Goal: Task Accomplishment & Management: Complete application form

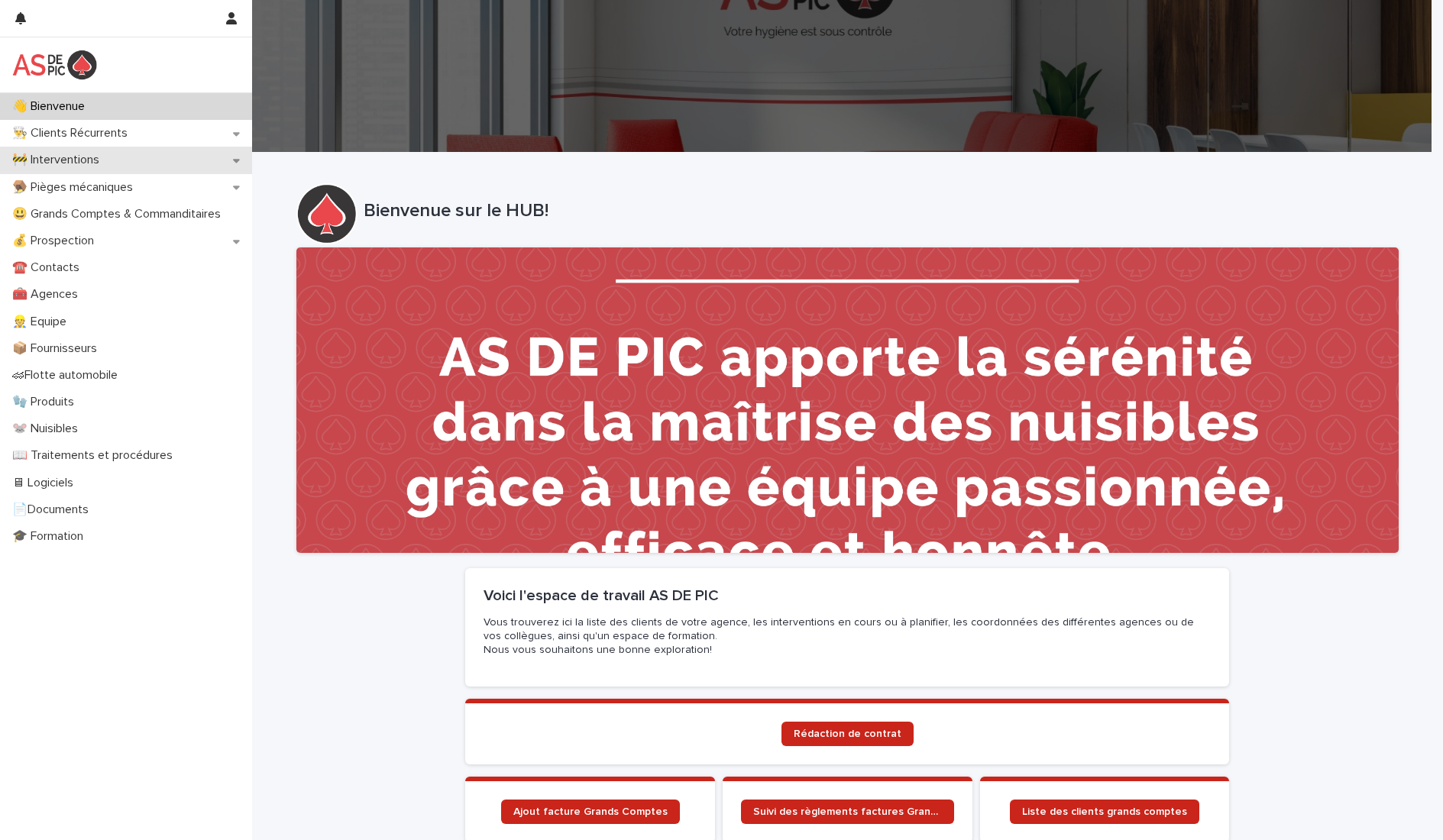
click at [136, 151] on div "🚧 Interventions" at bounding box center [126, 160] width 252 height 27
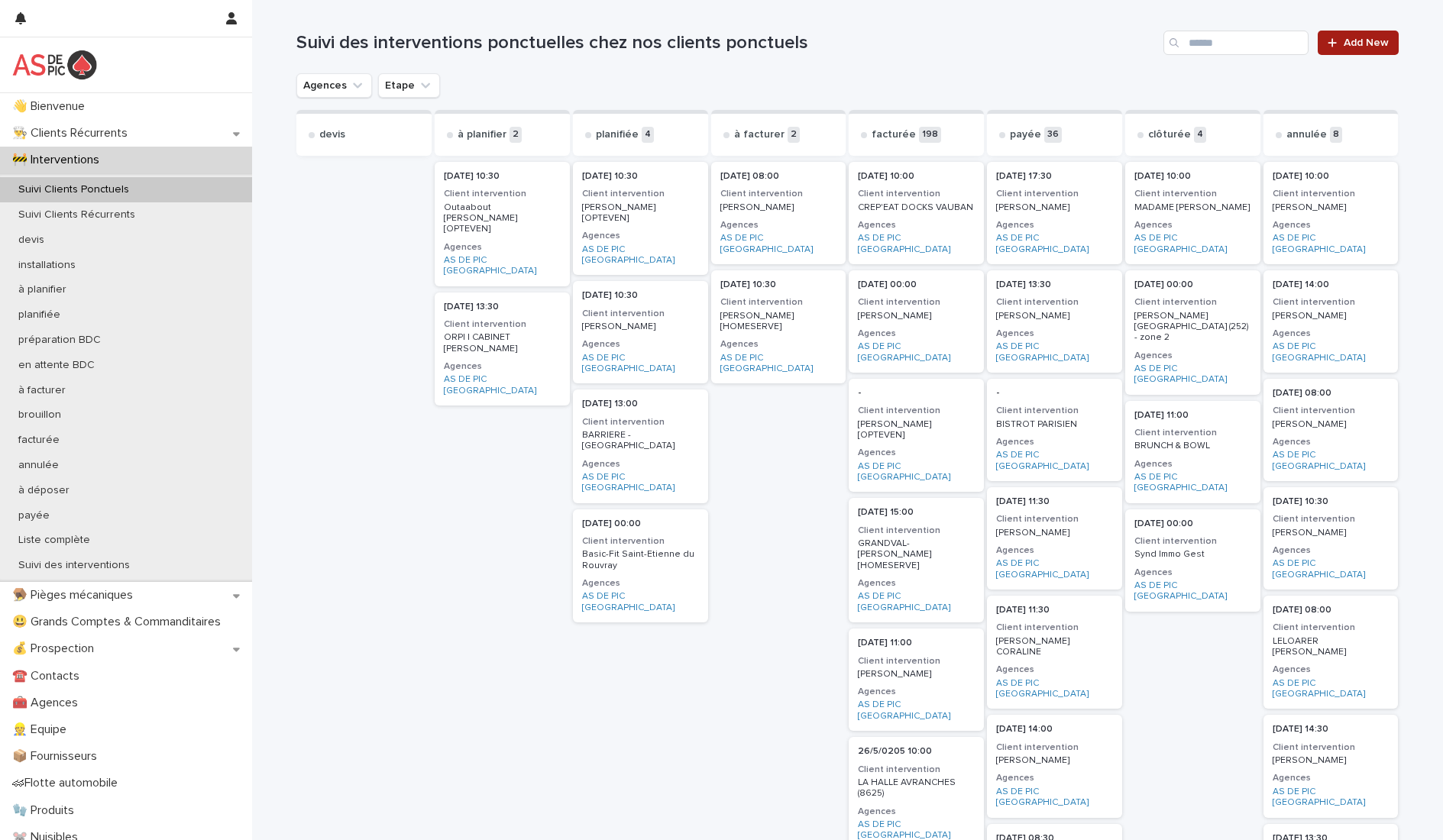
click at [1344, 40] on span "Add New" at bounding box center [1366, 43] width 45 height 11
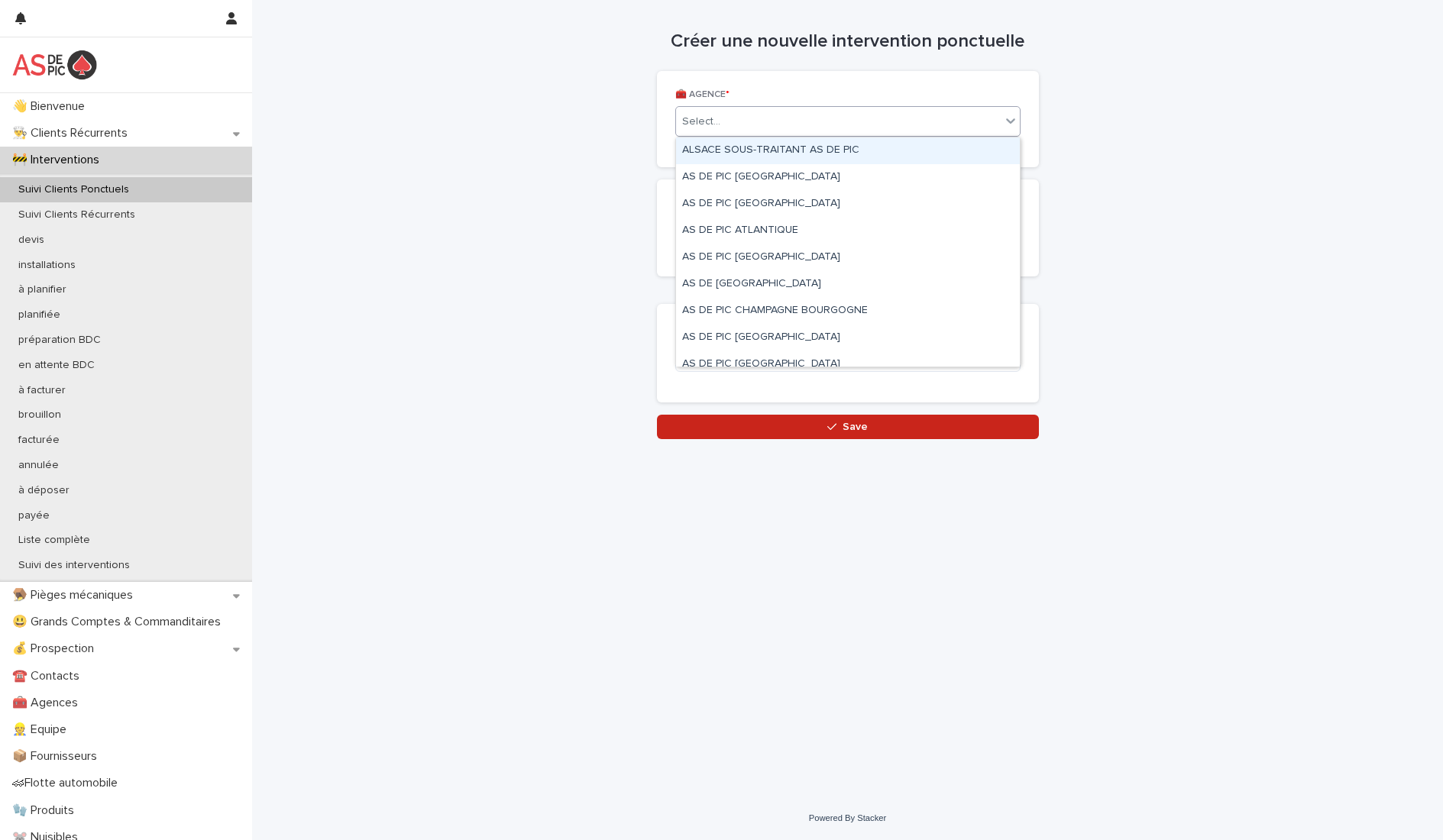
click at [790, 123] on div "Select..." at bounding box center [839, 122] width 325 height 25
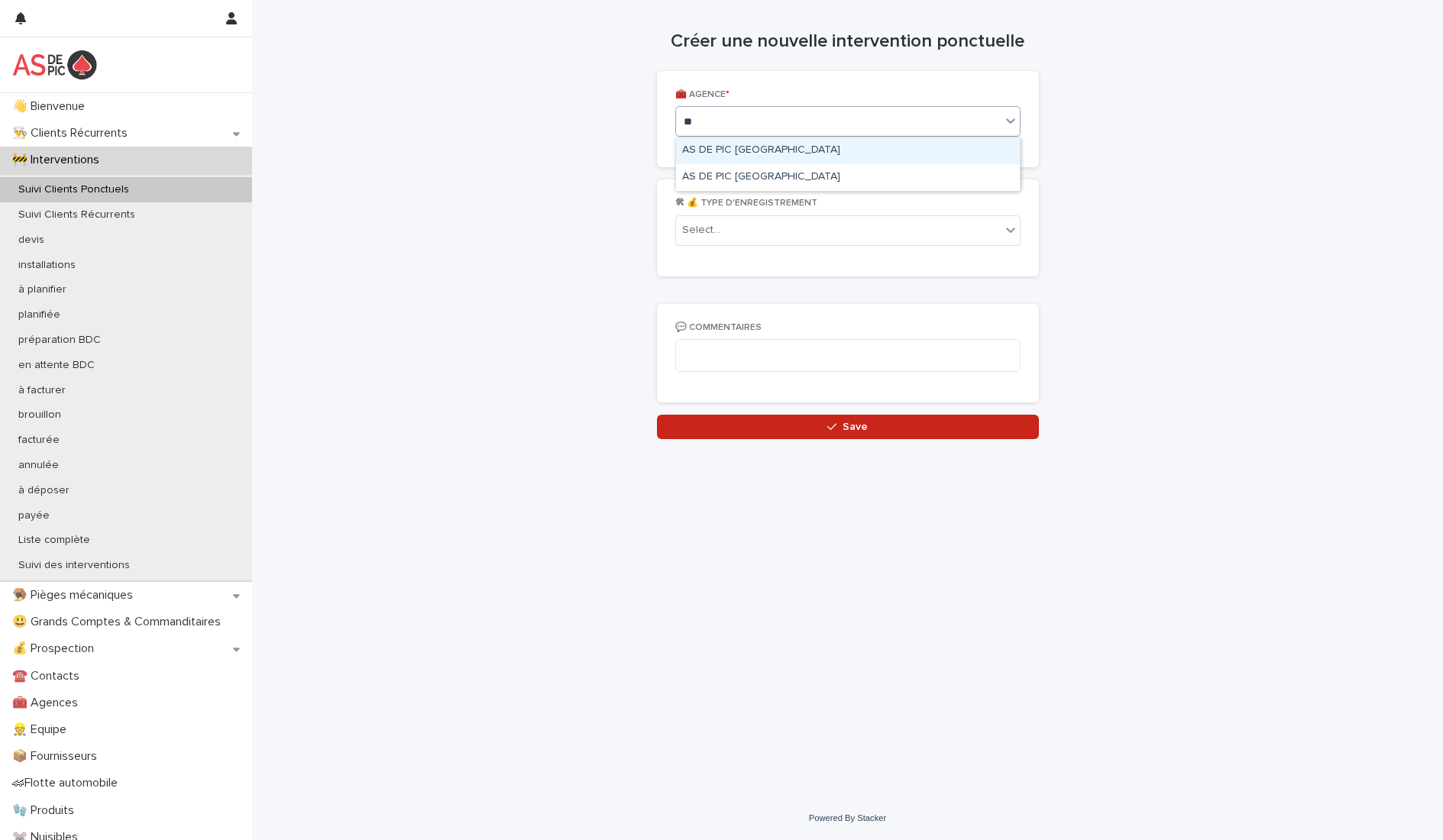
type input "***"
drag, startPoint x: 800, startPoint y: 154, endPoint x: 798, endPoint y: 163, distance: 9.2
click at [800, 153] on div "AS DE PIC [GEOGRAPHIC_DATA]" at bounding box center [848, 151] width 344 height 27
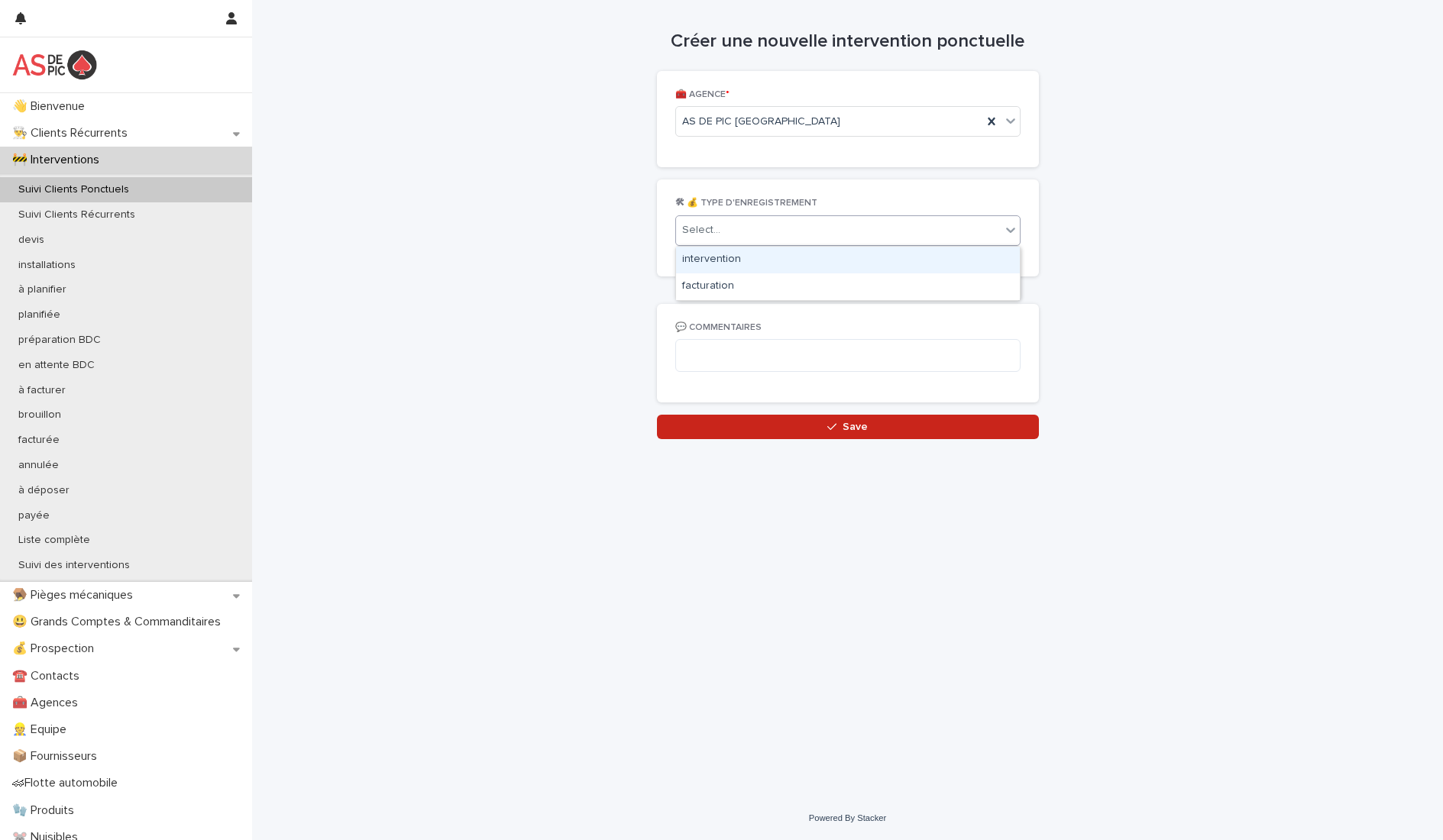
click at [789, 235] on div "Select..." at bounding box center [839, 230] width 325 height 25
click at [776, 261] on div "intervention" at bounding box center [848, 260] width 344 height 27
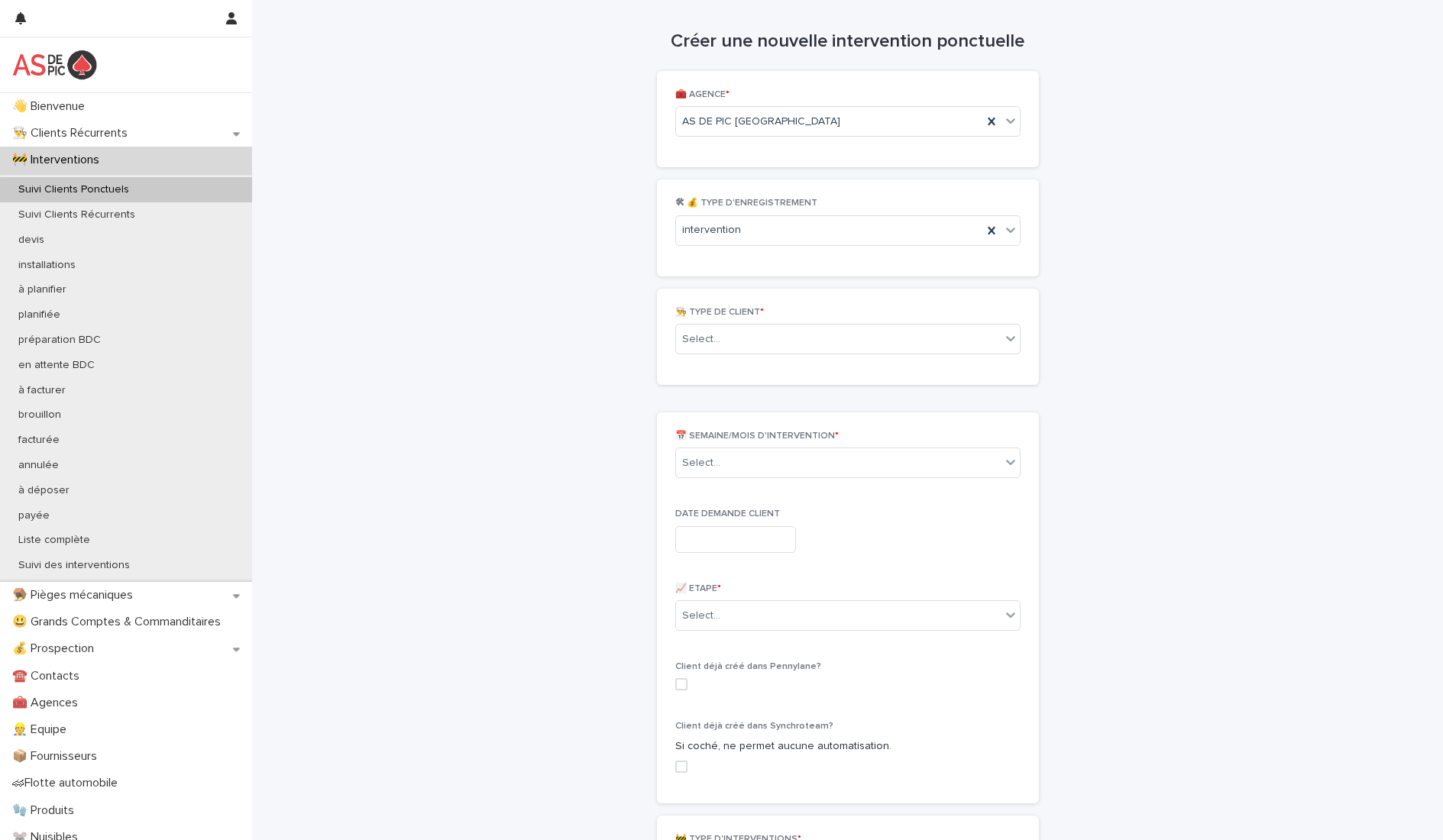
click at [777, 356] on div "👨‍🍳 TYPE DE CLIENT * Select..." at bounding box center [848, 336] width 345 height 60
click at [787, 345] on div "Select..." at bounding box center [839, 340] width 325 height 25
click at [782, 375] on div "Client ponctuel" at bounding box center [842, 369] width 344 height 27
click at [773, 470] on div "Select..." at bounding box center [839, 463] width 325 height 25
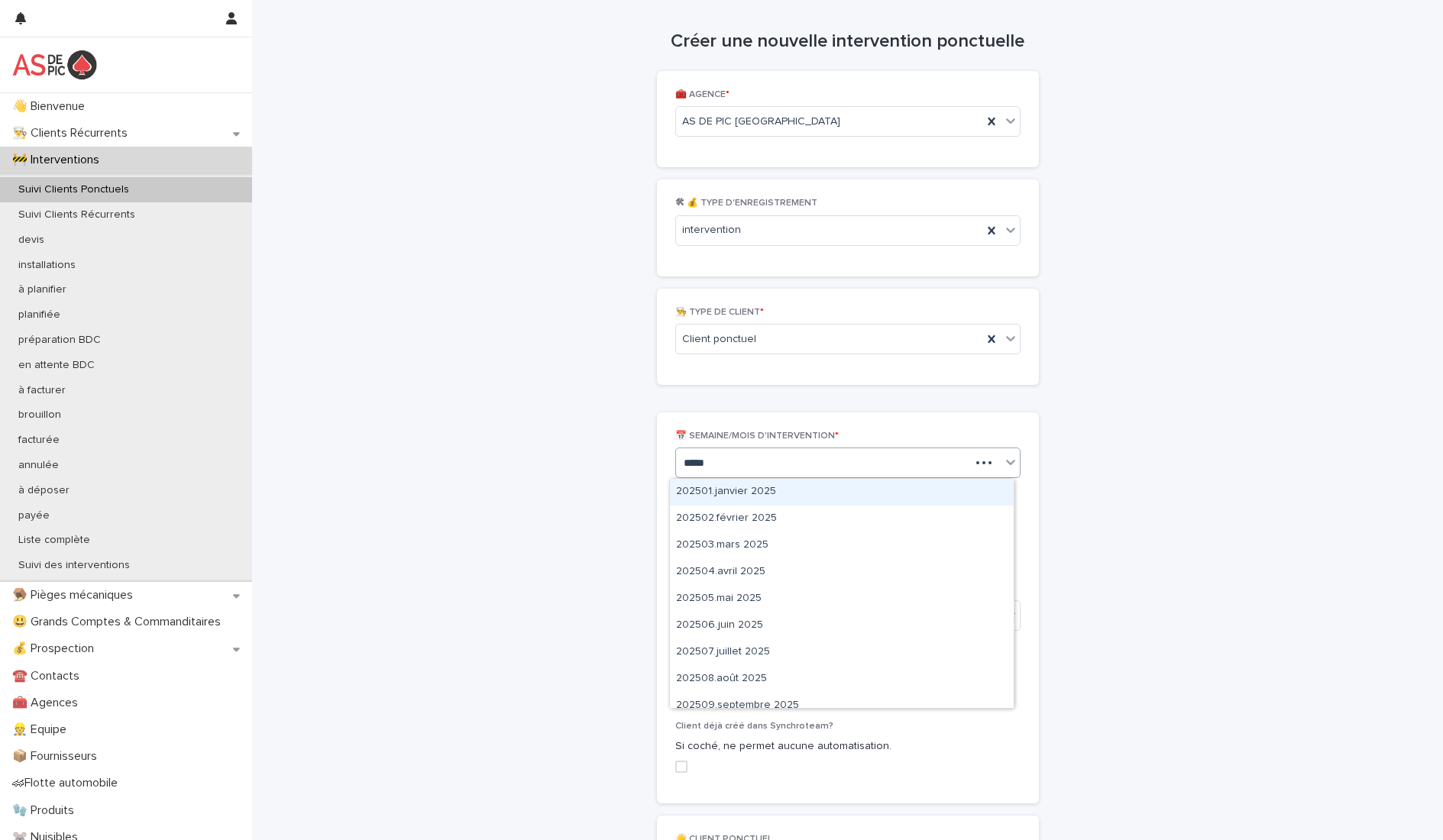
type input "******"
click at [800, 491] on div "202509.septembre 2025" at bounding box center [842, 492] width 344 height 27
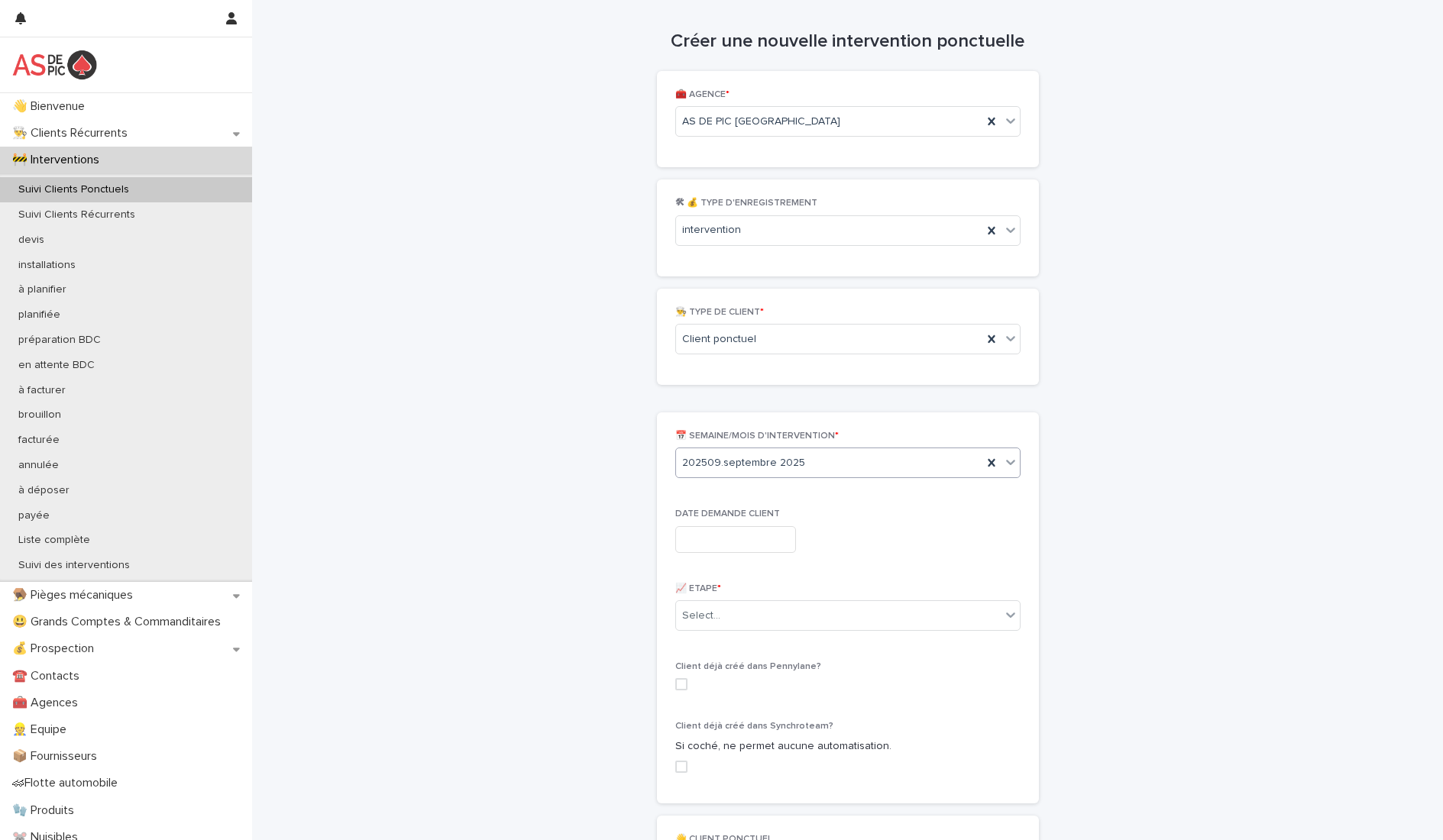
click at [758, 532] on input "text" at bounding box center [736, 540] width 121 height 27
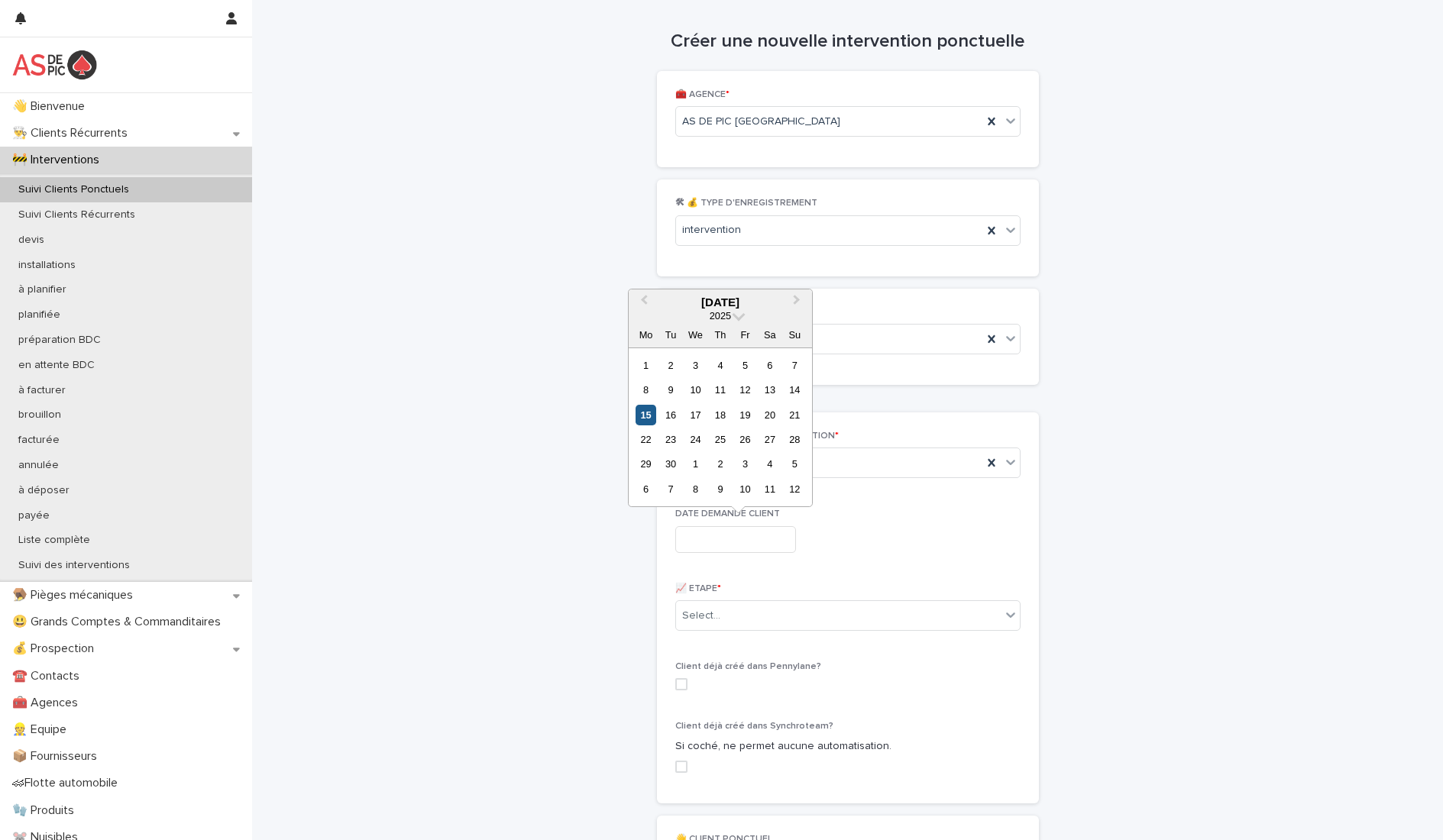
click at [648, 413] on div "15" at bounding box center [646, 415] width 20 height 20
type input "**********"
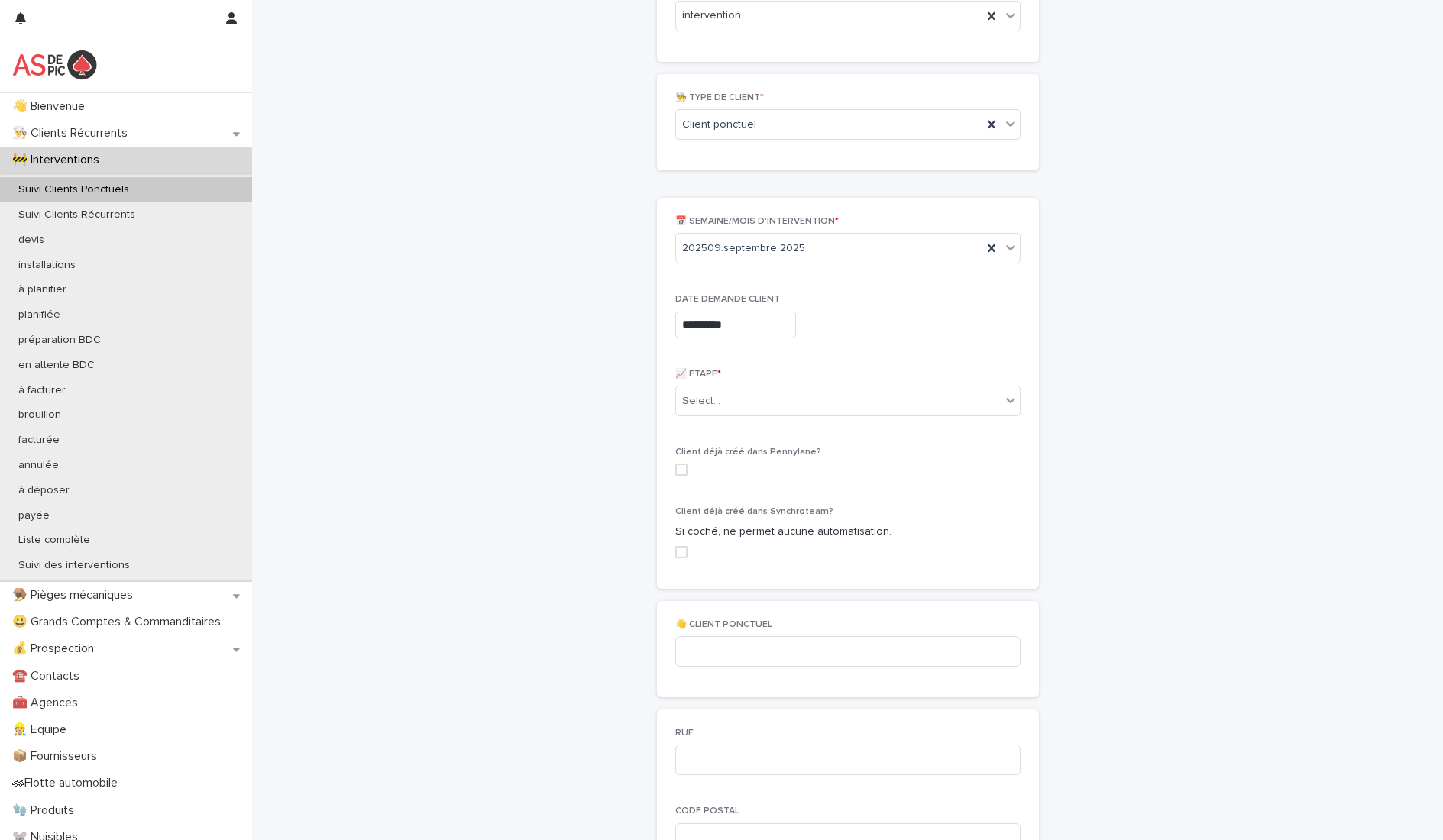
scroll to position [229, 0]
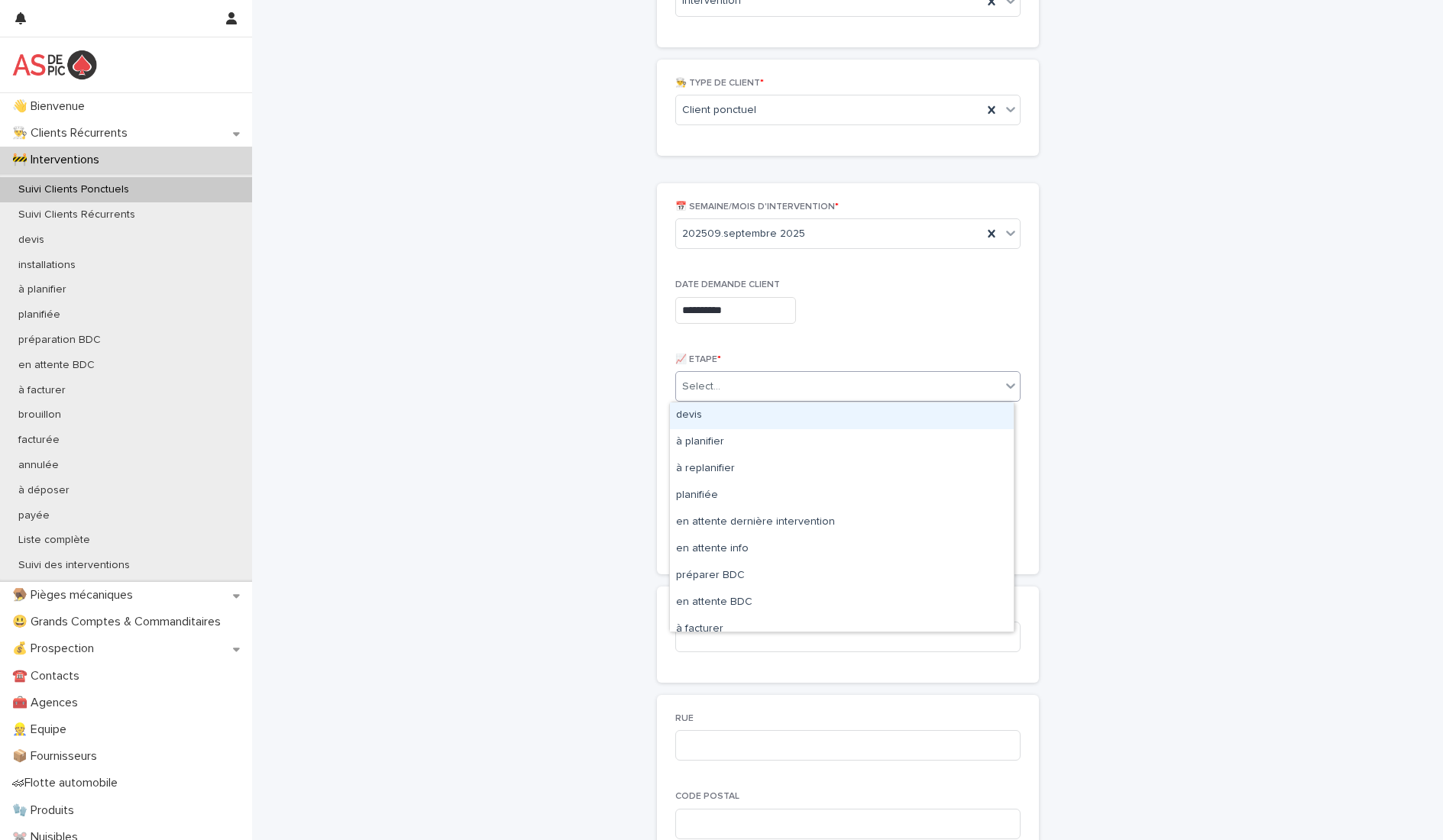
click at [749, 388] on div "Select..." at bounding box center [839, 387] width 325 height 25
click at [738, 438] on div "à planifier" at bounding box center [842, 442] width 344 height 27
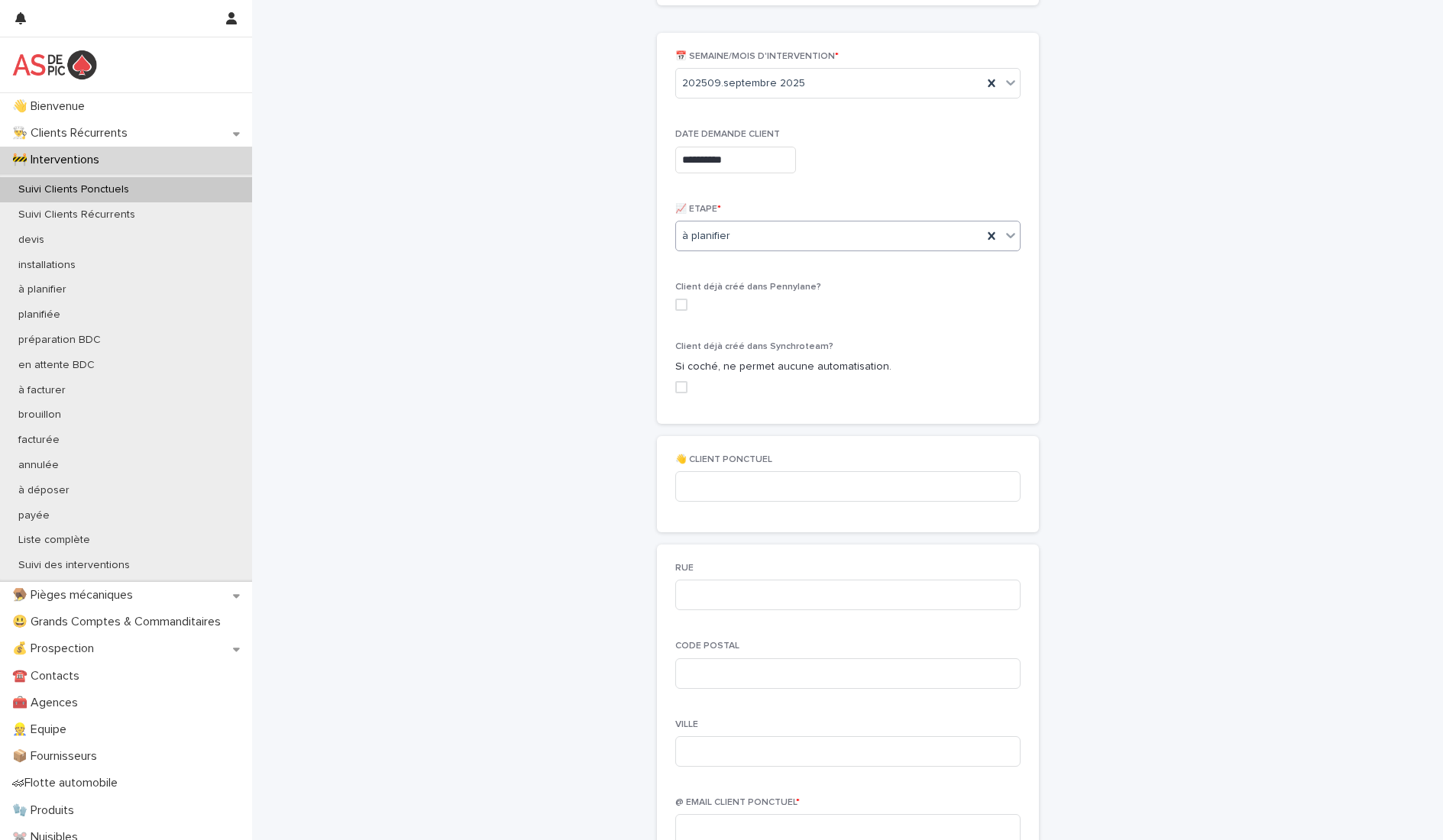
scroll to position [382, 0]
click at [731, 463] on div "👋 CLIENT PONCTUEL" at bounding box center [848, 482] width 345 height 60
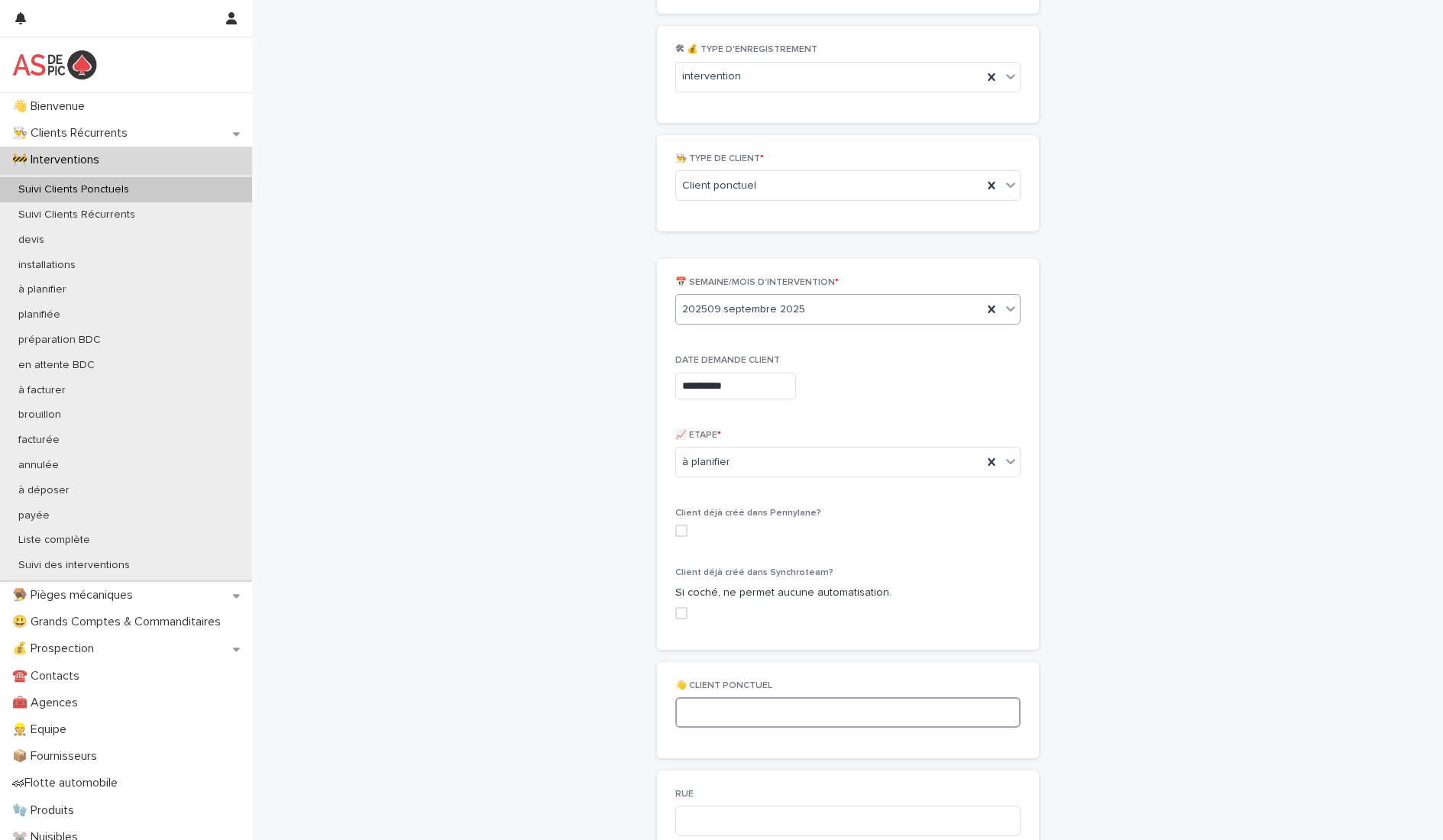
scroll to position [76, 0]
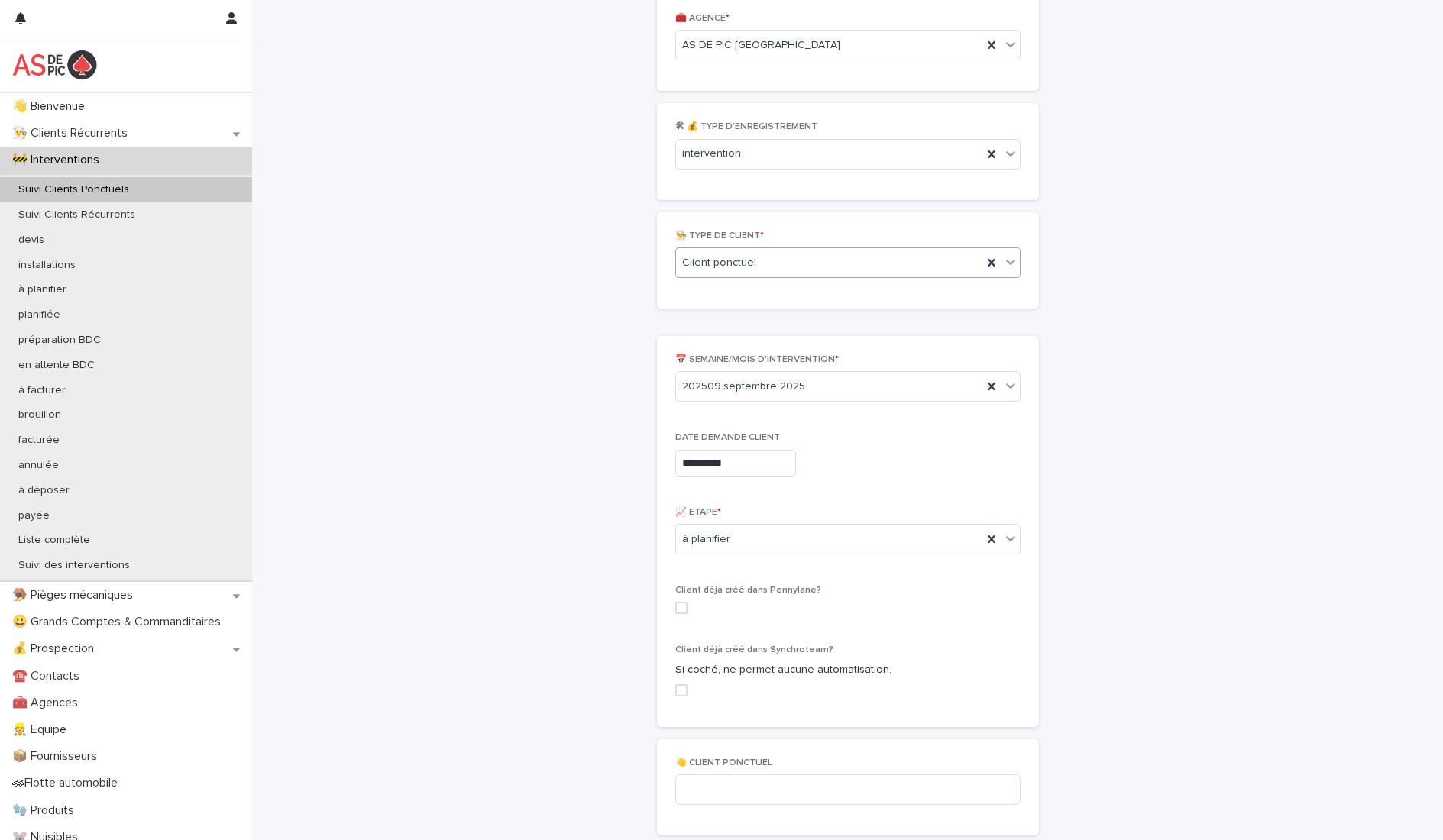
click at [760, 262] on div "Client ponctuel" at bounding box center [829, 263] width 306 height 25
click at [745, 321] on div "Client récurrent" at bounding box center [842, 318] width 344 height 27
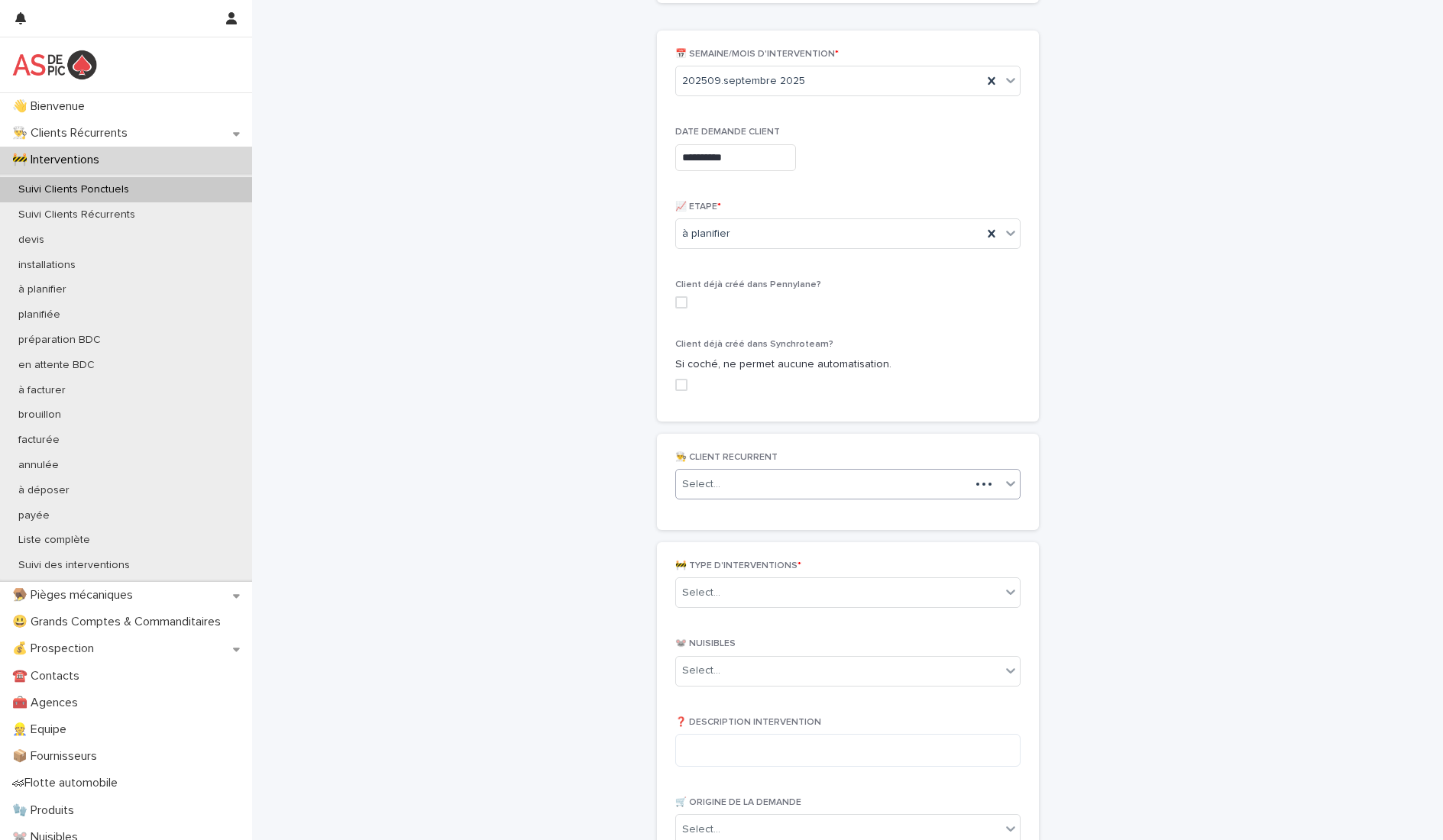
scroll to position [388, 0]
click at [776, 485] on div "Select..." at bounding box center [823, 478] width 294 height 25
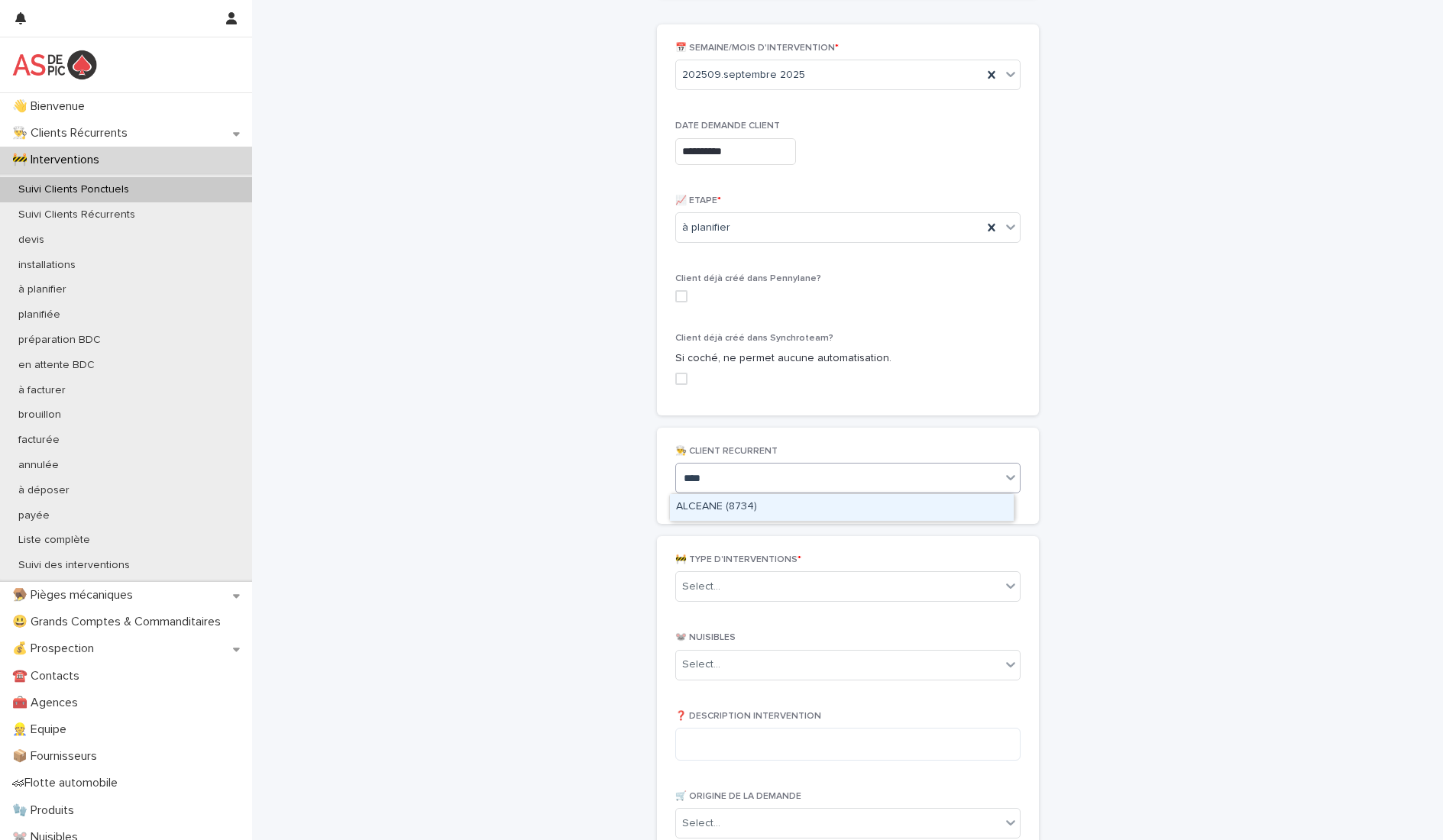
type input "*****"
click at [763, 511] on div "ALCEANE (8734)" at bounding box center [842, 507] width 344 height 27
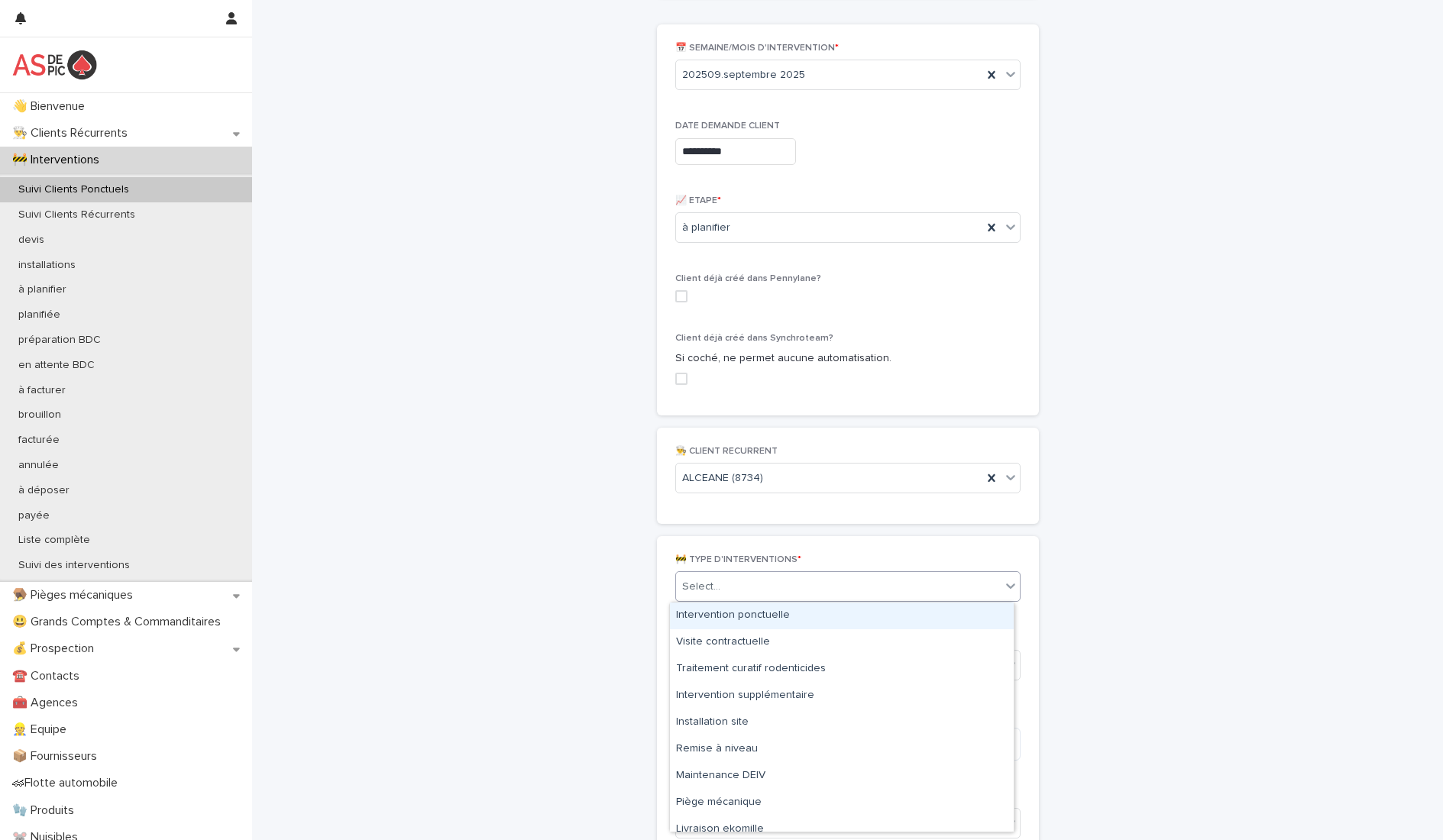
click at [753, 592] on div "Select..." at bounding box center [839, 587] width 325 height 25
click at [773, 617] on div "Intervention ponctuelle" at bounding box center [842, 616] width 344 height 27
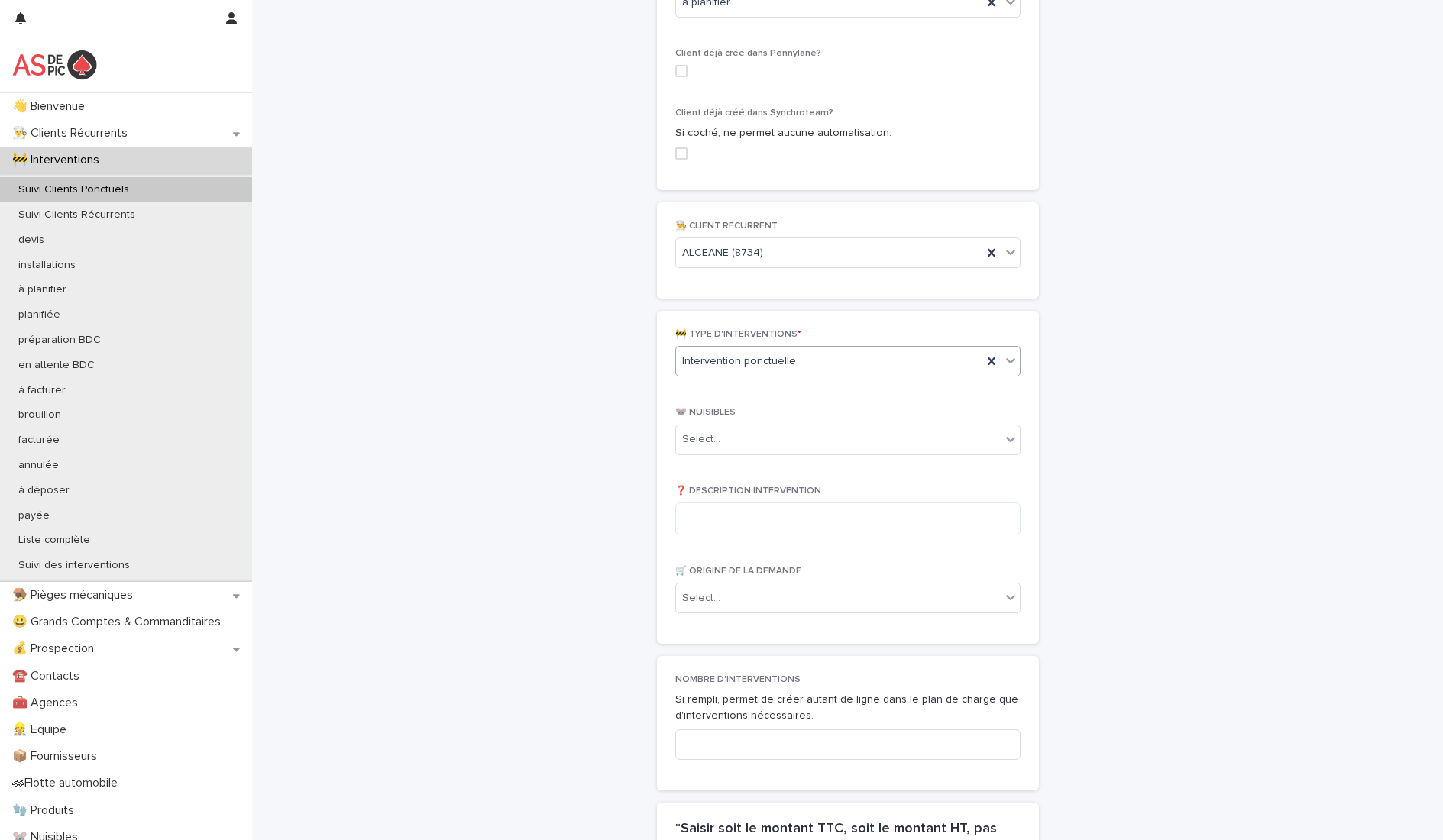
scroll to position [617, 0]
click at [765, 441] on div "Select..." at bounding box center [839, 435] width 325 height 25
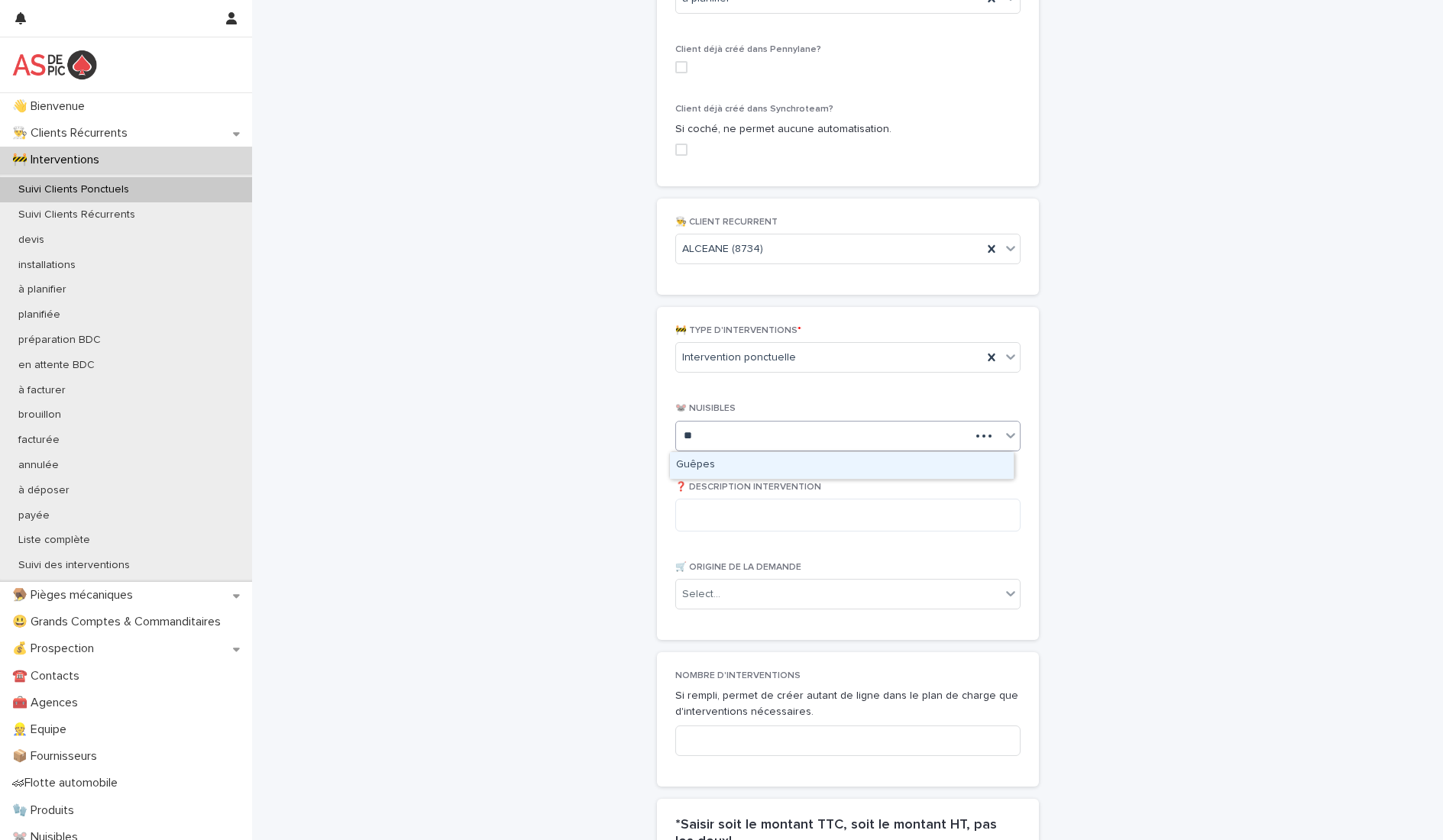
type input "*"
type input "****"
click at [730, 469] on div "Rats" at bounding box center [842, 465] width 344 height 27
click at [712, 522] on textarea at bounding box center [848, 515] width 345 height 33
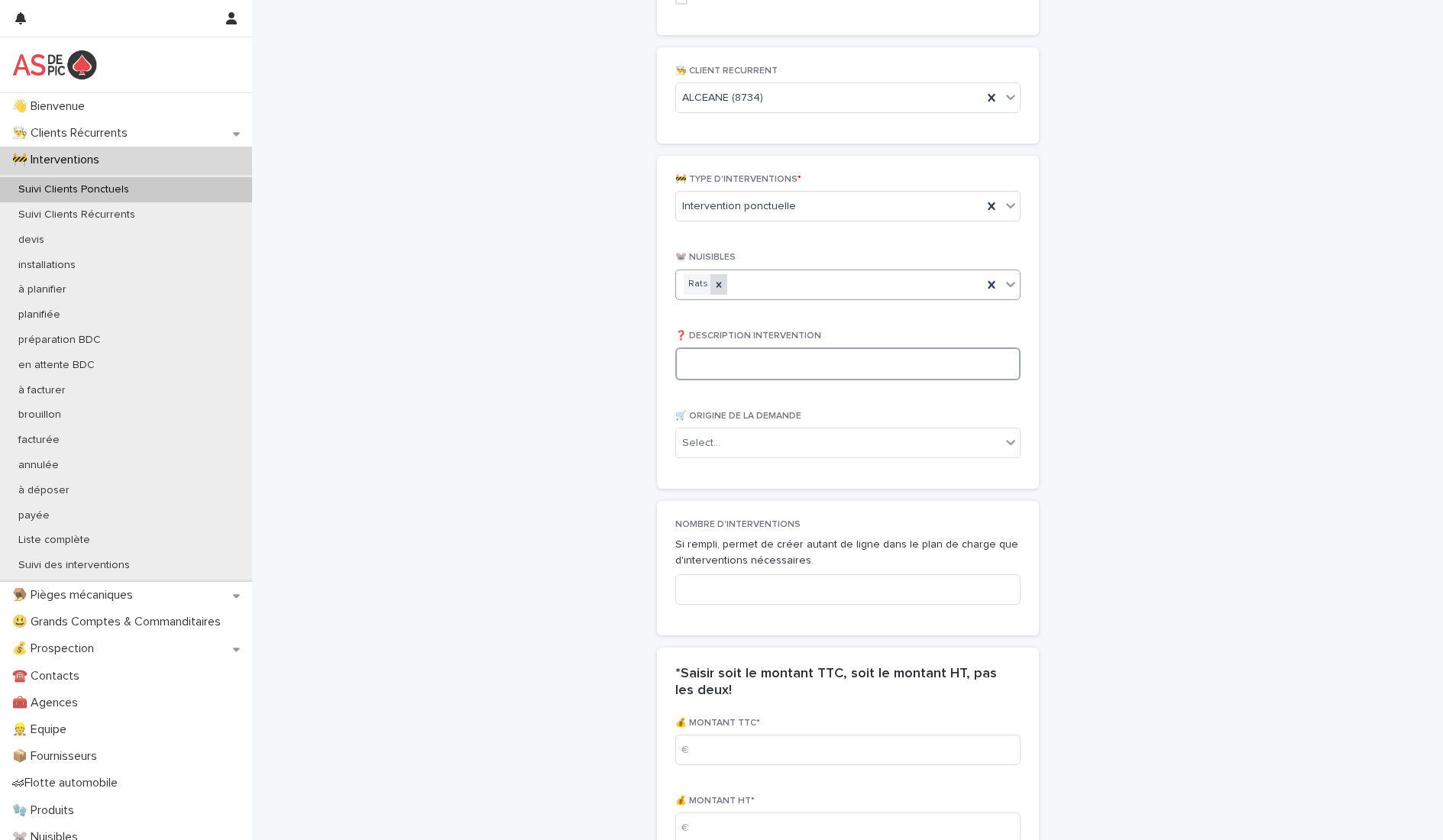
scroll to position [769, 0]
paste textarea "**********"
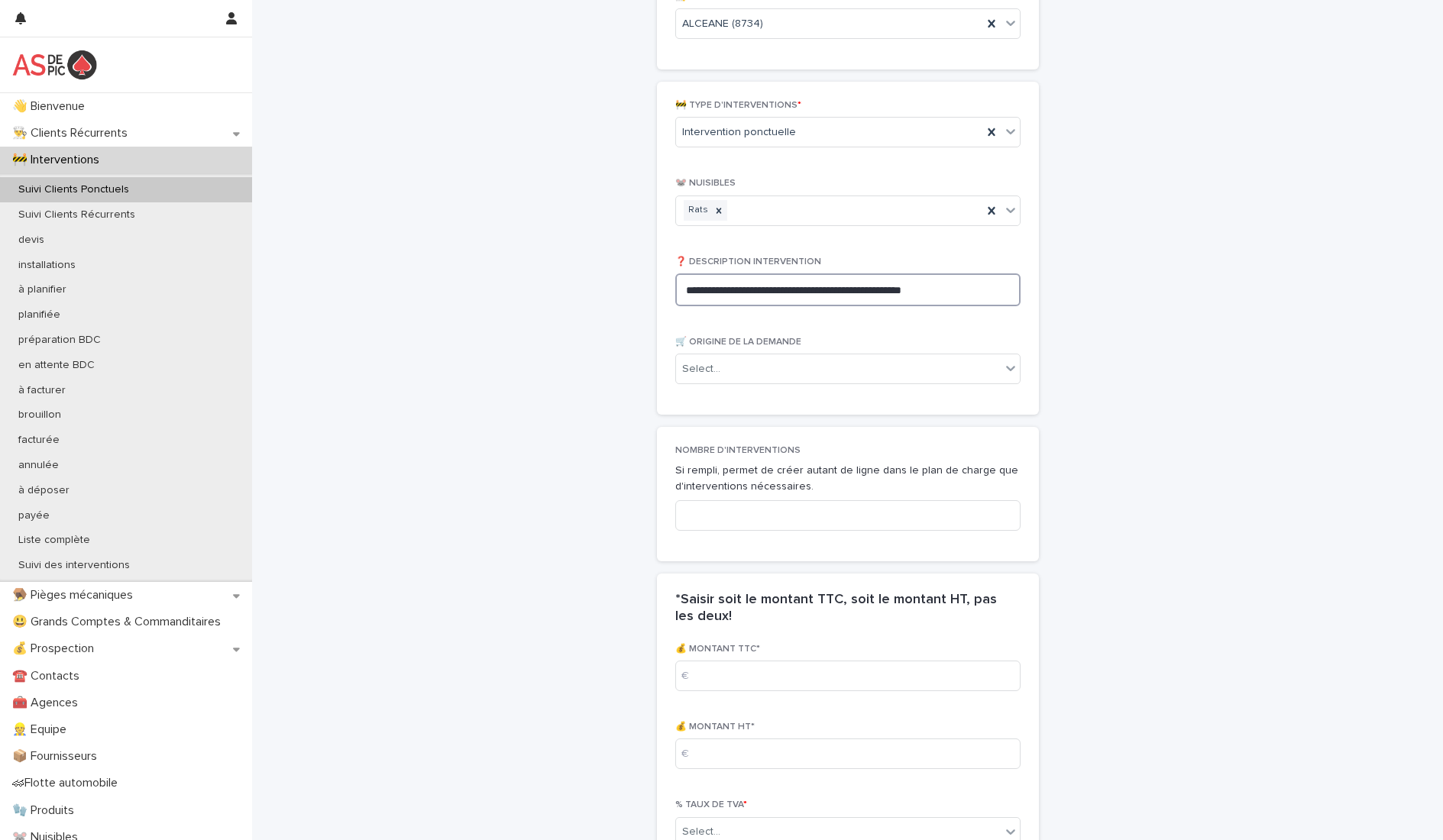
scroll to position [846, 0]
type textarea "**********"
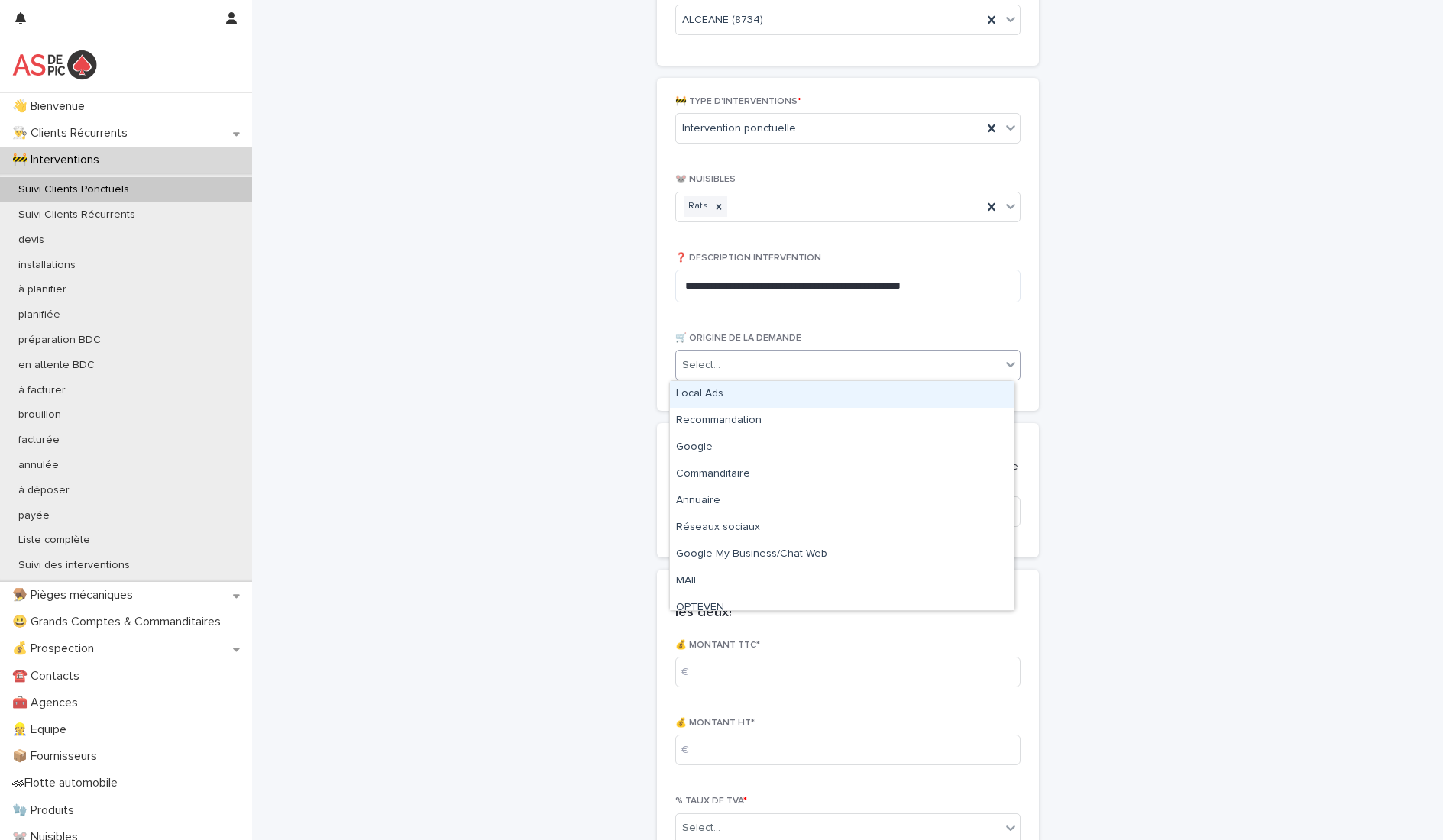
click at [874, 363] on div "Select..." at bounding box center [839, 365] width 325 height 25
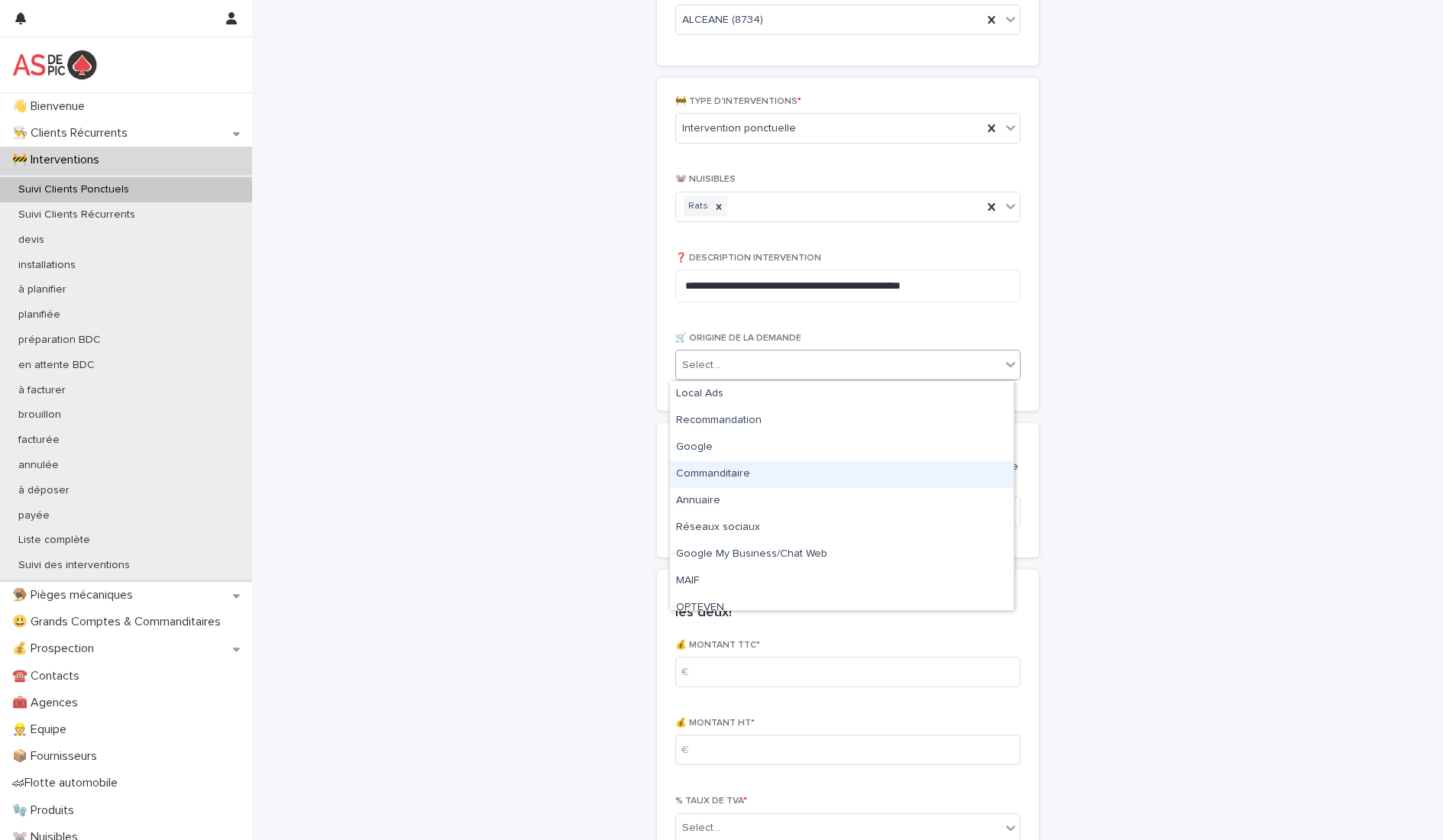
click at [758, 480] on div "Commanditaire" at bounding box center [842, 475] width 344 height 27
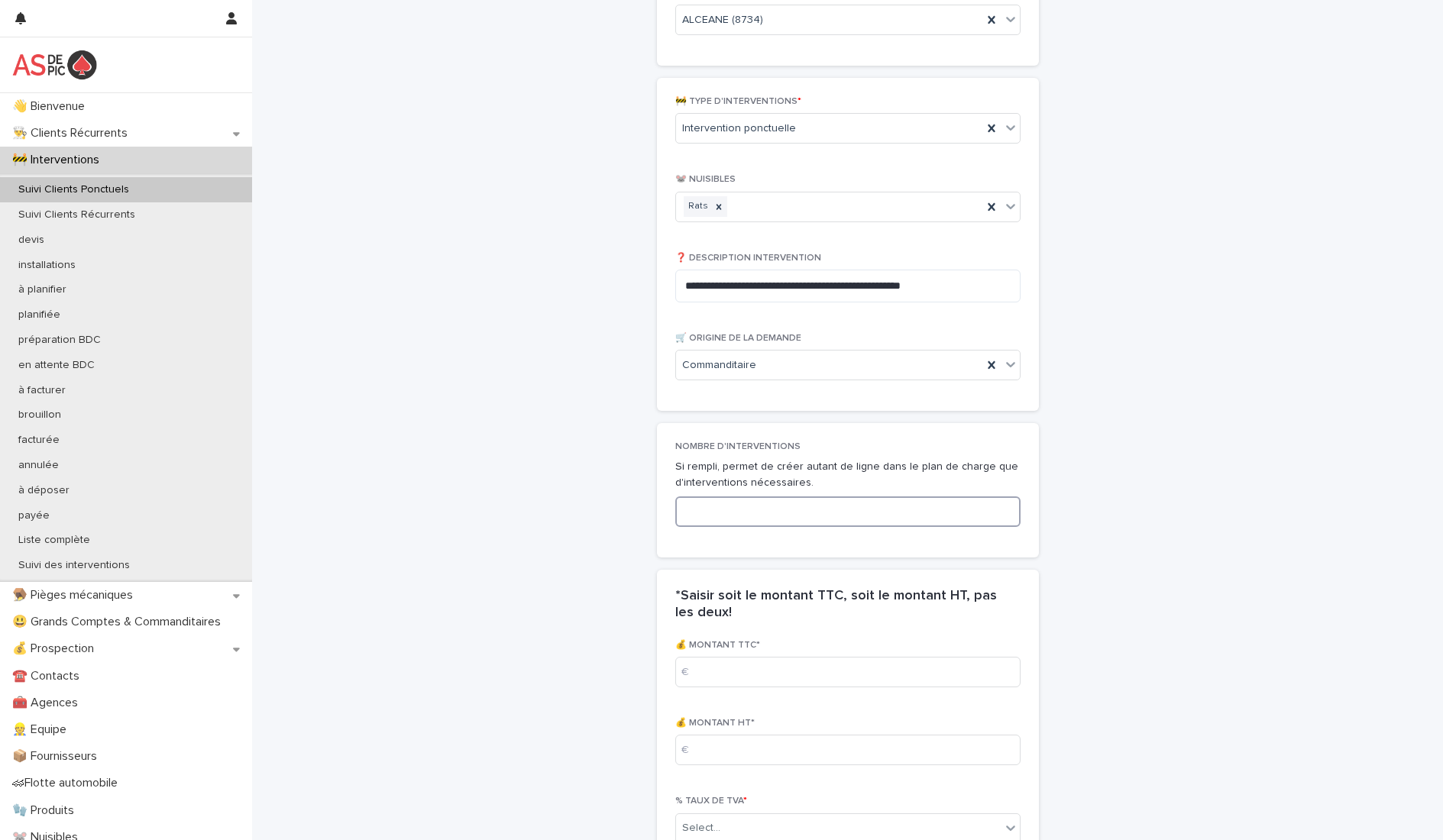
click at [763, 514] on input at bounding box center [848, 511] width 345 height 31
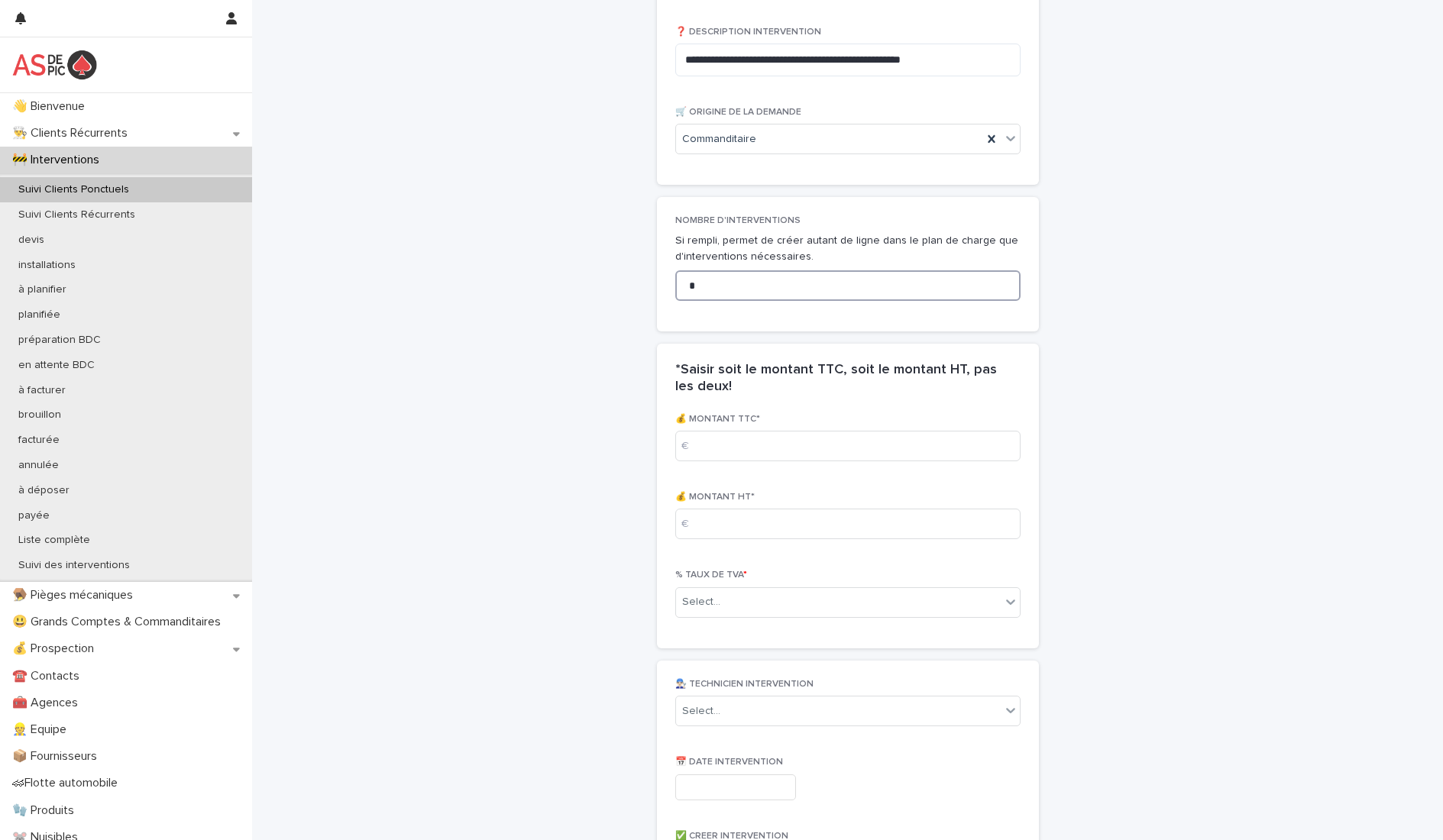
scroll to position [1075, 0]
type input "*"
click at [740, 518] on input at bounding box center [848, 521] width 345 height 31
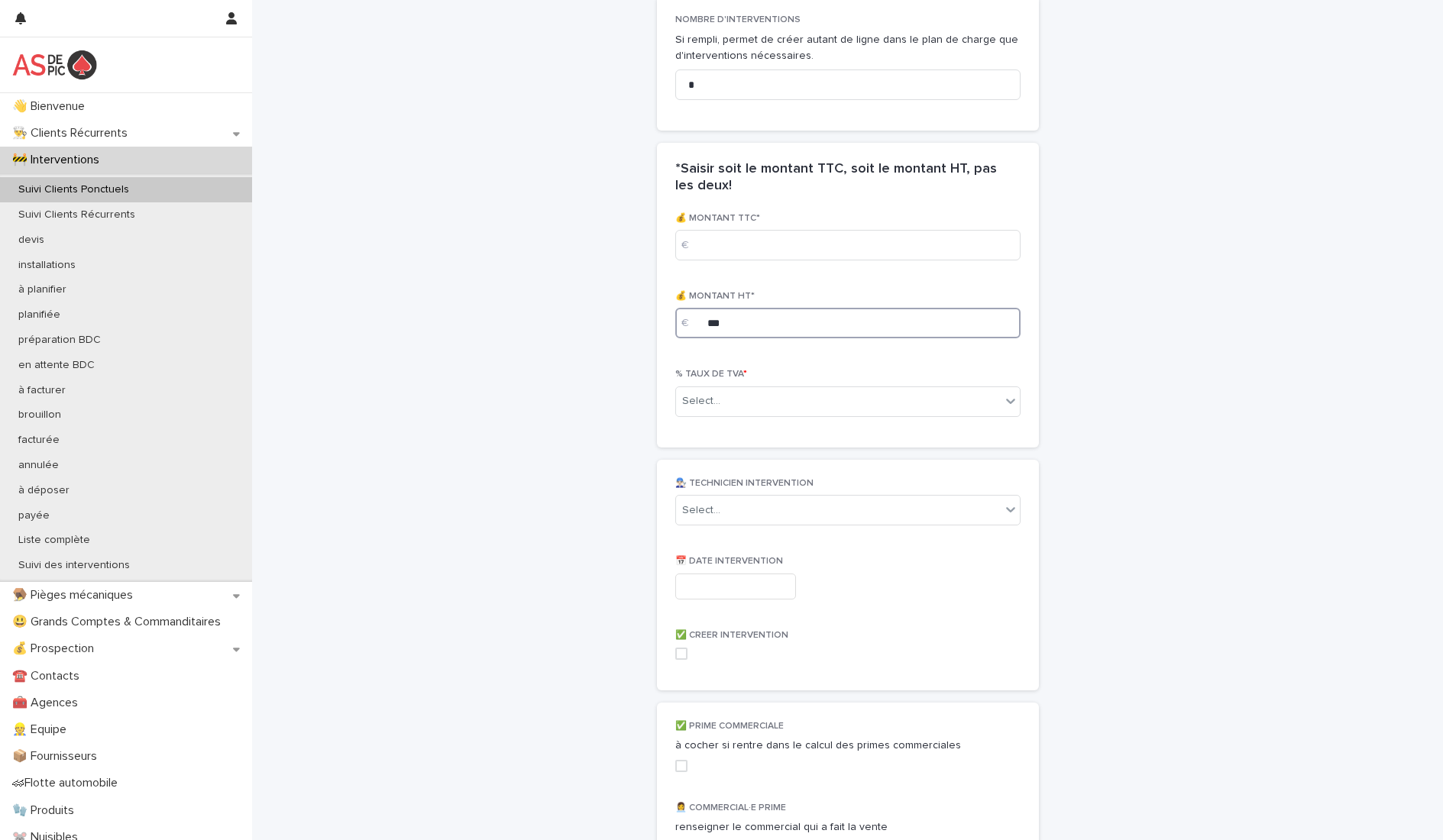
scroll to position [1304, 0]
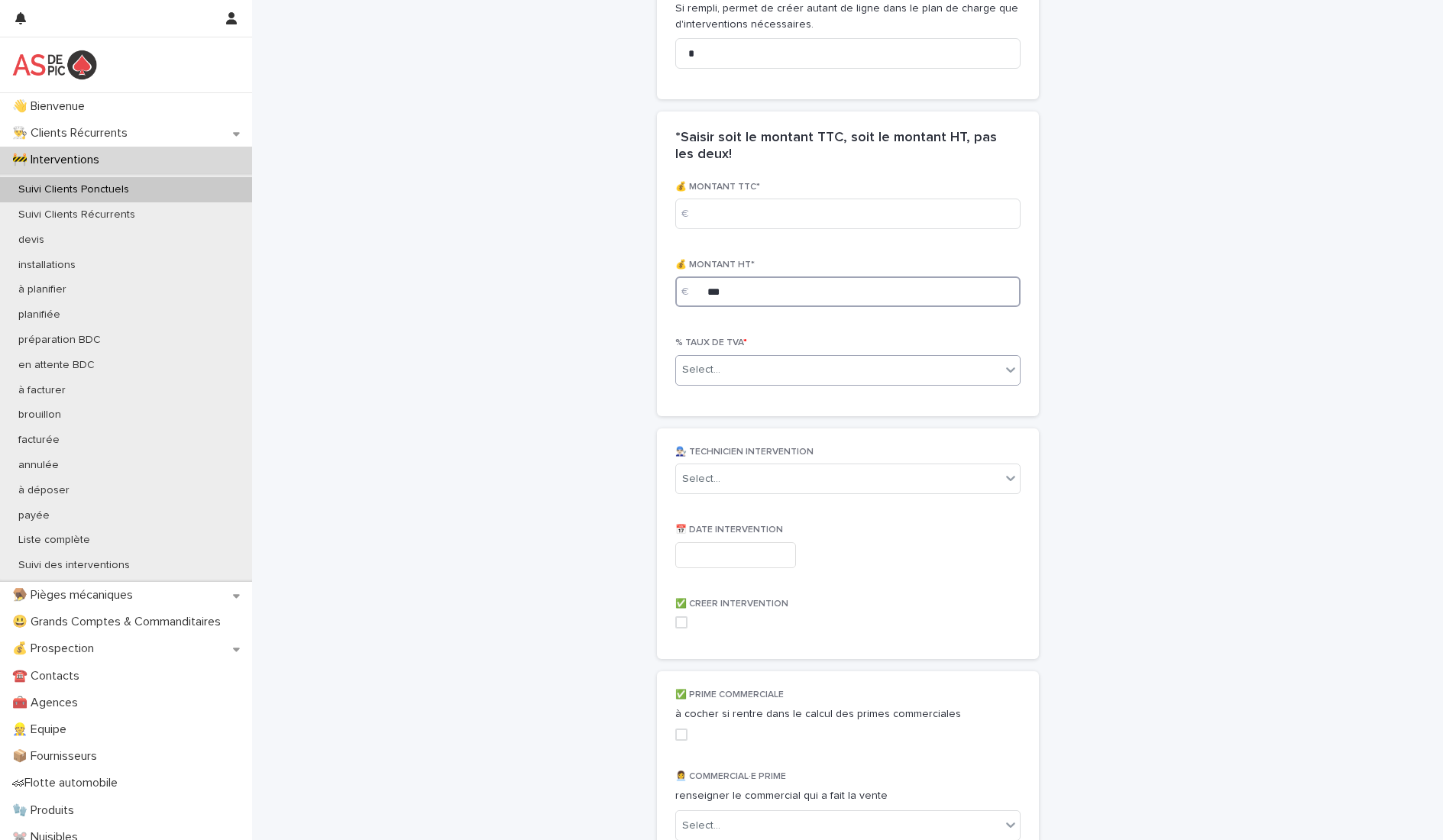
type input "***"
click at [738, 373] on div "Select..." at bounding box center [839, 370] width 325 height 25
click at [726, 416] on div "0.2" at bounding box center [842, 427] width 344 height 27
click at [728, 481] on div "Select..." at bounding box center [839, 479] width 325 height 25
type input "****"
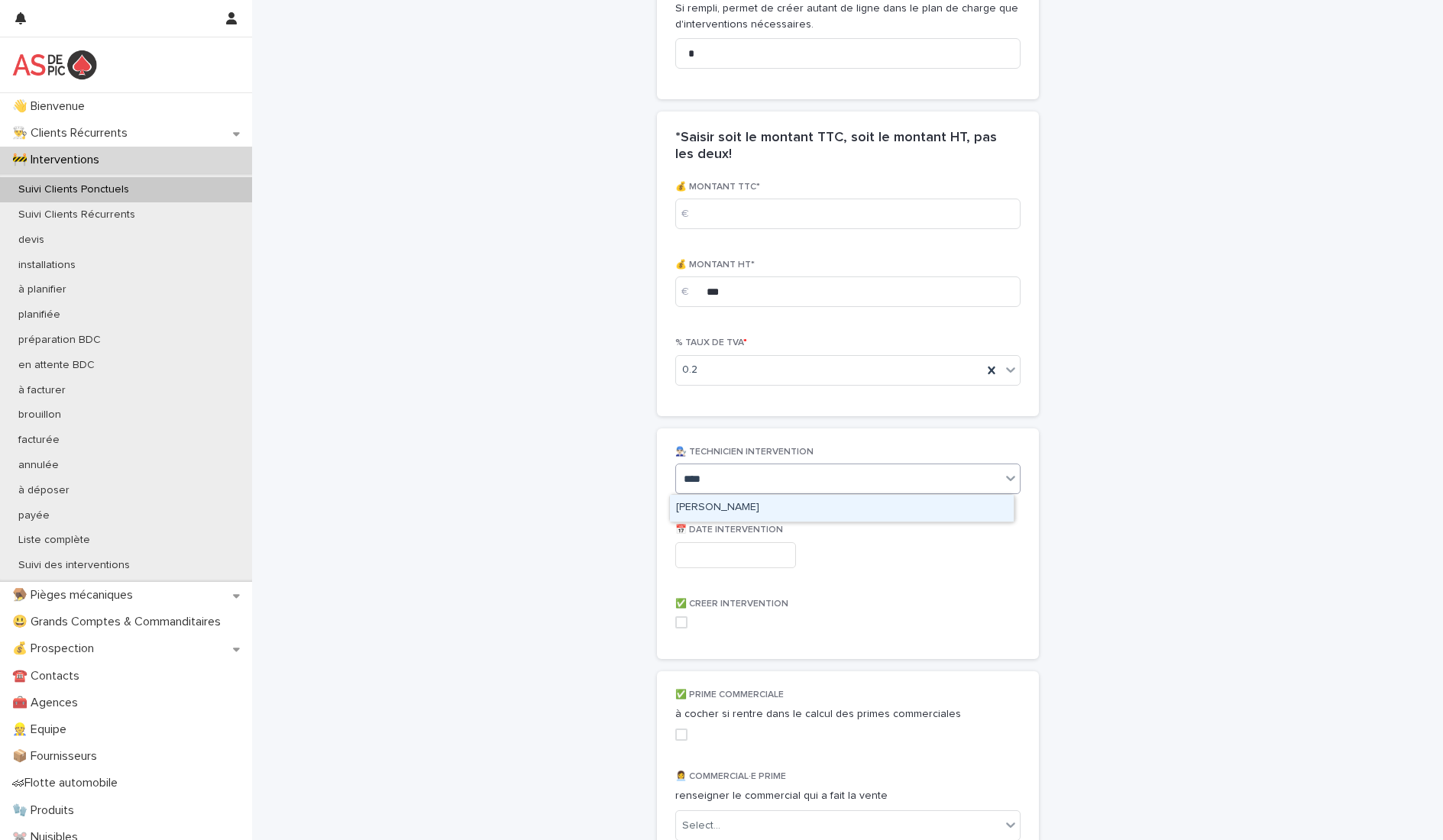
click at [724, 496] on div "[PERSON_NAME]" at bounding box center [842, 508] width 344 height 27
click at [716, 561] on input "text" at bounding box center [736, 555] width 121 height 27
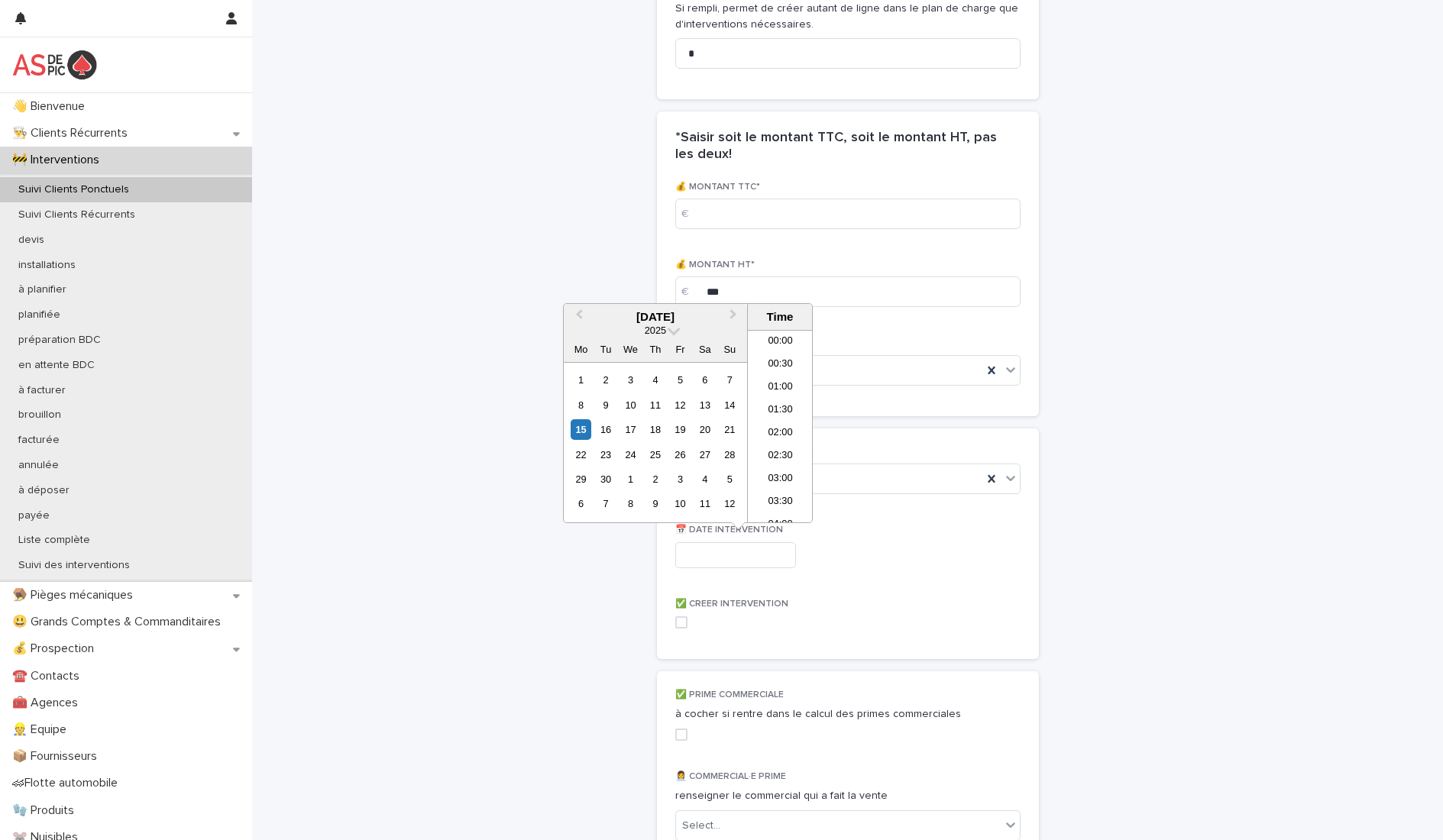
scroll to position [351, 0]
click at [605, 426] on div "16" at bounding box center [605, 429] width 20 height 20
click at [779, 442] on li "10:00" at bounding box center [780, 449] width 65 height 23
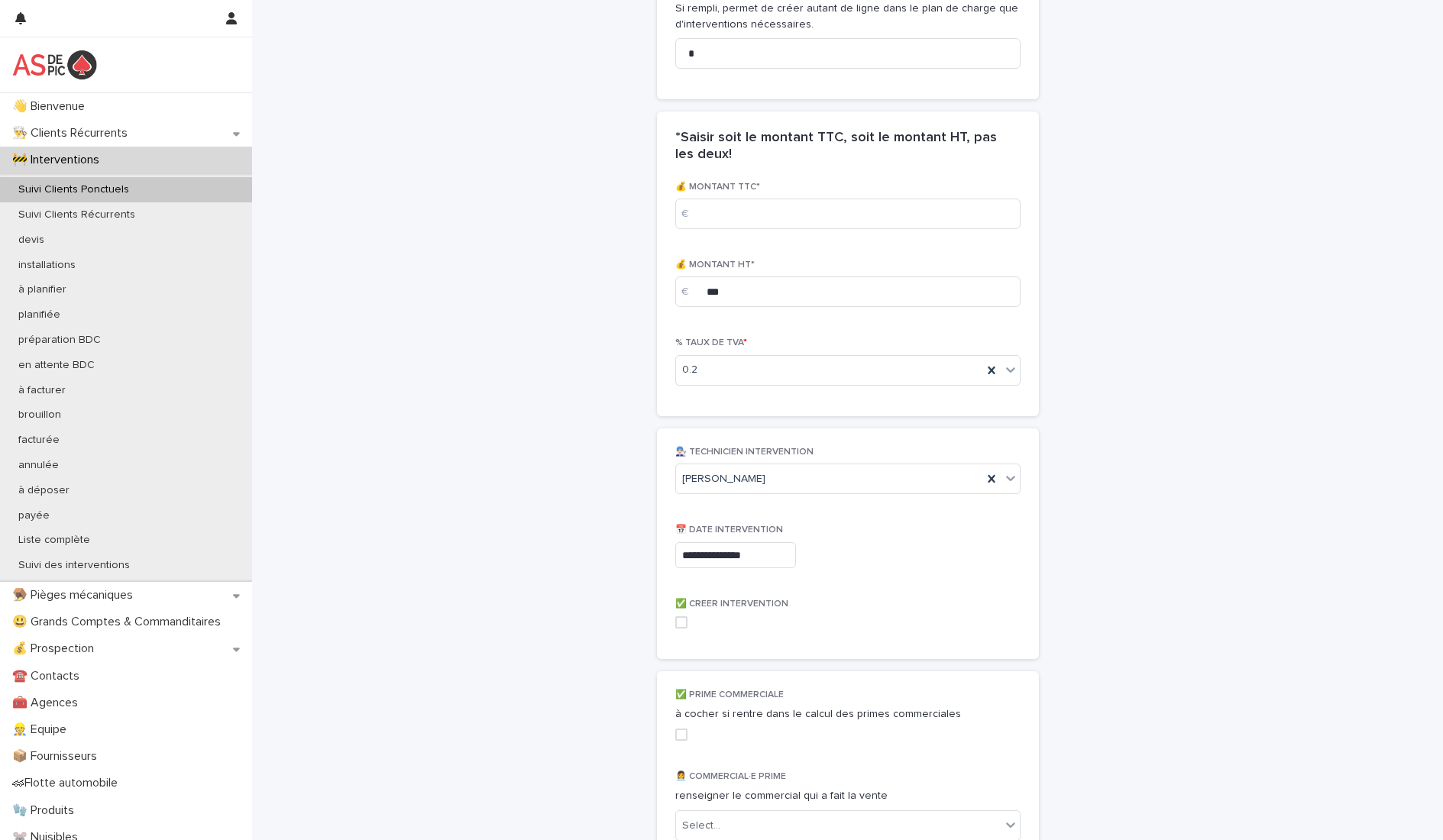
type input "**********"
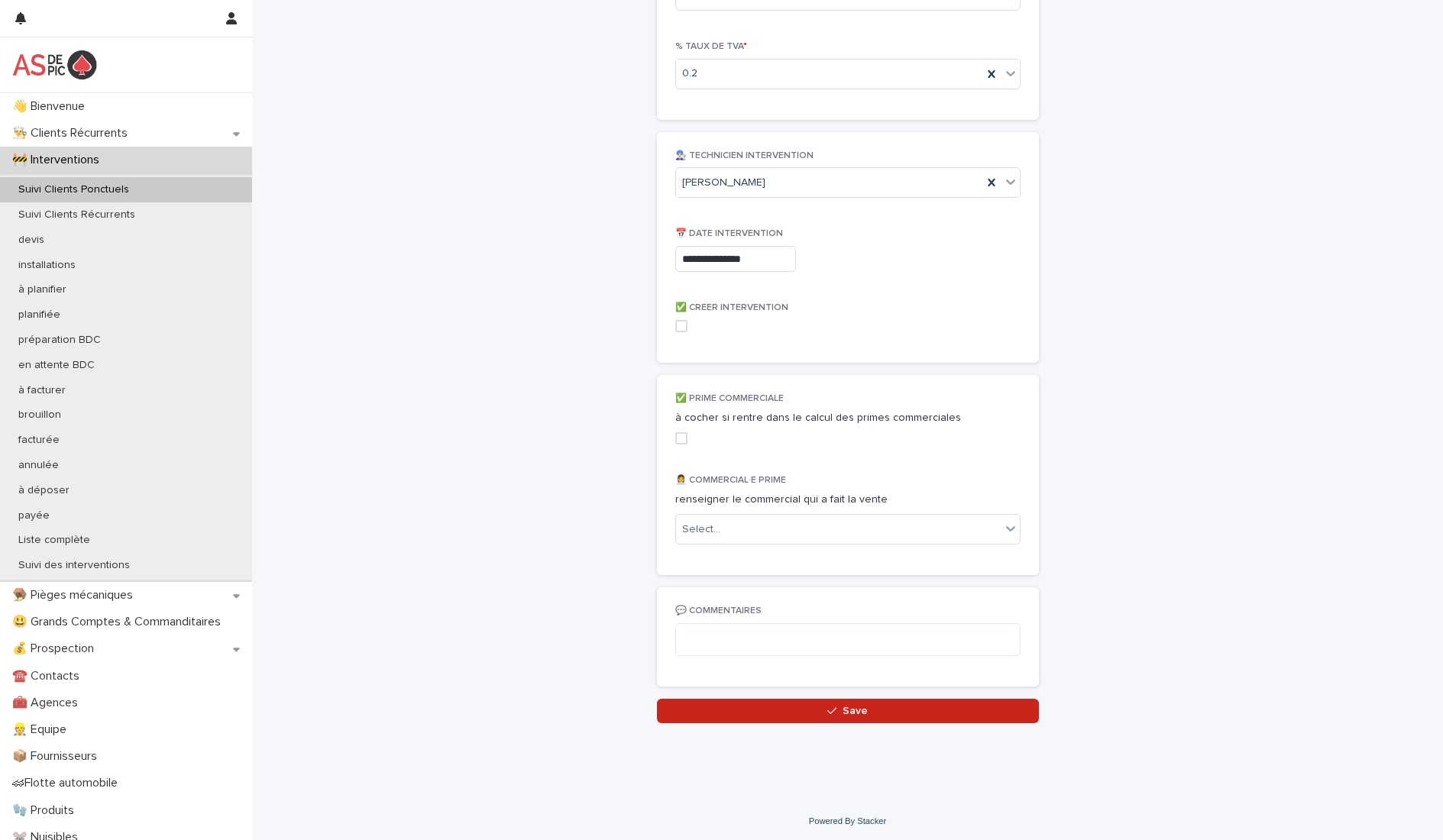
scroll to position [1603, 0]
click at [676, 323] on span at bounding box center [682, 324] width 13 height 13
click at [676, 435] on span at bounding box center [682, 436] width 13 height 13
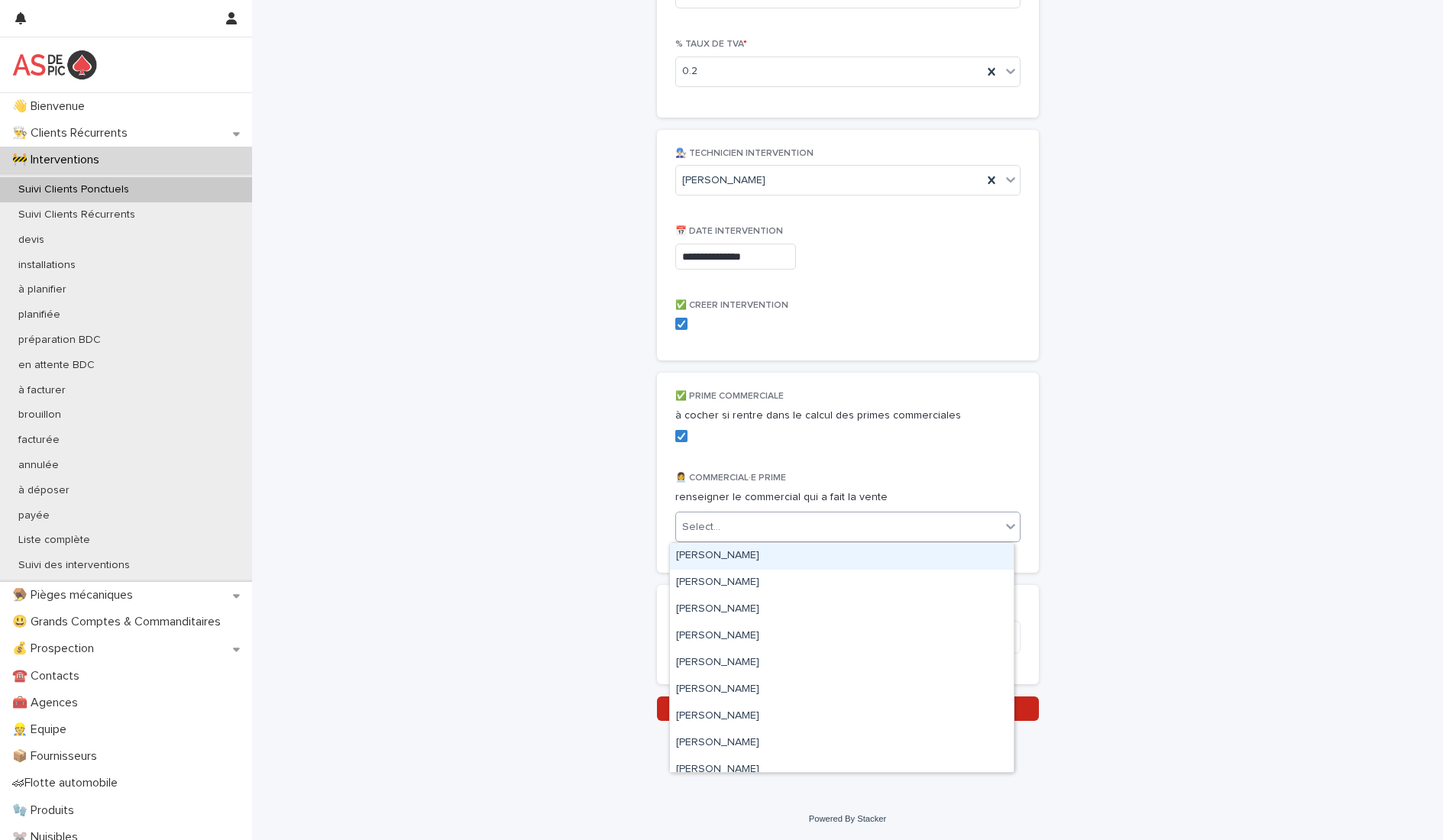
click at [767, 534] on div "Select..." at bounding box center [839, 527] width 325 height 25
type input "**"
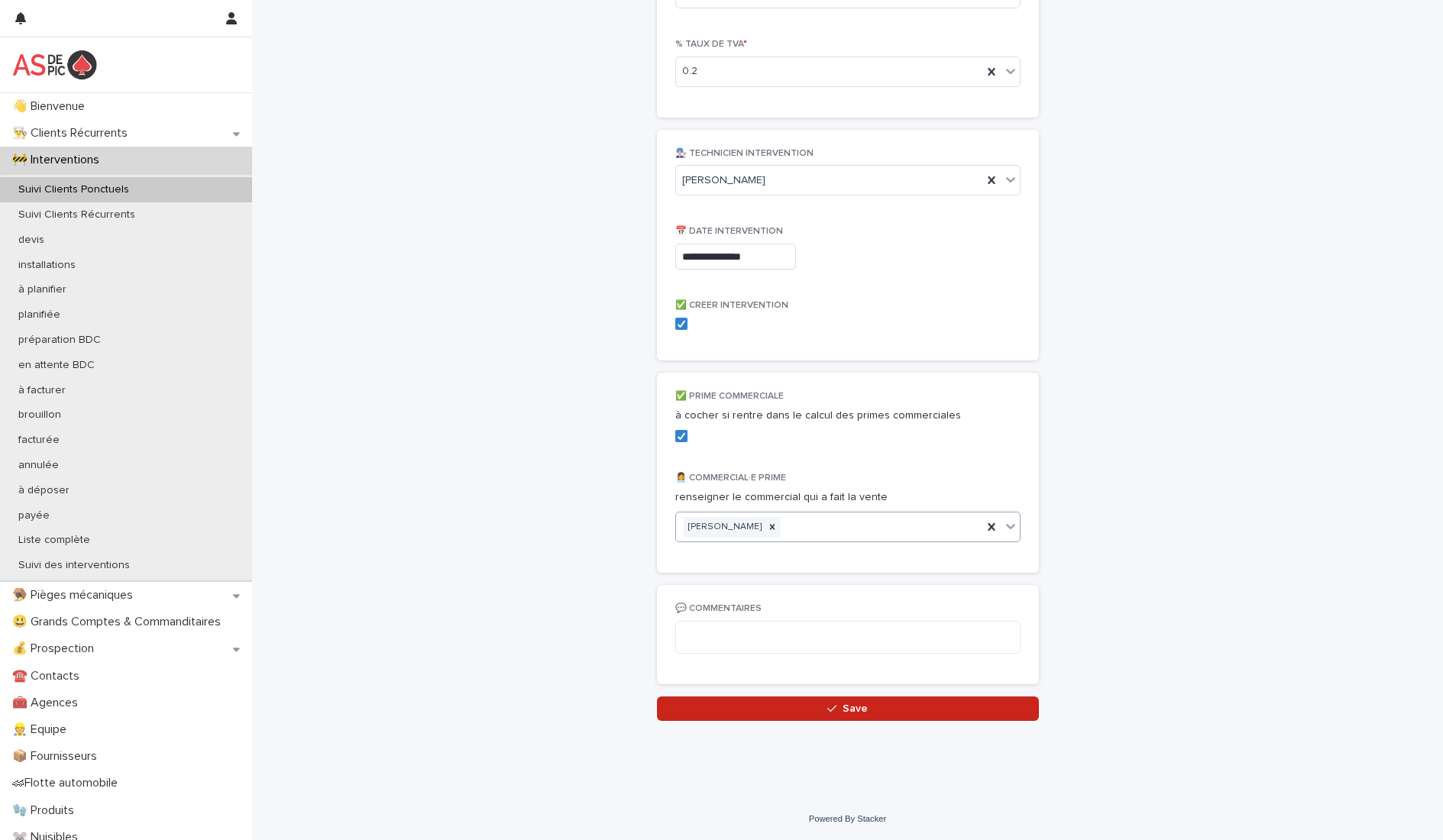
click at [882, 715] on button "Save" at bounding box center [847, 708] width 382 height 24
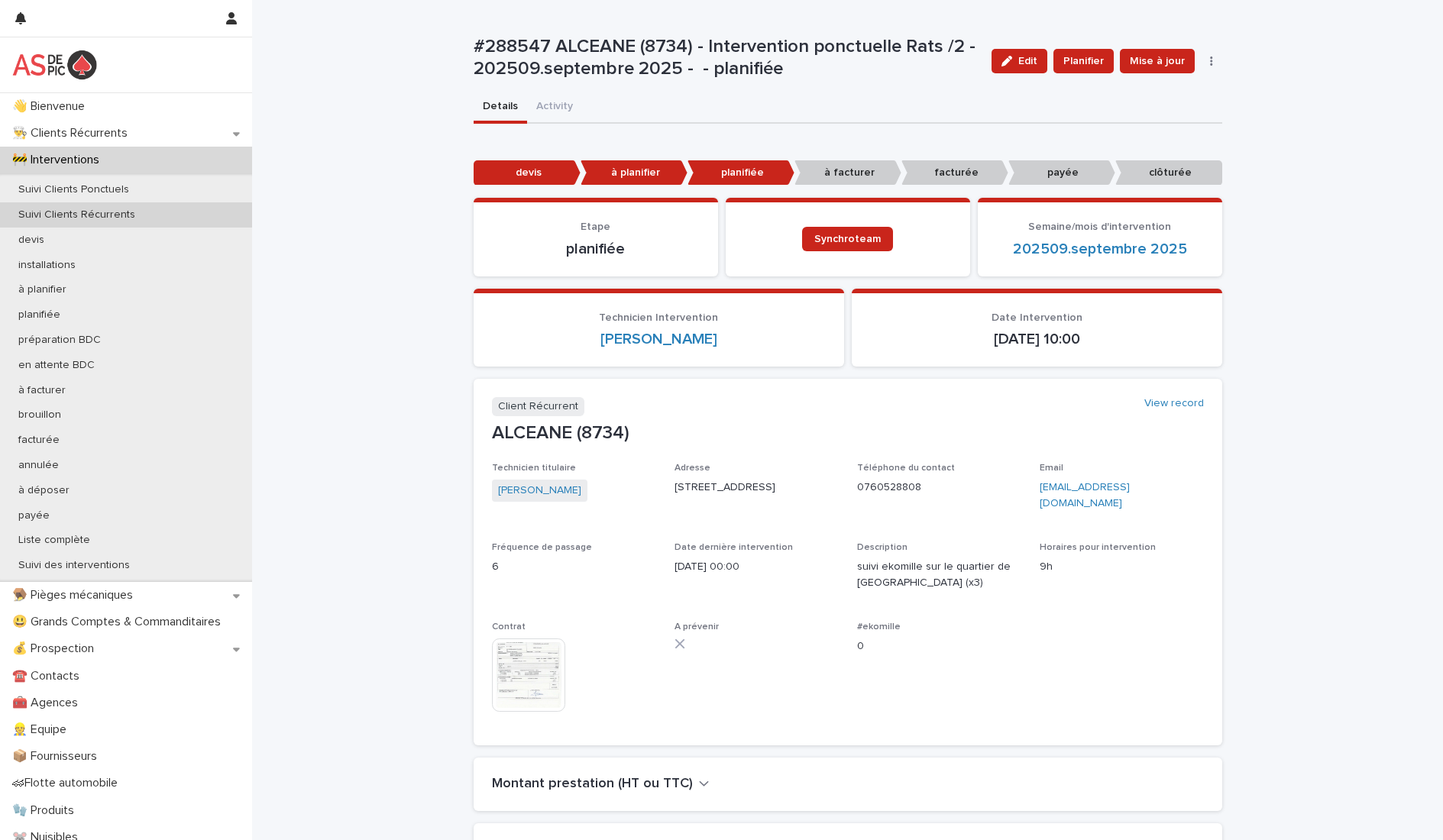
click at [163, 224] on div "Suivi Clients Récurrents" at bounding box center [126, 215] width 252 height 25
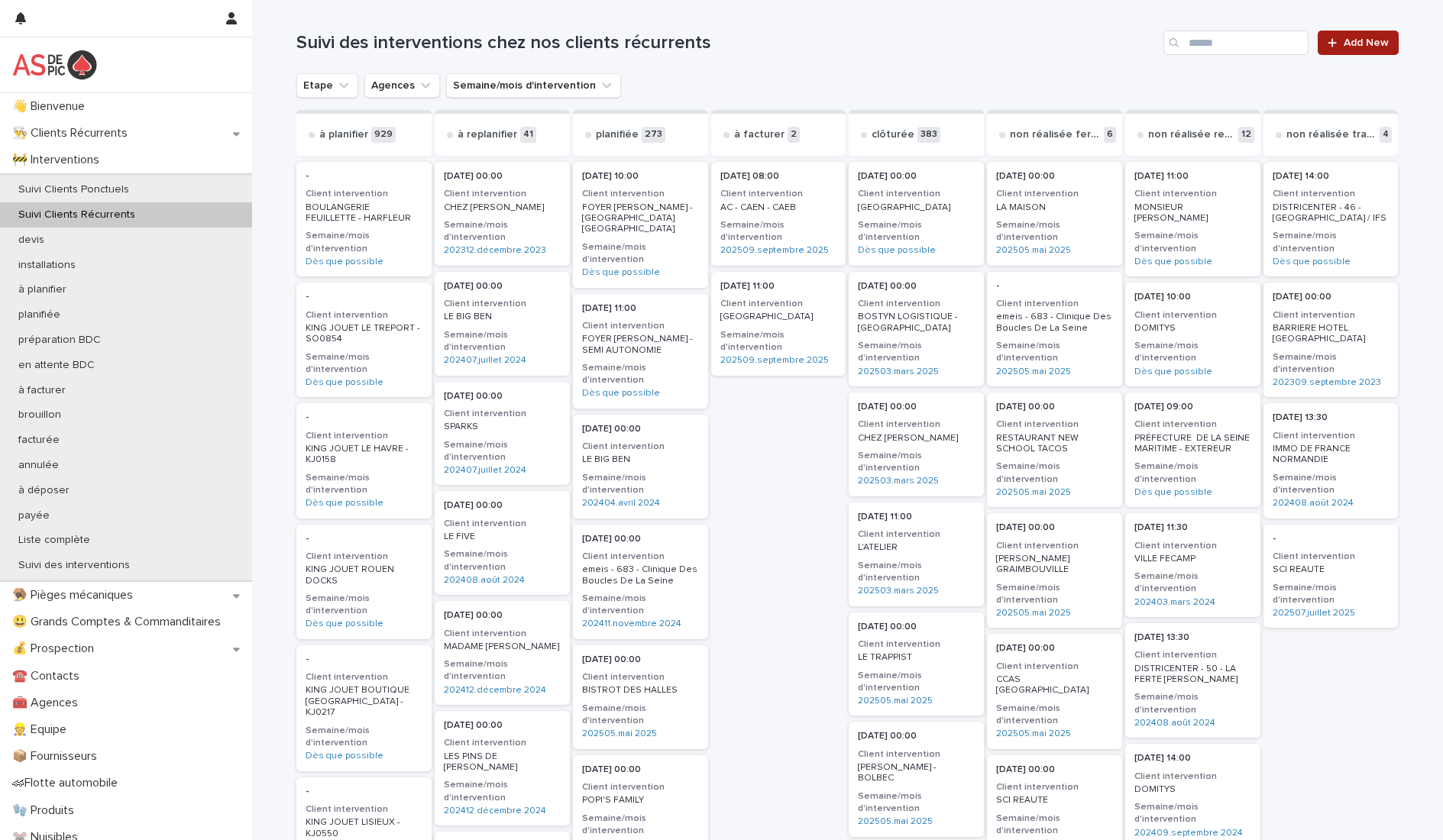
click at [1344, 46] on span "Add New" at bounding box center [1366, 43] width 45 height 11
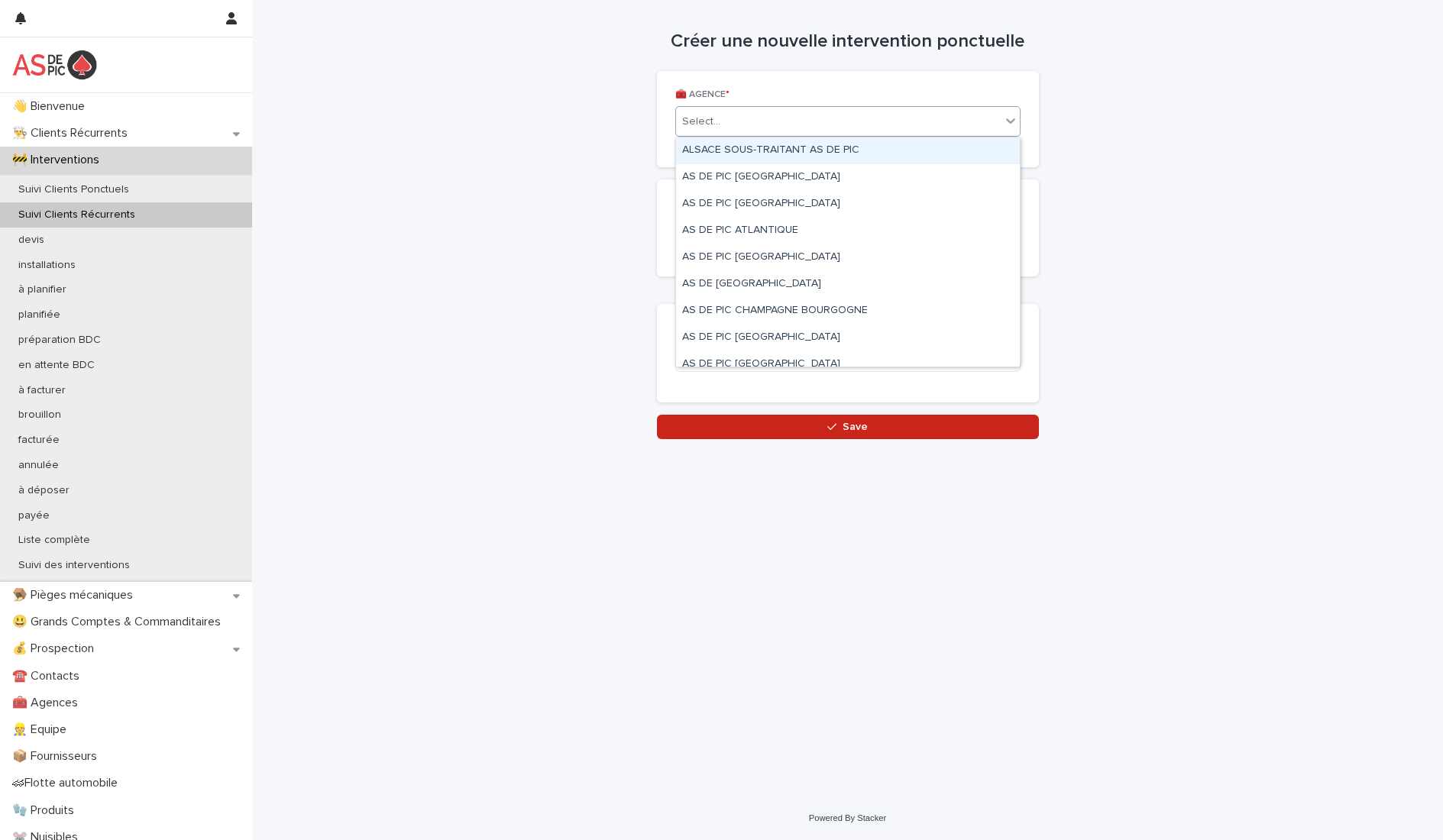
click at [797, 132] on div "Select..." at bounding box center [839, 122] width 325 height 25
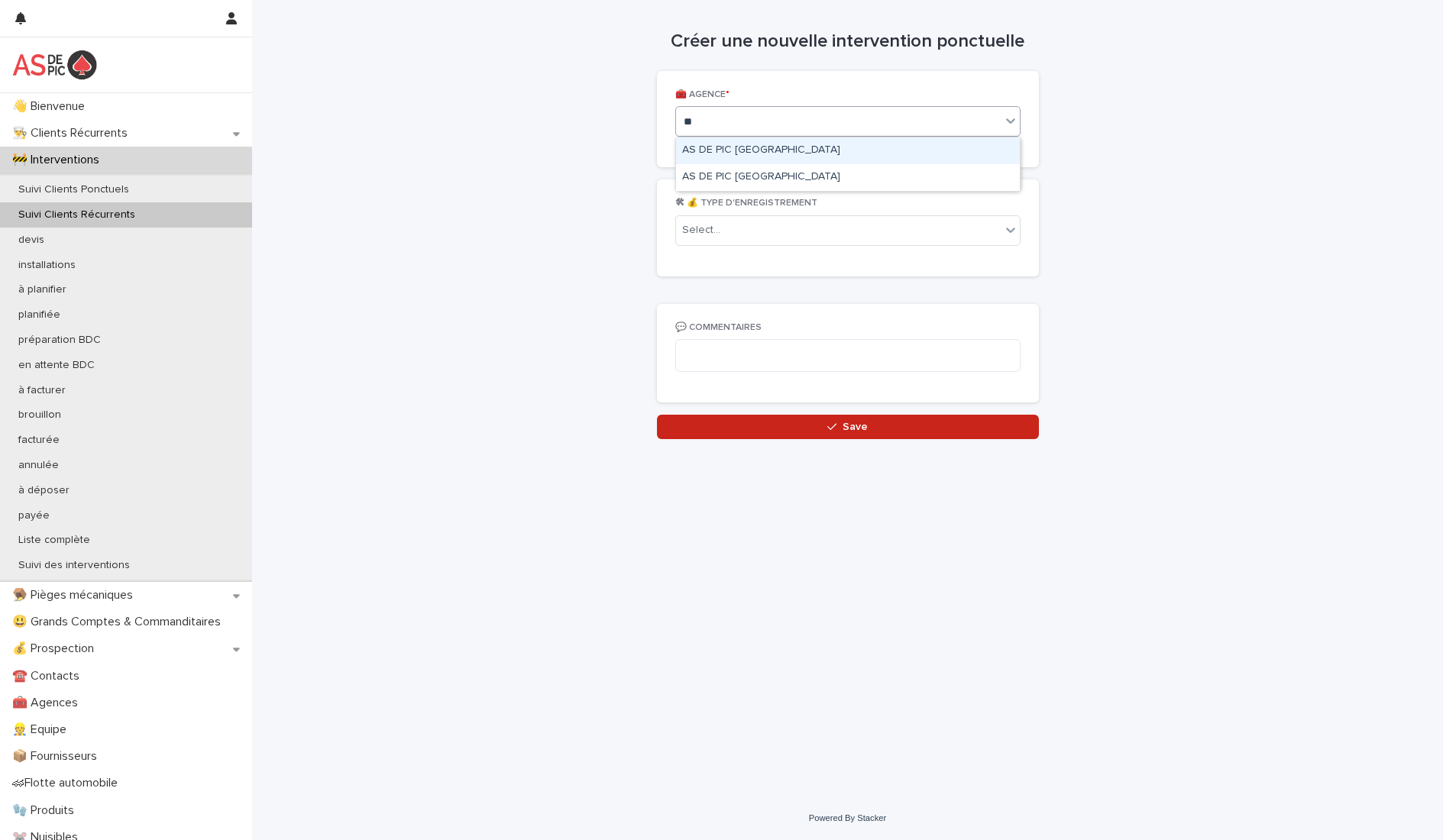
type input "***"
click at [796, 153] on div "AS DE PIC [GEOGRAPHIC_DATA]" at bounding box center [848, 151] width 344 height 27
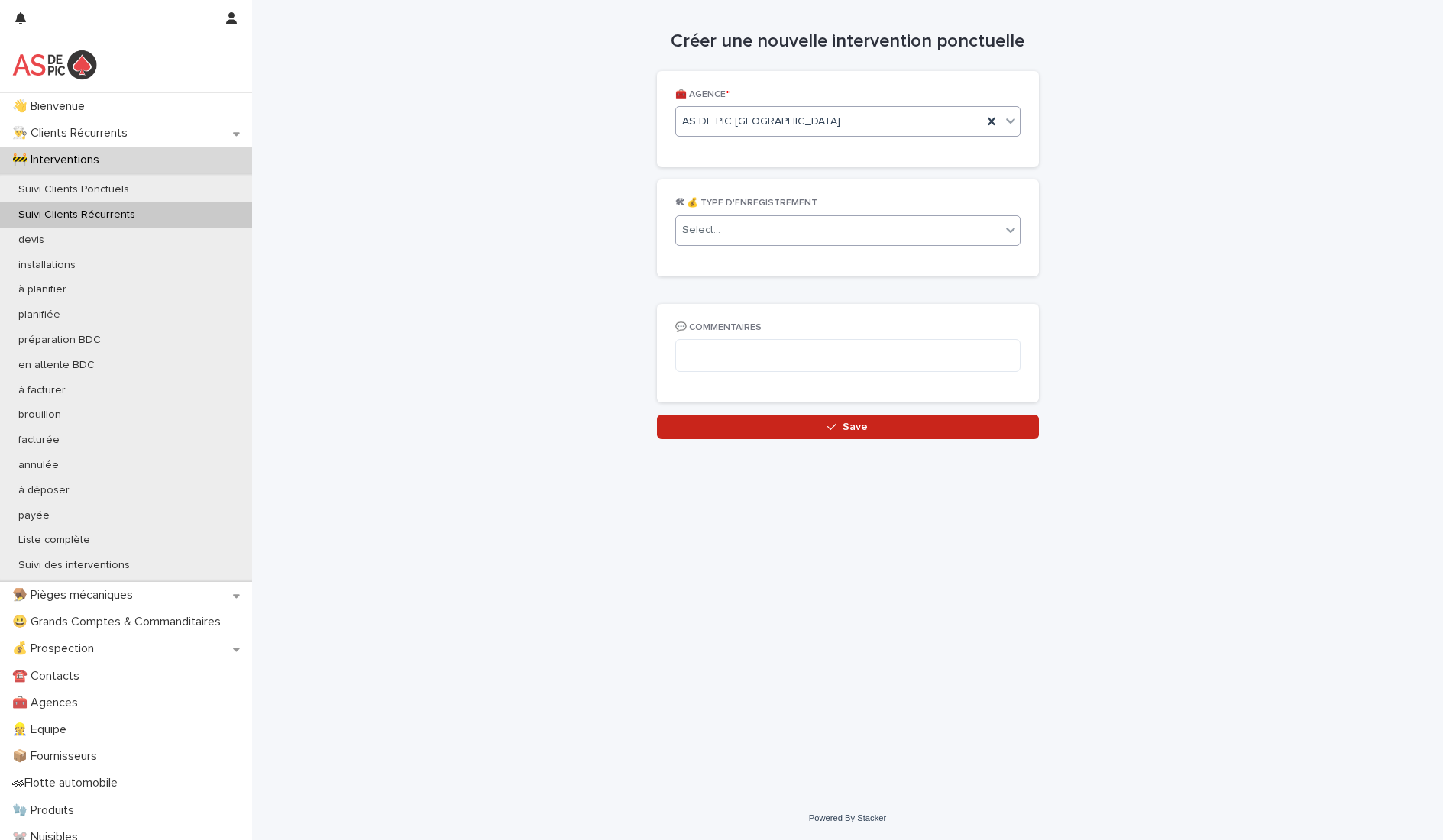
click at [771, 231] on div "Select..." at bounding box center [839, 230] width 325 height 25
click at [785, 260] on div "intervention" at bounding box center [848, 260] width 344 height 27
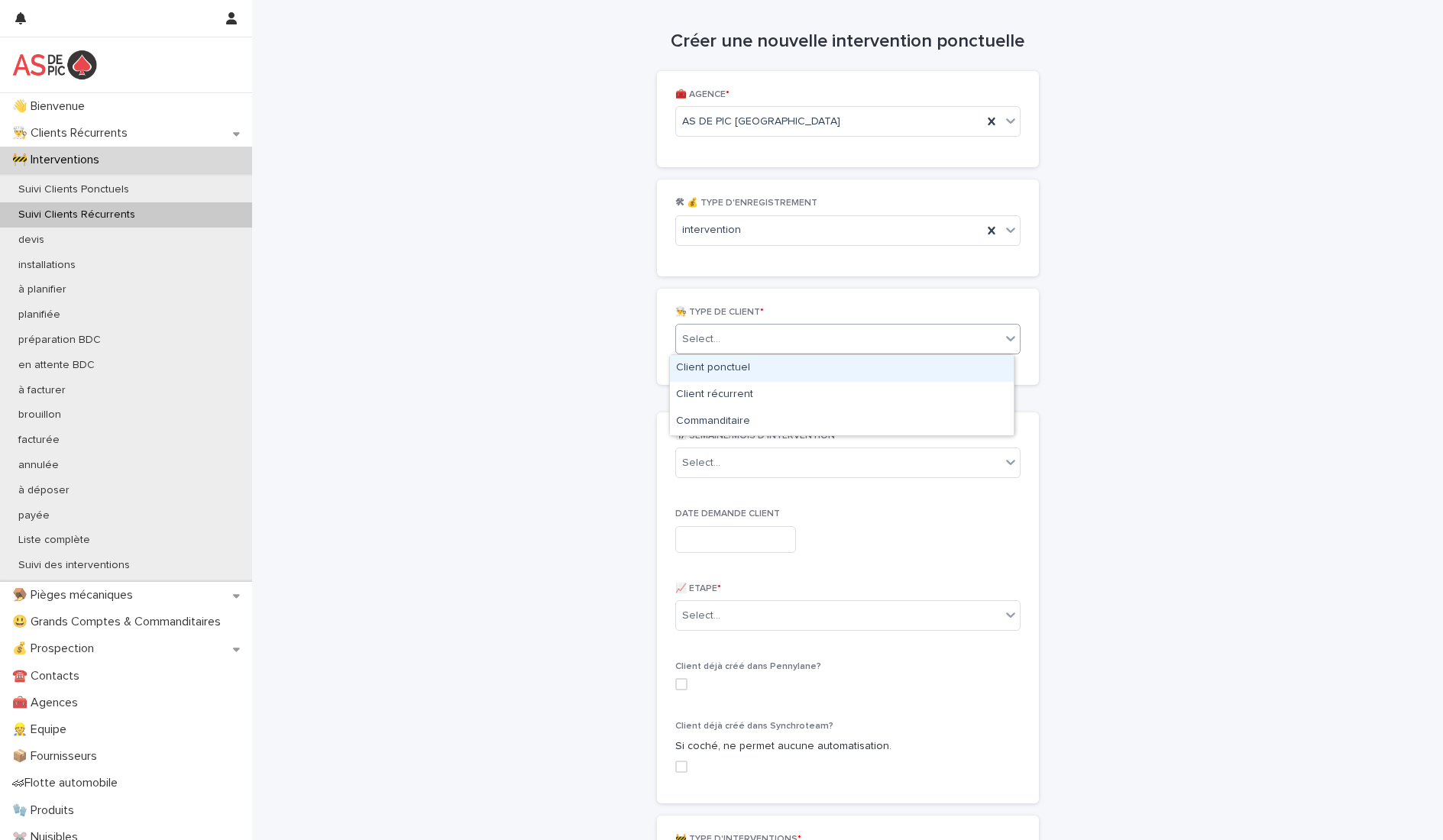
click at [766, 340] on div "Select..." at bounding box center [839, 340] width 325 height 25
click at [752, 390] on div "Client récurrent" at bounding box center [842, 395] width 344 height 27
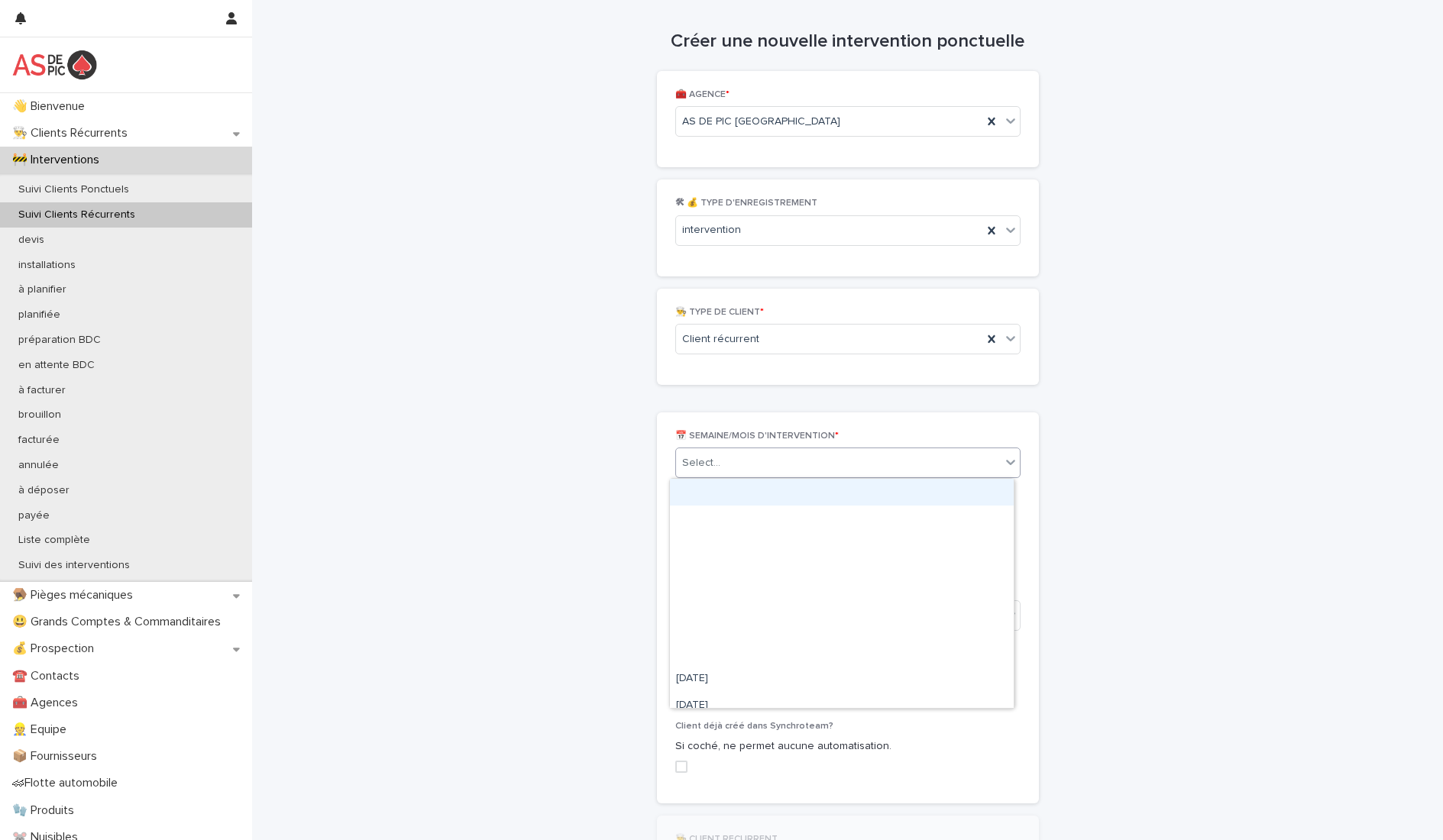
drag, startPoint x: 760, startPoint y: 466, endPoint x: 773, endPoint y: 463, distance: 13.3
click at [761, 464] on div "Select..." at bounding box center [839, 463] width 325 height 25
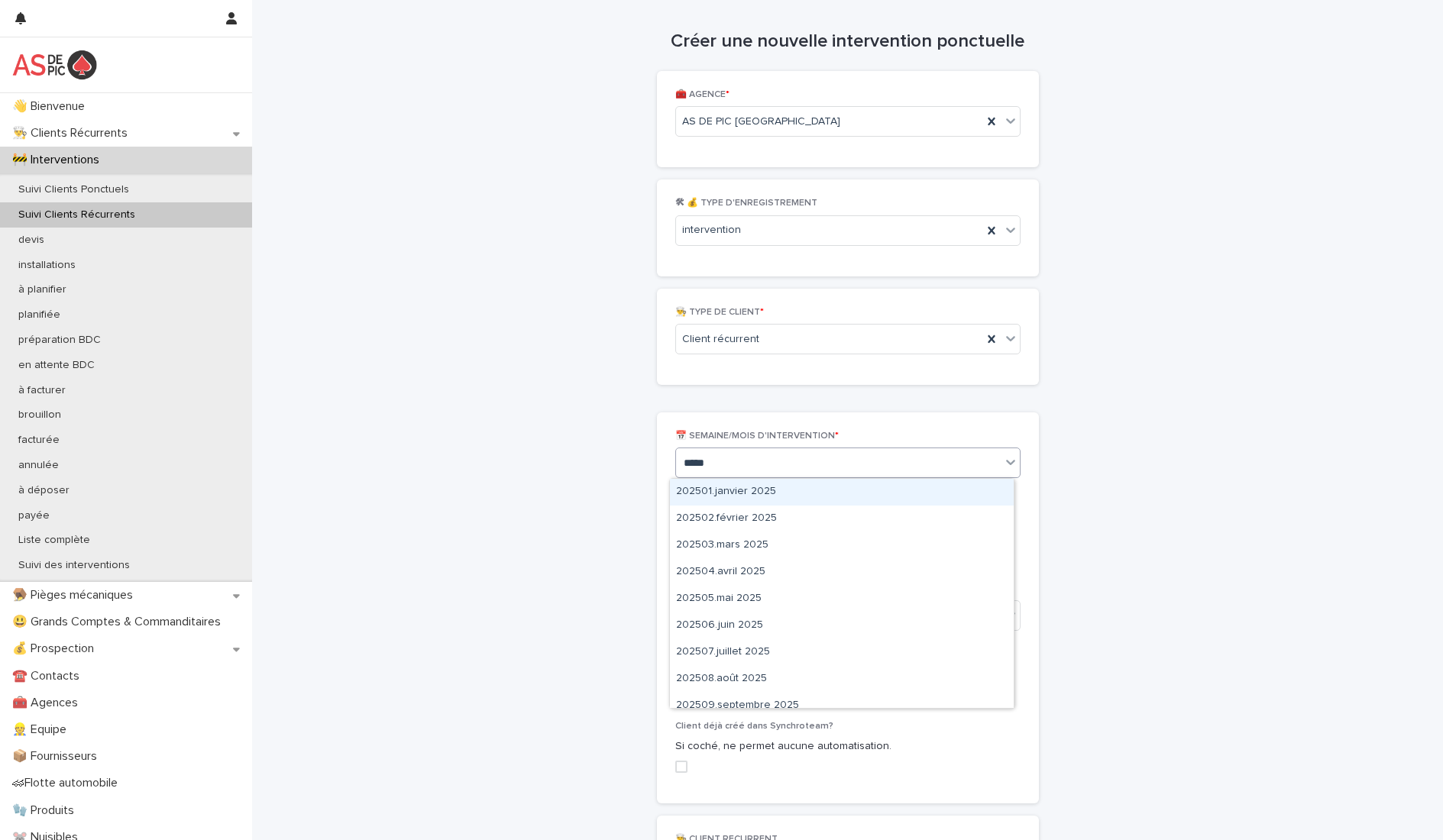
type input "******"
click at [763, 493] on div "202509.septembre 2025" at bounding box center [842, 492] width 344 height 27
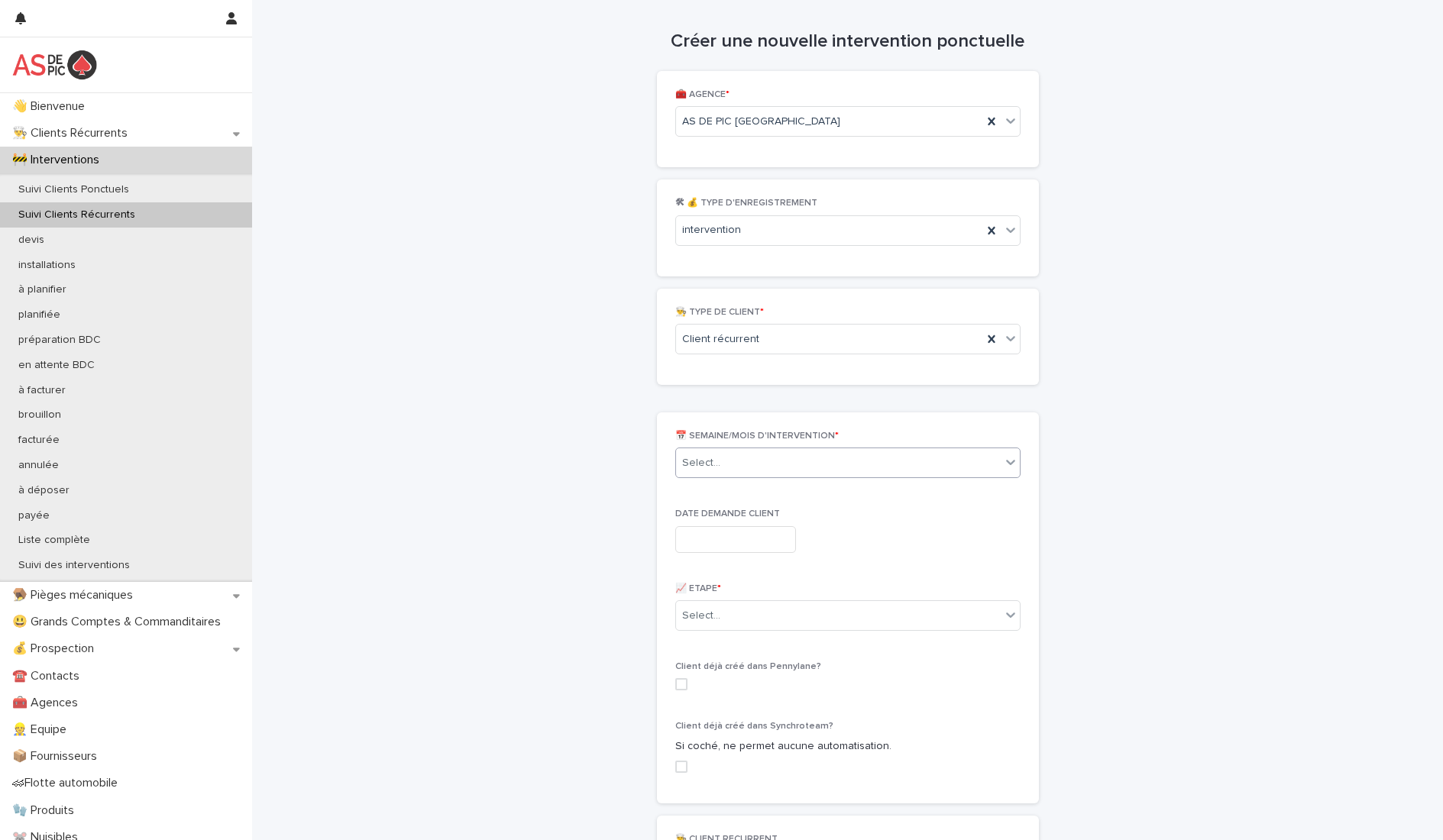
click at [728, 525] on div "DATE DEMANDE CLIENT" at bounding box center [848, 536] width 345 height 56
click at [721, 536] on input "text" at bounding box center [736, 540] width 121 height 27
drag, startPoint x: 645, startPoint y: 412, endPoint x: 654, endPoint y: 439, distance: 28.5
click at [644, 412] on div "15" at bounding box center [646, 415] width 20 height 20
type input "**********"
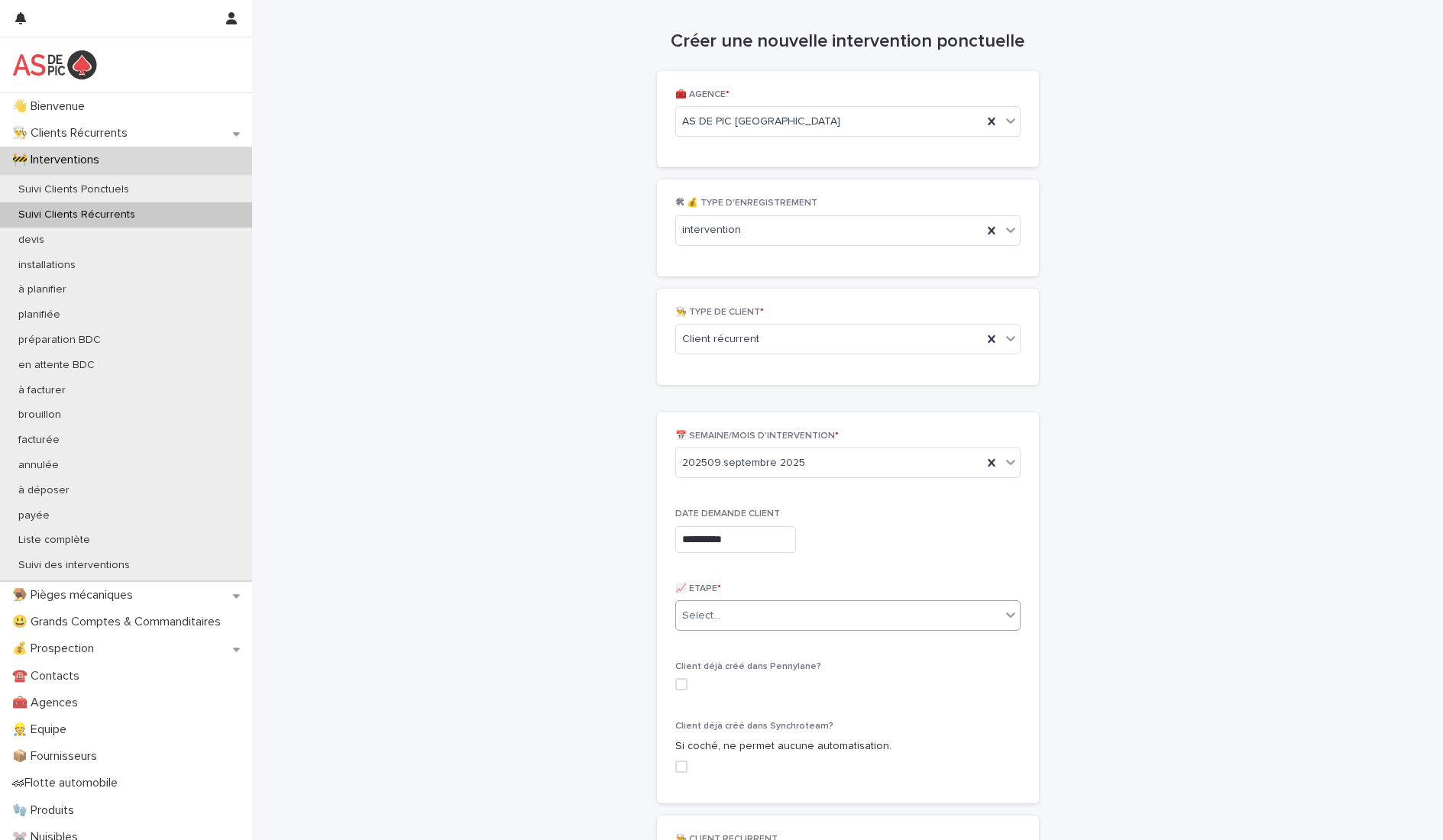
click at [719, 612] on div "Select..." at bounding box center [839, 616] width 325 height 25
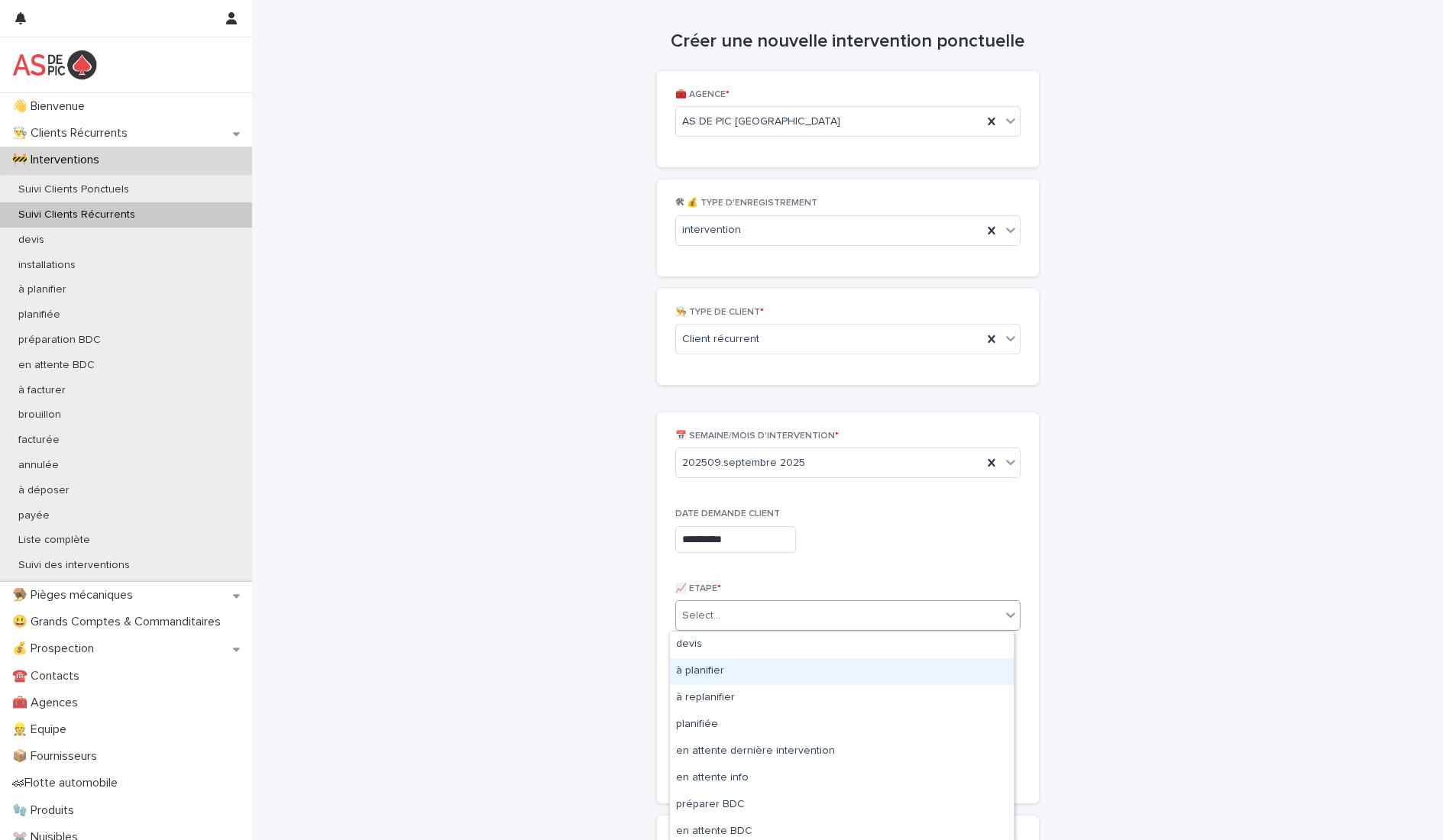
click at [724, 678] on div "à planifier" at bounding box center [842, 671] width 344 height 27
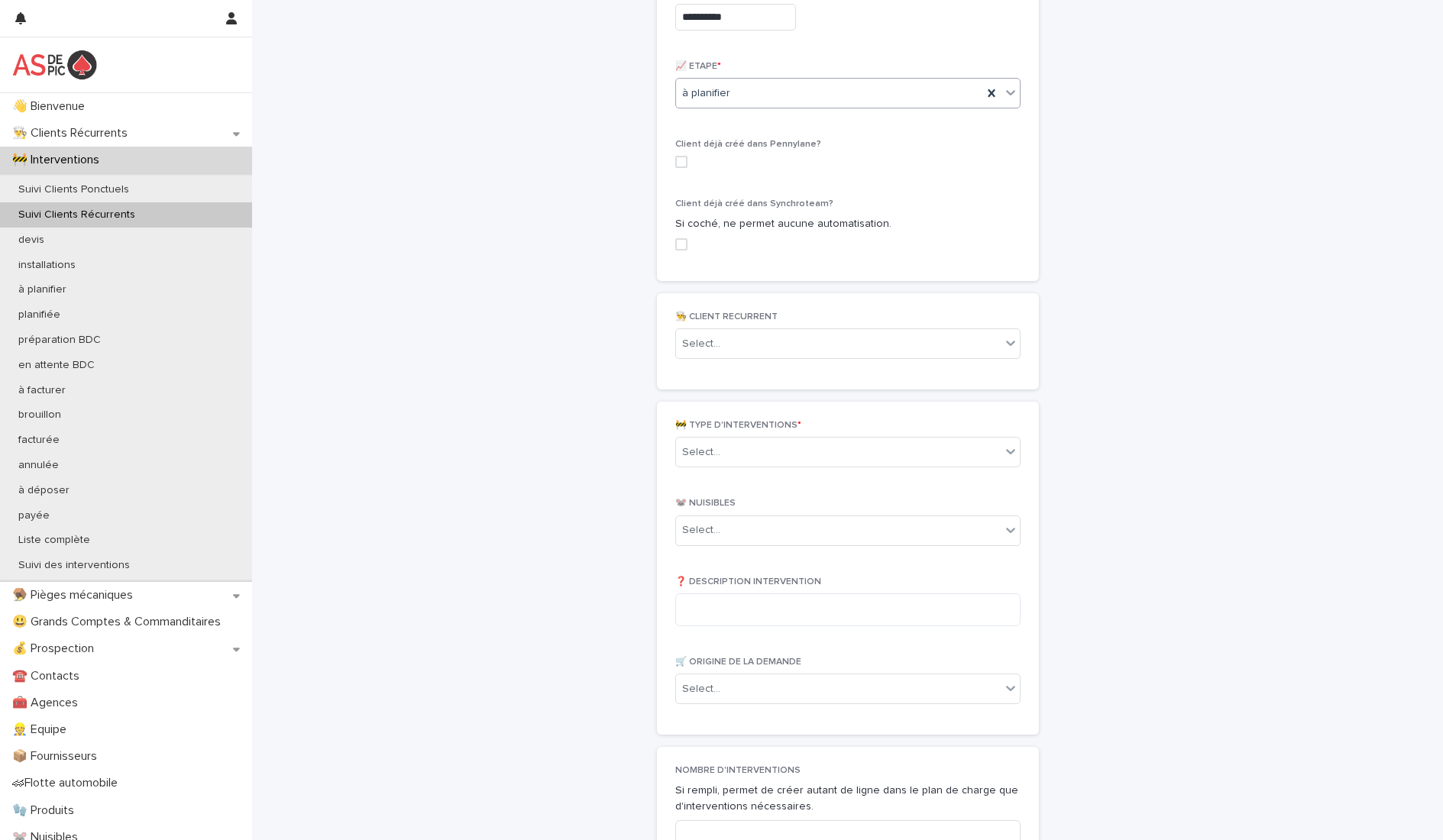
scroll to position [535, 0]
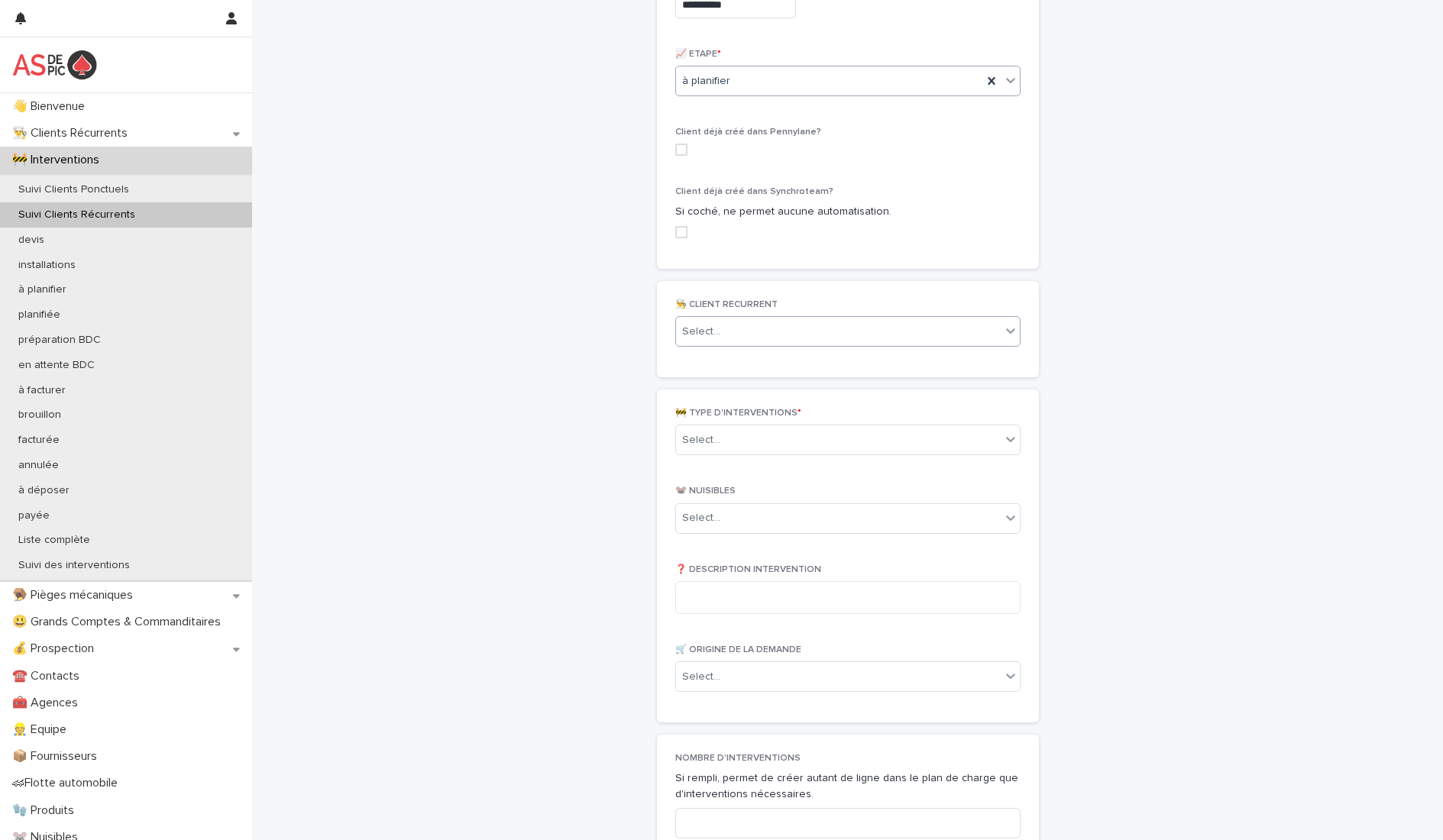
click at [770, 333] on div "Select..." at bounding box center [839, 332] width 325 height 25
type input "*****"
click at [731, 362] on div "ALCEANE (8734)" at bounding box center [842, 361] width 344 height 27
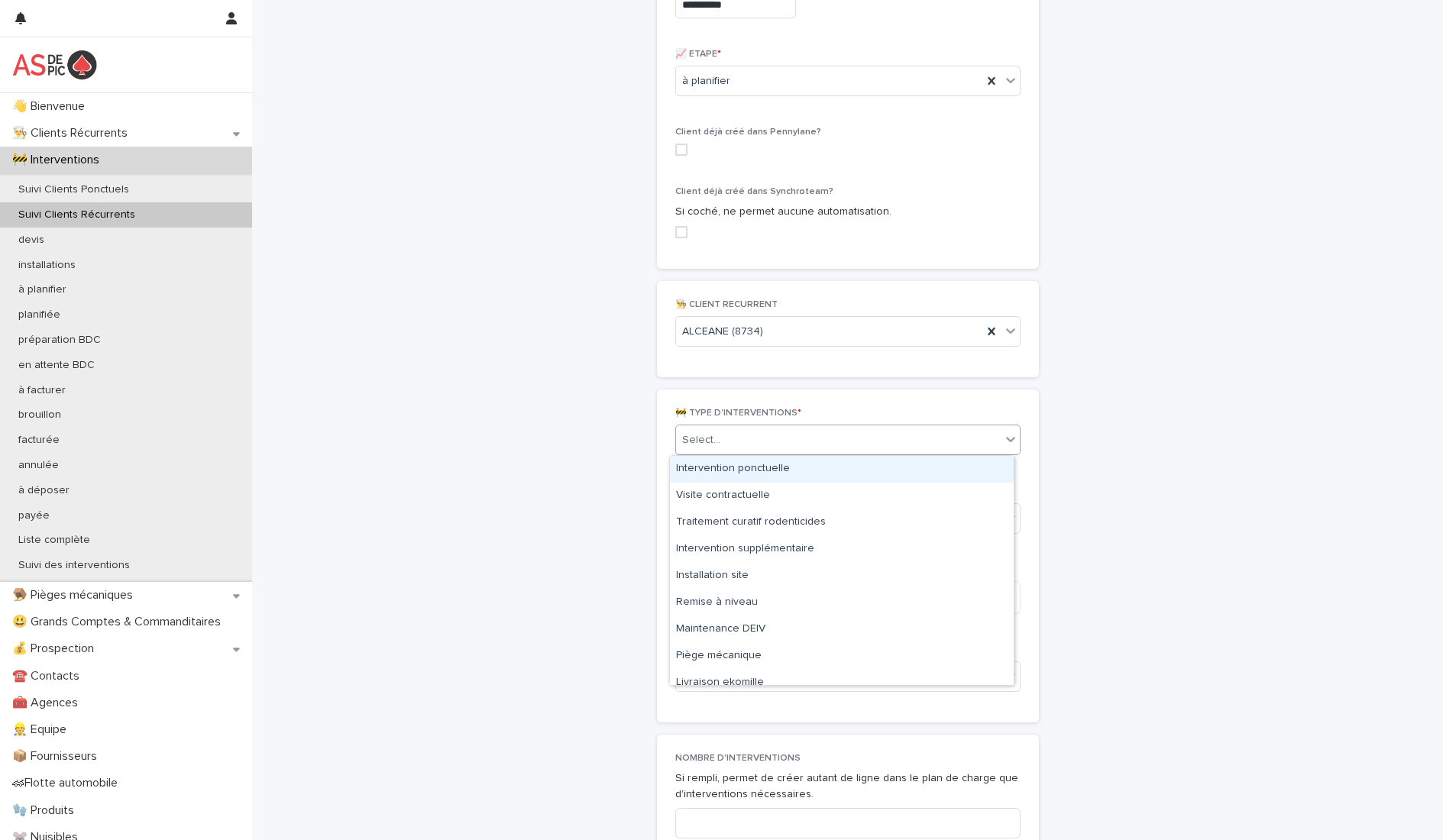
click at [725, 432] on div "Select..." at bounding box center [839, 440] width 325 height 25
click at [738, 471] on div "Intervention ponctuelle" at bounding box center [842, 469] width 344 height 27
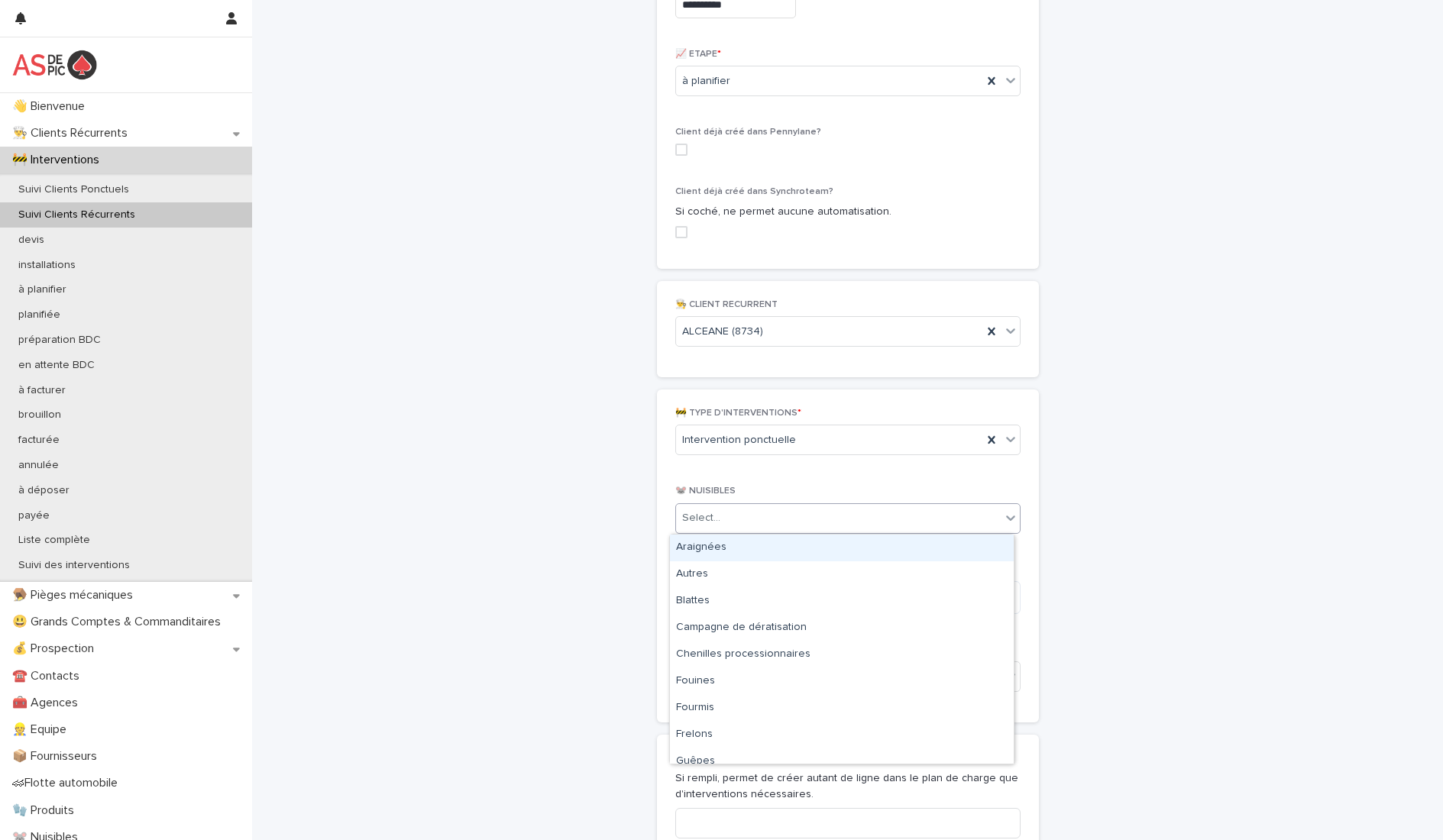
click at [754, 517] on div "Select..." at bounding box center [839, 518] width 325 height 25
type input "***"
click at [764, 551] on div "Pigeons" at bounding box center [842, 548] width 344 height 27
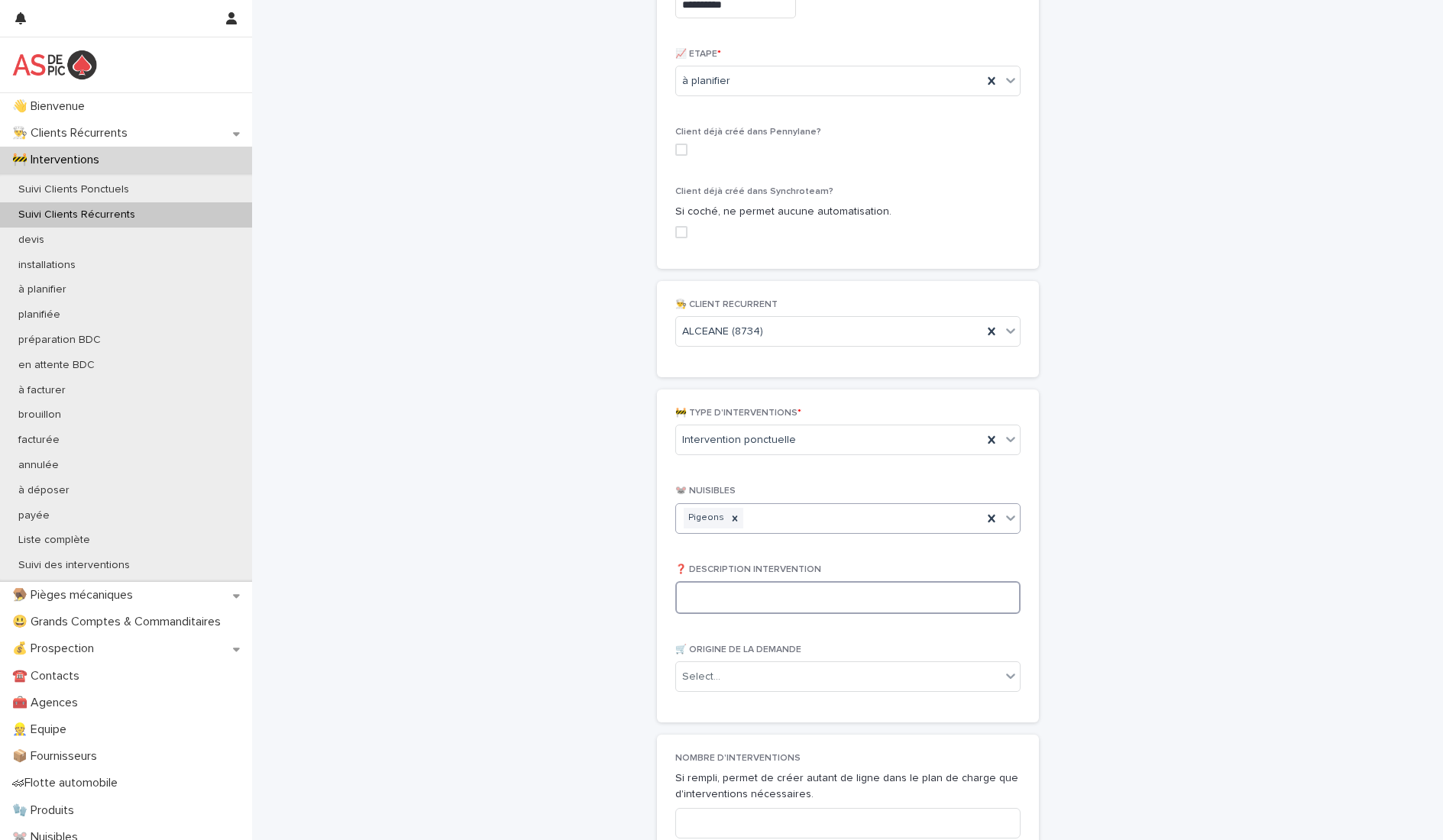
click at [761, 605] on textarea at bounding box center [848, 598] width 345 height 33
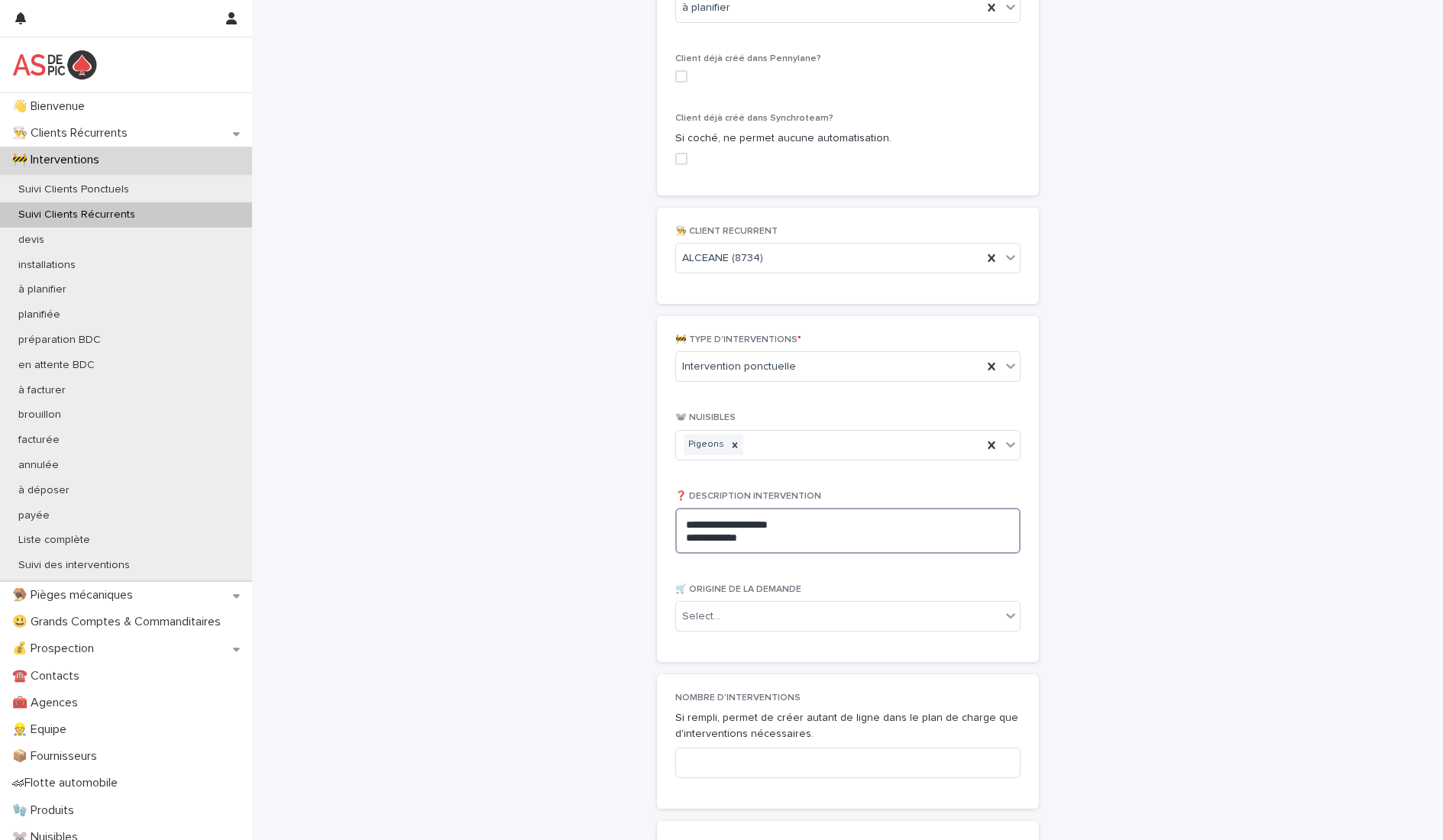
scroll to position [611, 0]
type textarea "**********"
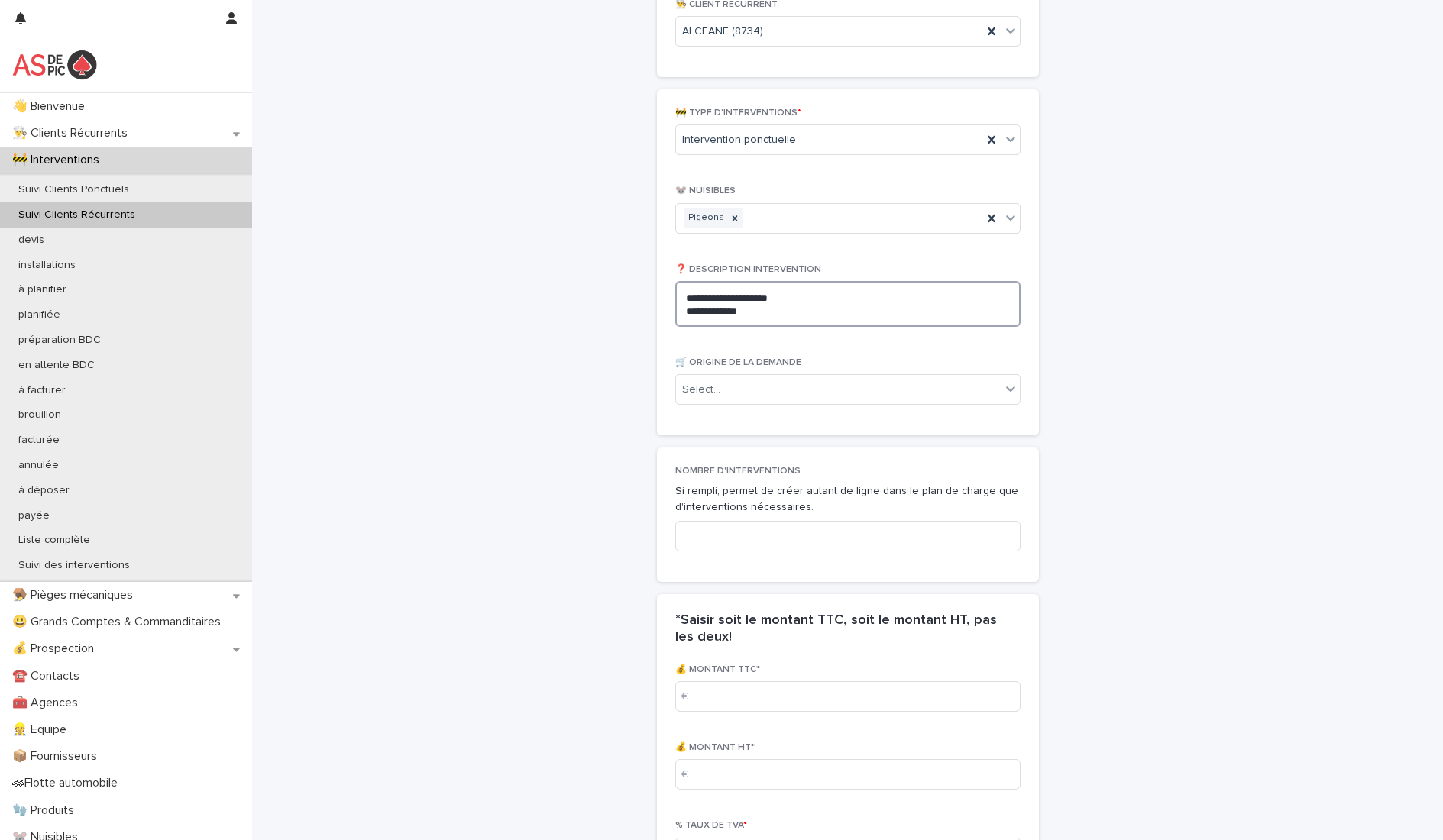
scroll to position [840, 0]
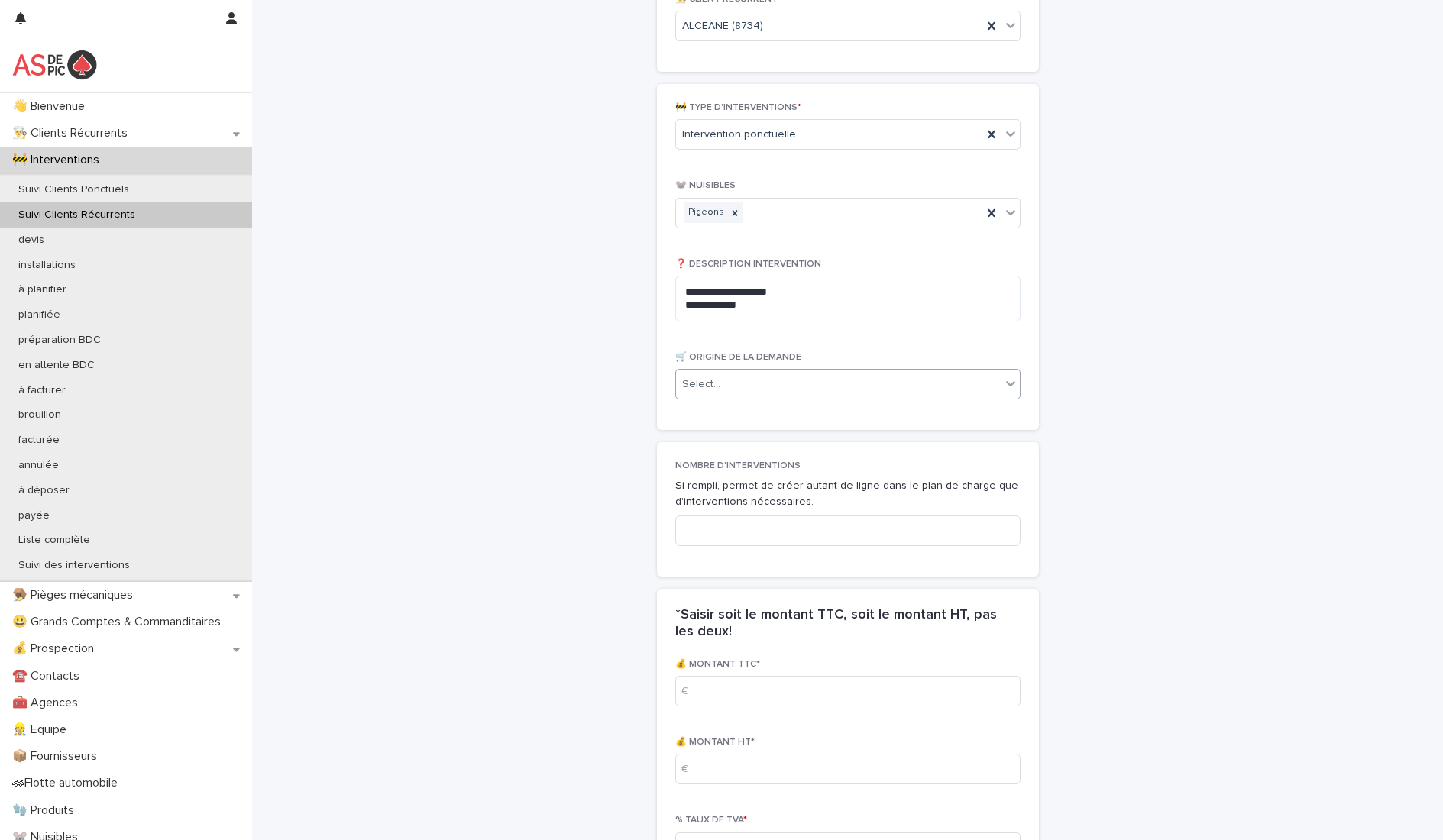
click at [732, 388] on div "Select..." at bounding box center [839, 384] width 325 height 25
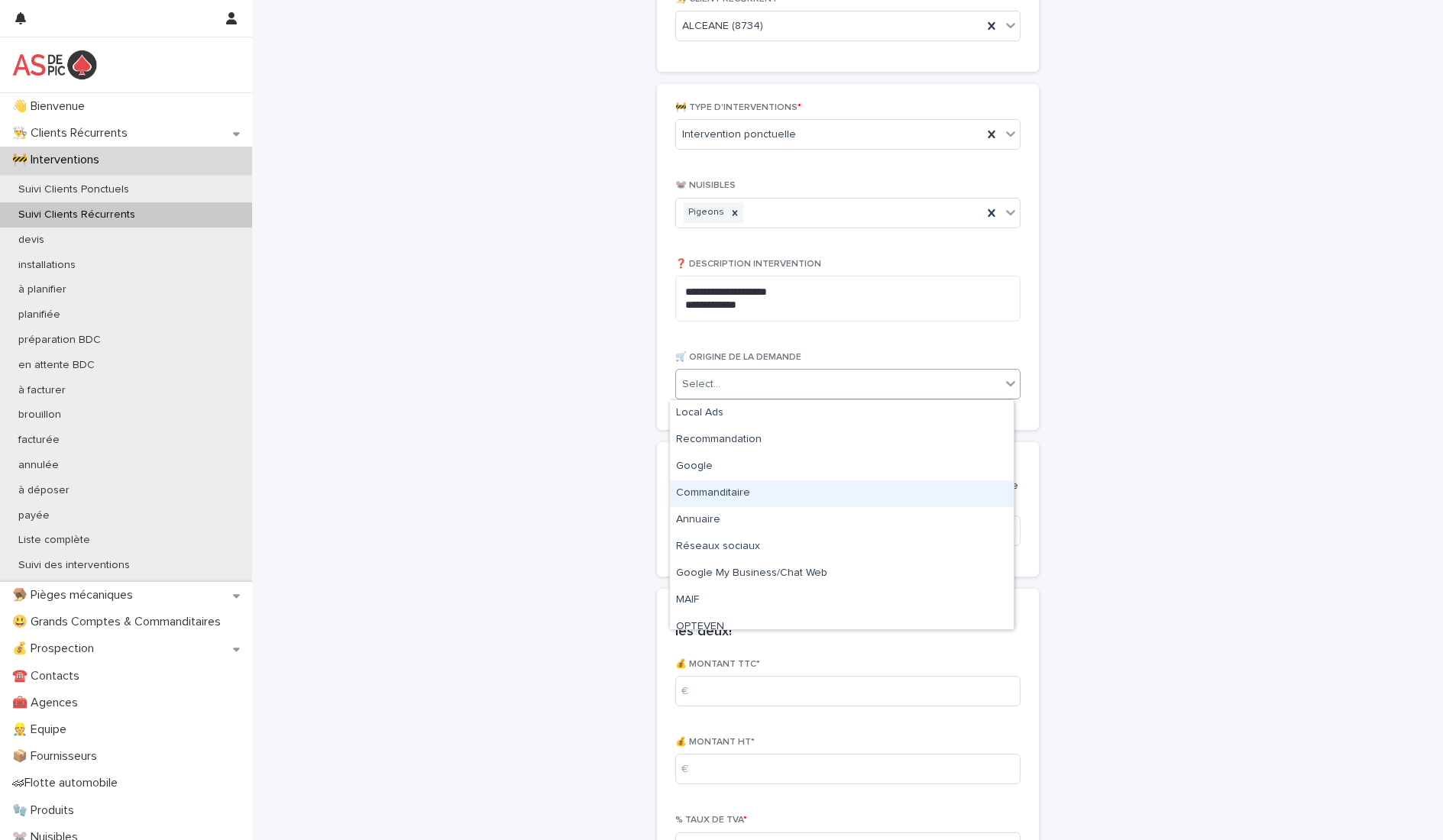
click at [738, 494] on div "Commanditaire" at bounding box center [842, 493] width 344 height 27
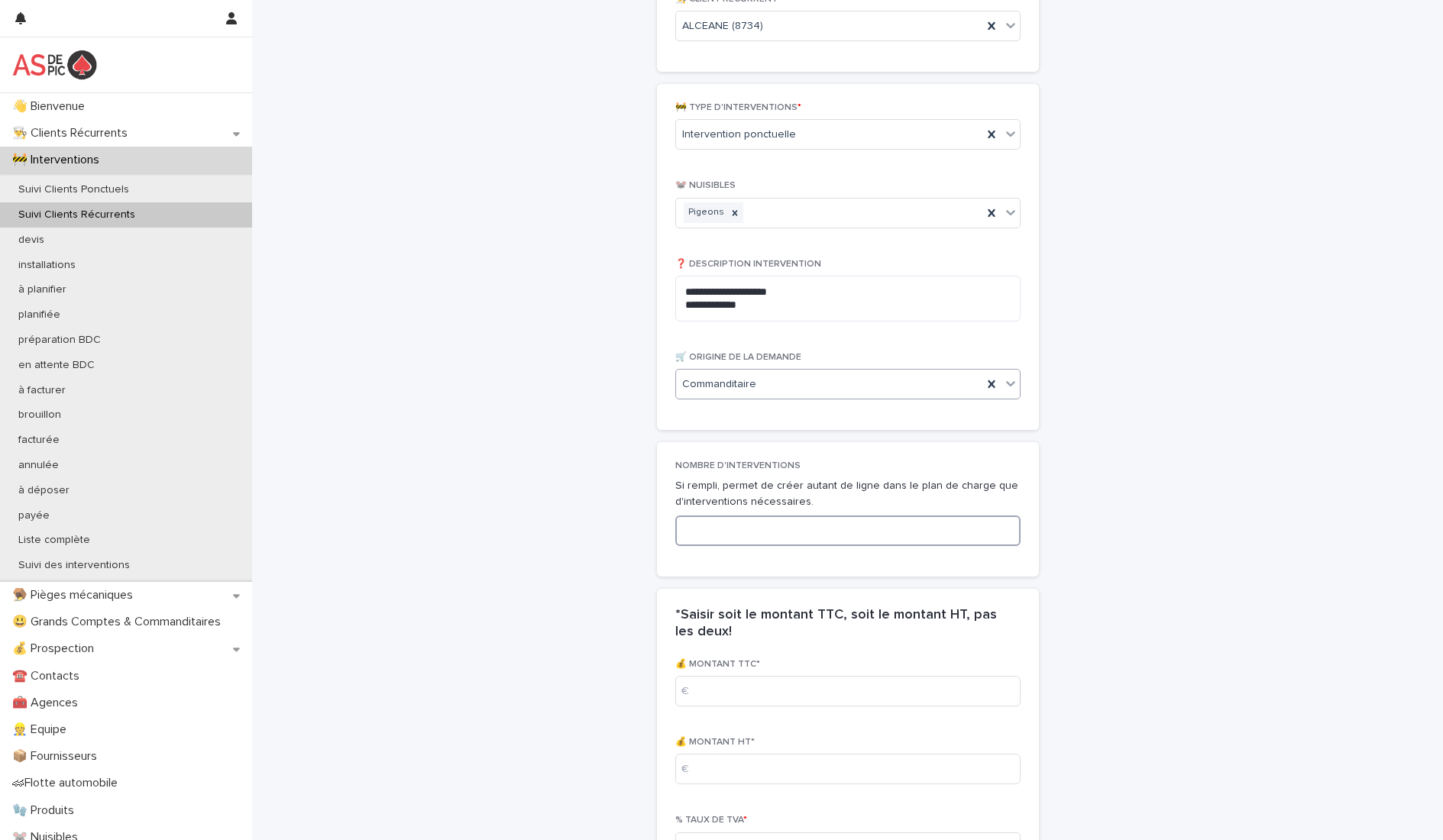
drag, startPoint x: 767, startPoint y: 536, endPoint x: 824, endPoint y: 539, distance: 57.1
click at [775, 536] on input at bounding box center [848, 530] width 345 height 31
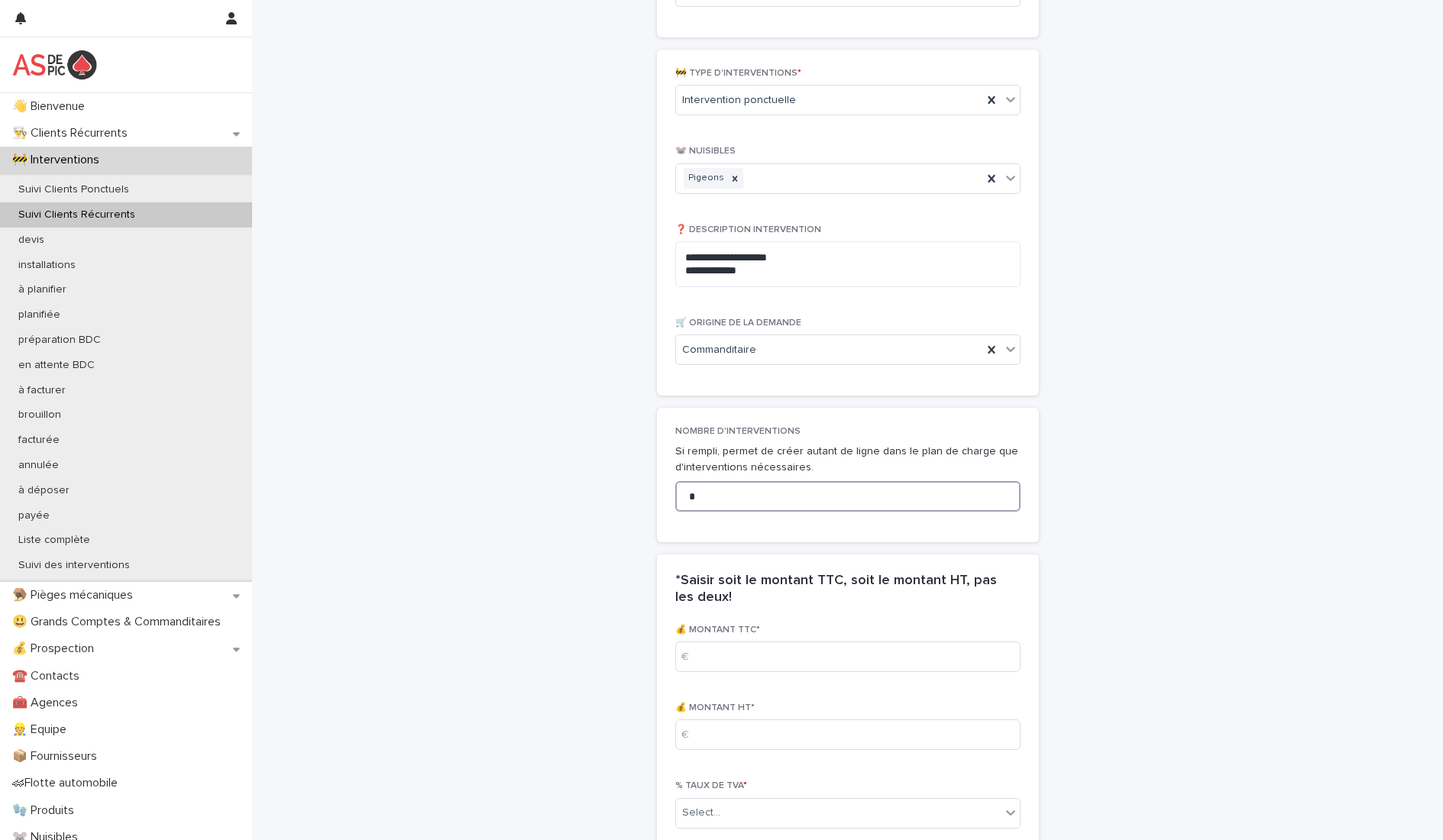
scroll to position [1145, 0]
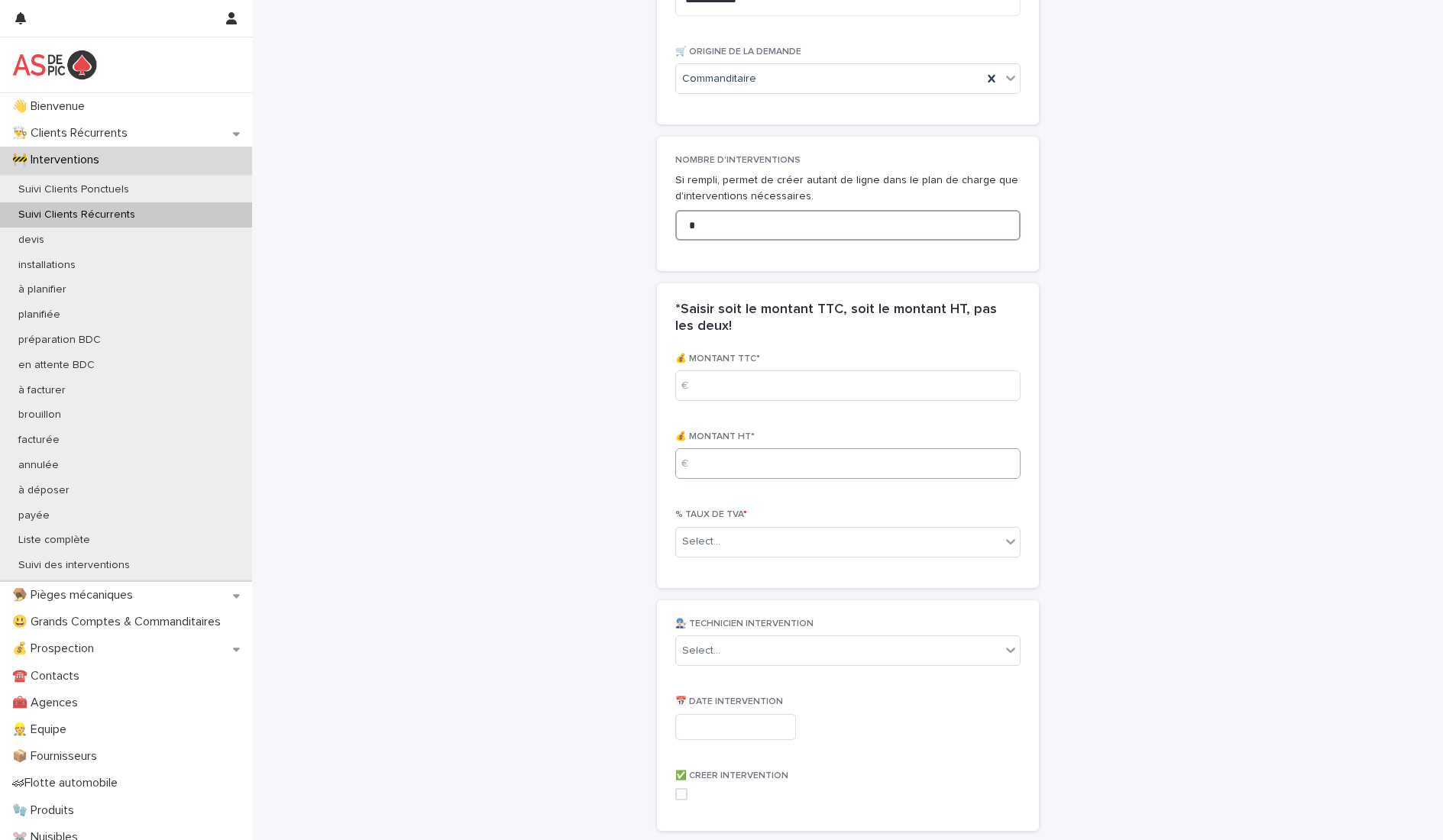
type input "*"
click at [716, 473] on input at bounding box center [848, 463] width 345 height 31
type input "***"
click at [778, 547] on div "Select..." at bounding box center [839, 542] width 325 height 25
click at [739, 591] on div "0.2" at bounding box center [842, 598] width 344 height 27
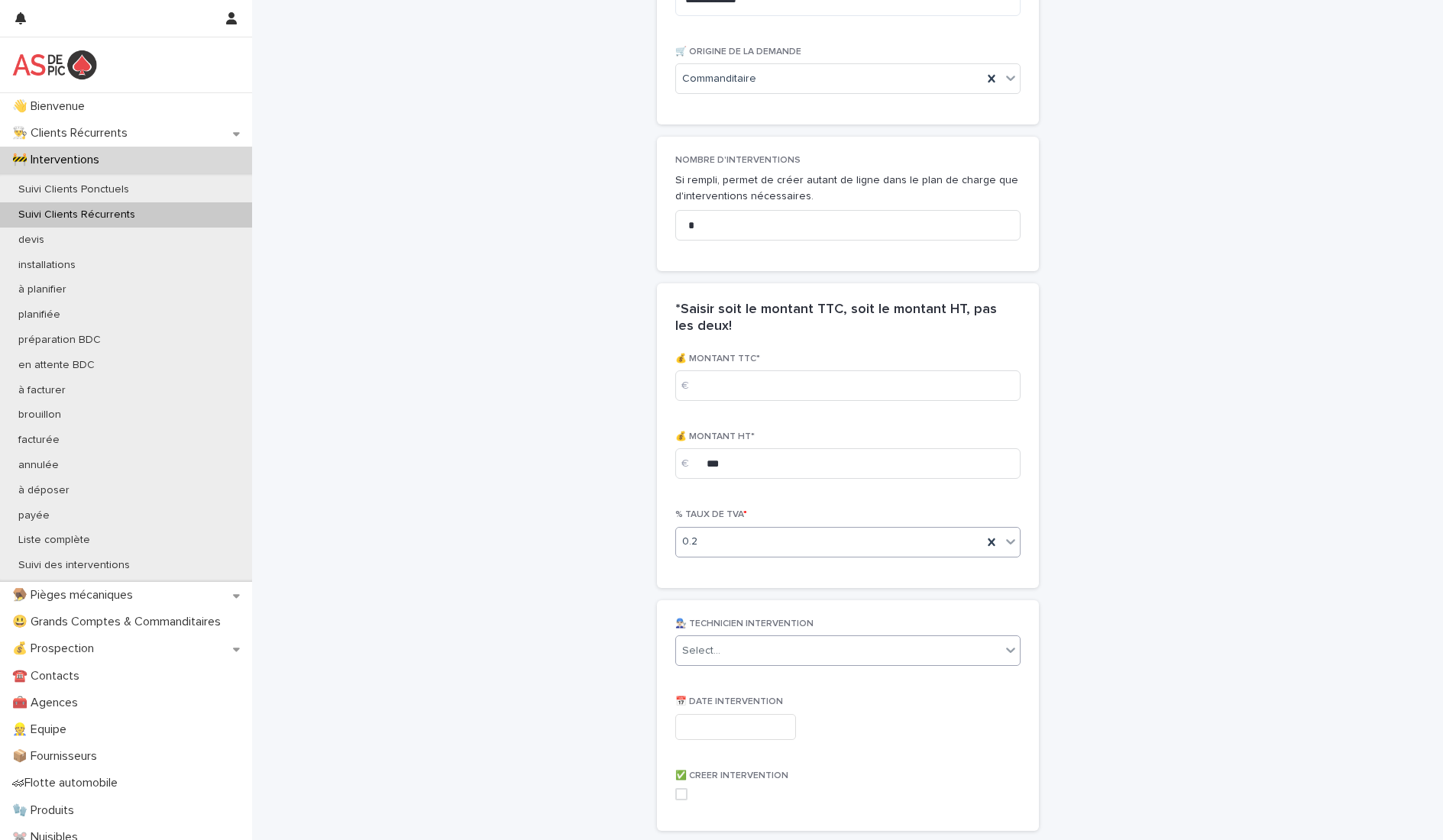
click at [758, 656] on div "Select..." at bounding box center [839, 651] width 325 height 25
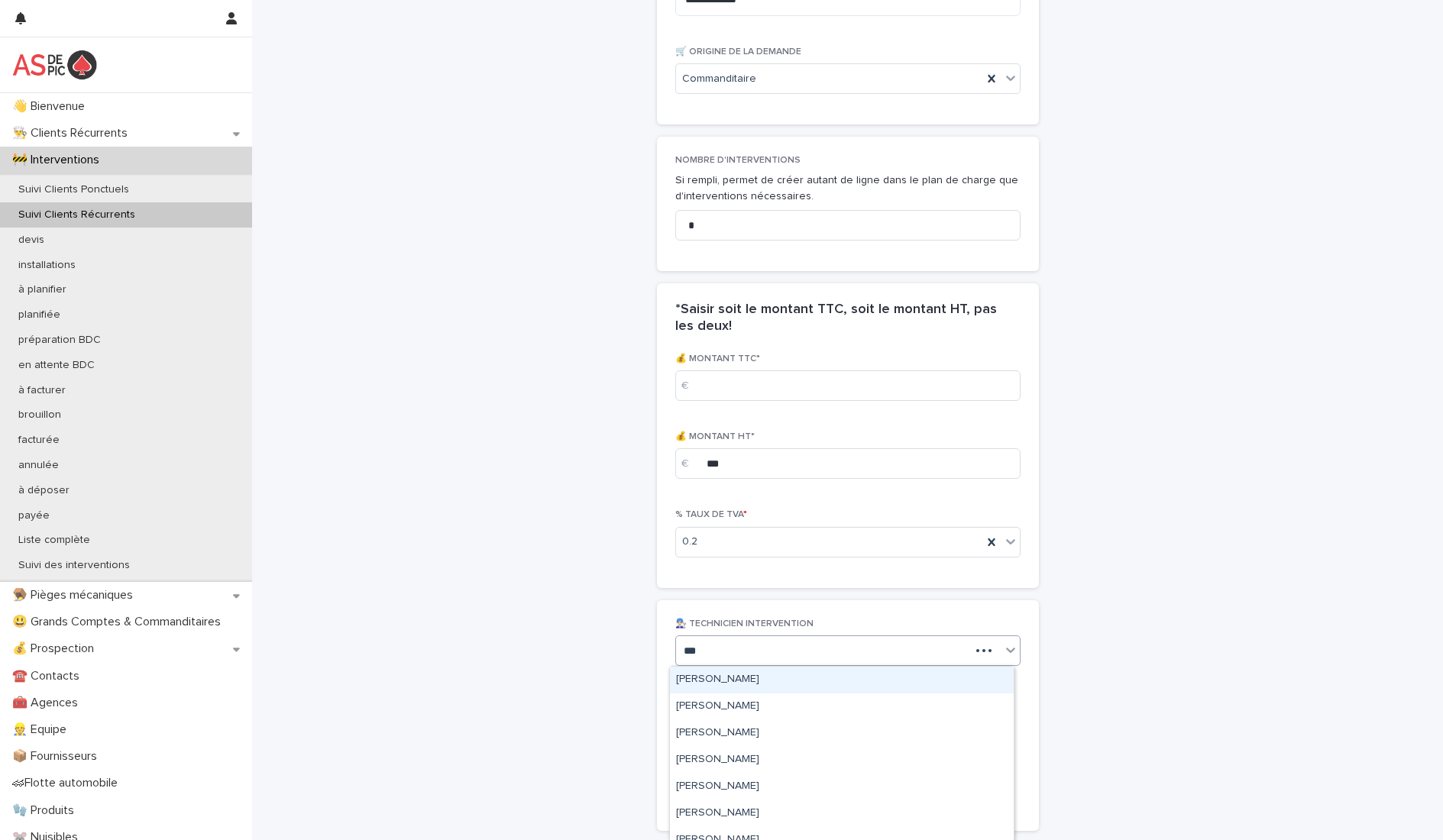
type input "****"
click at [780, 681] on div "[PERSON_NAME]" at bounding box center [842, 680] width 344 height 27
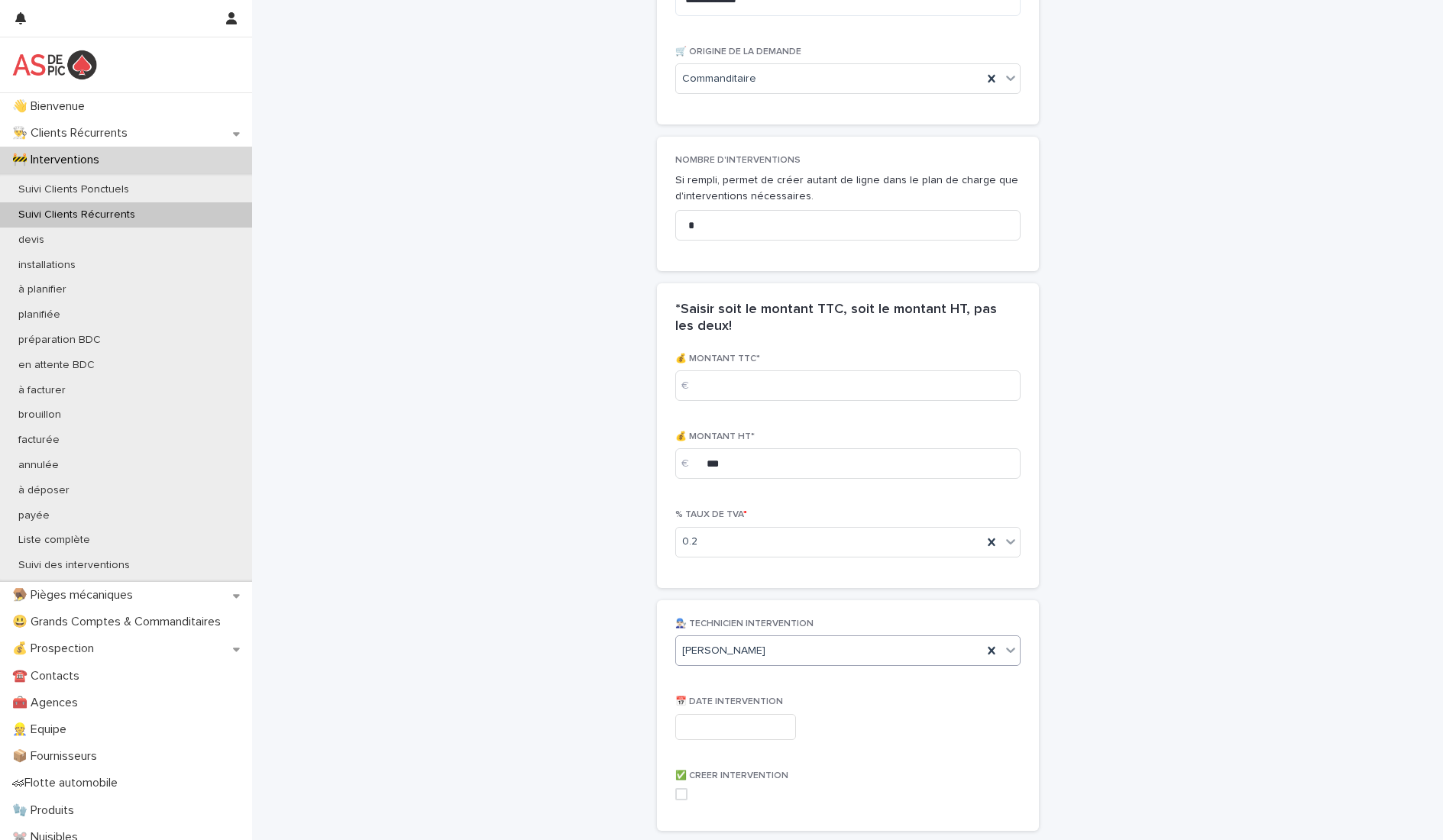
click at [693, 722] on input "text" at bounding box center [736, 727] width 121 height 27
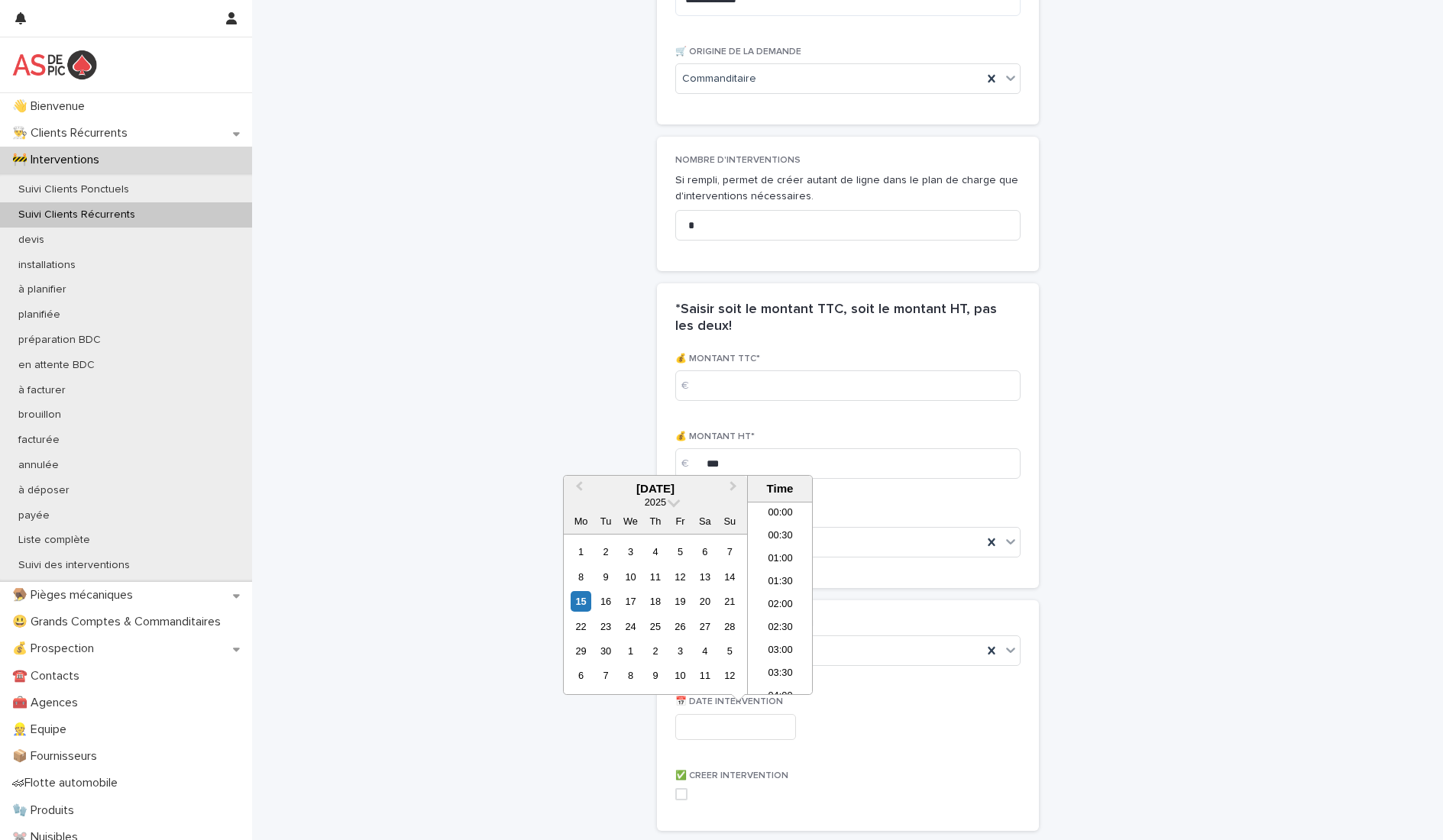
scroll to position [351, 0]
click at [600, 598] on div "16" at bounding box center [605, 602] width 20 height 20
click at [783, 569] on li "10:30" at bounding box center [780, 567] width 65 height 23
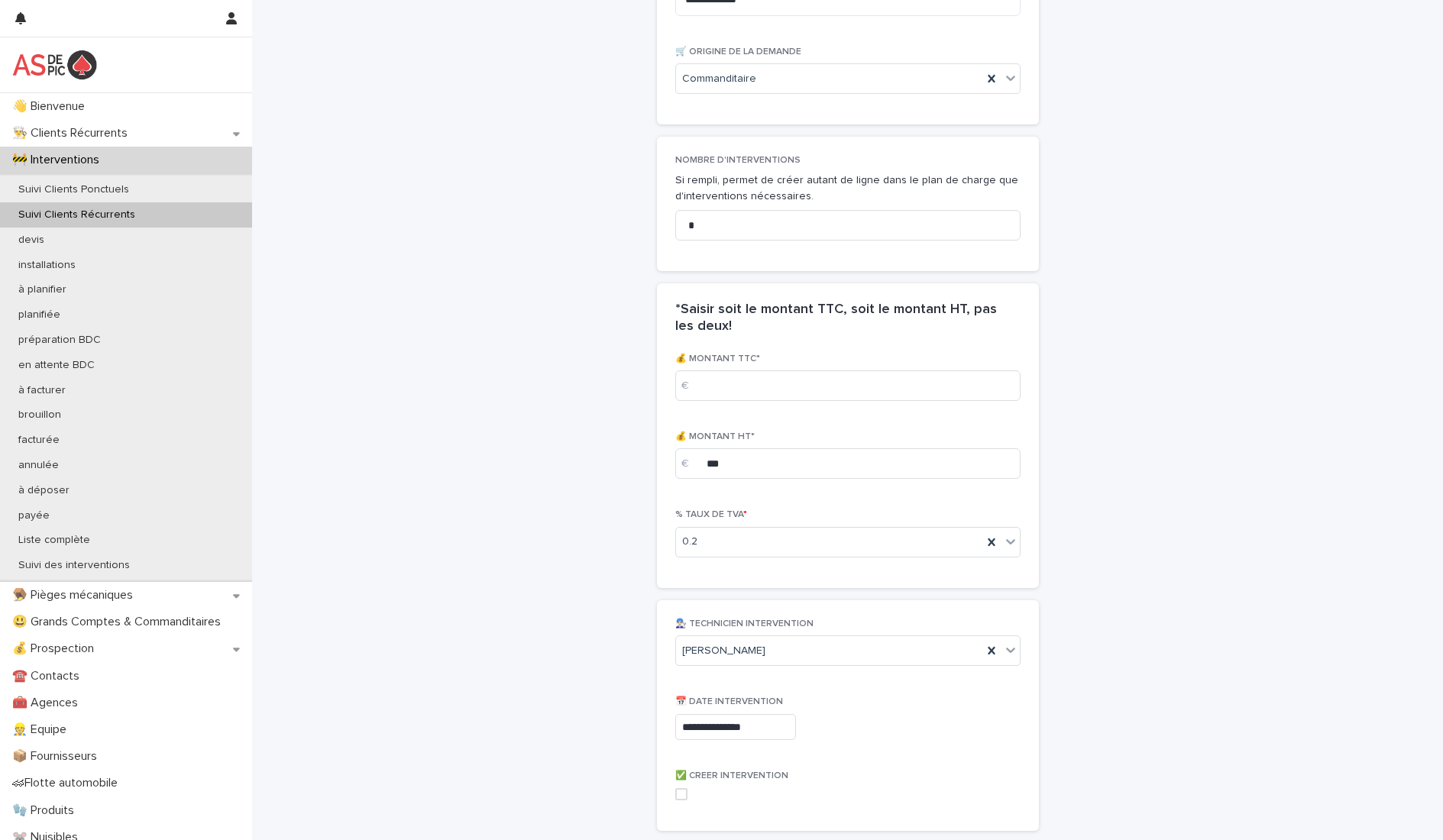
type input "**********"
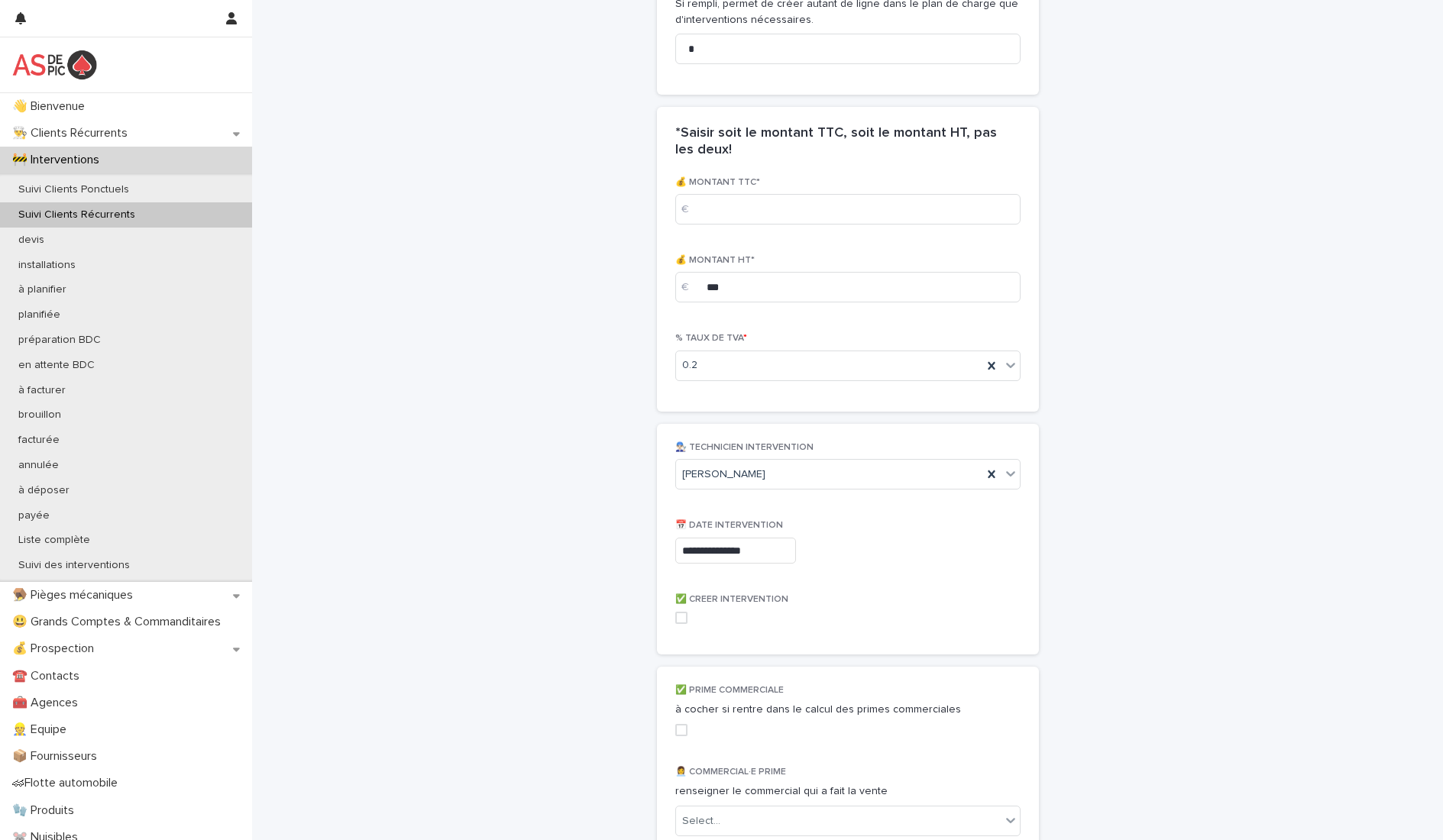
scroll to position [1374, 0]
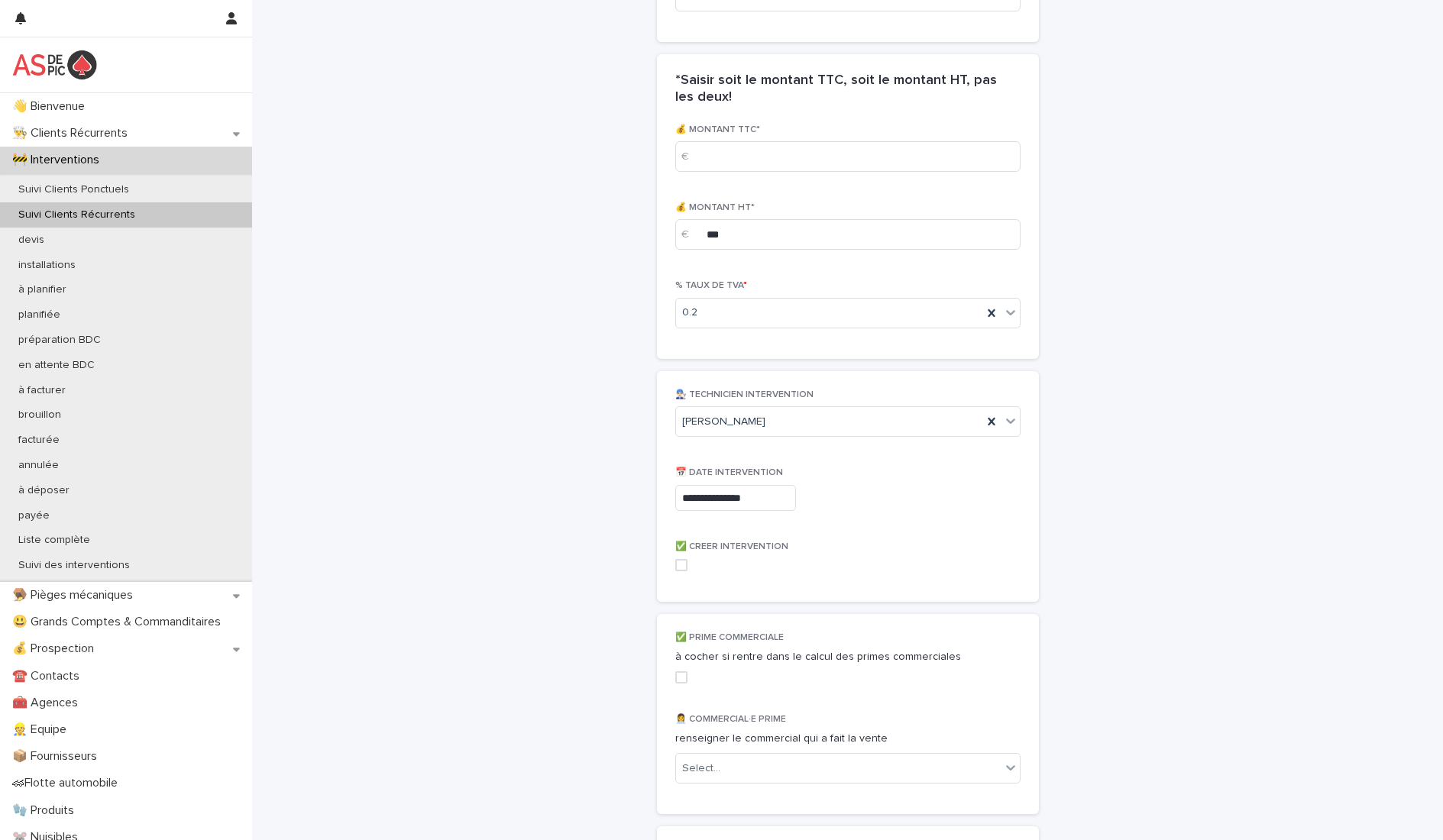
click at [676, 565] on span at bounding box center [682, 565] width 13 height 13
click at [676, 673] on span at bounding box center [682, 678] width 13 height 13
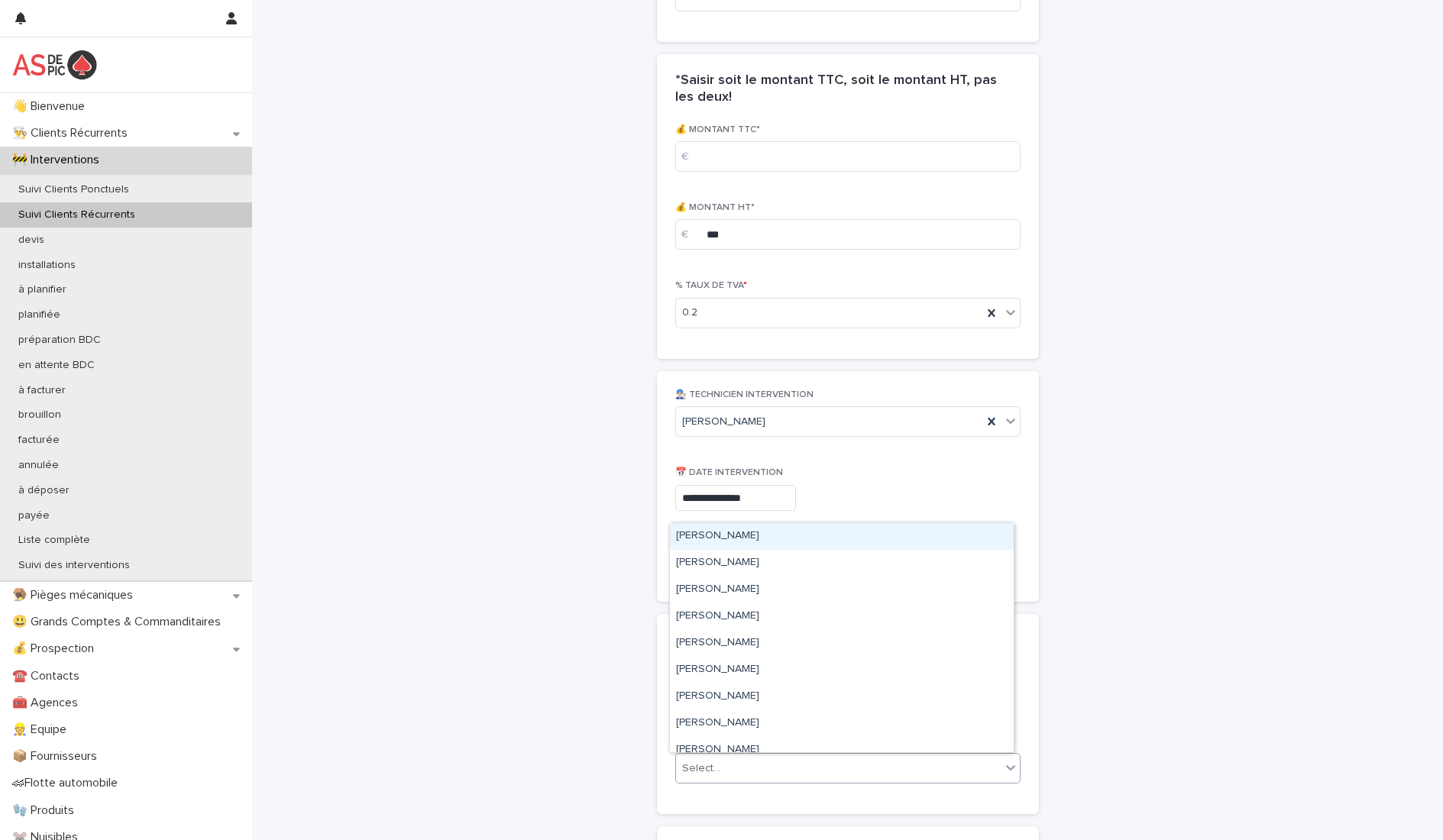
click at [744, 767] on div "Select..." at bounding box center [839, 769] width 325 height 25
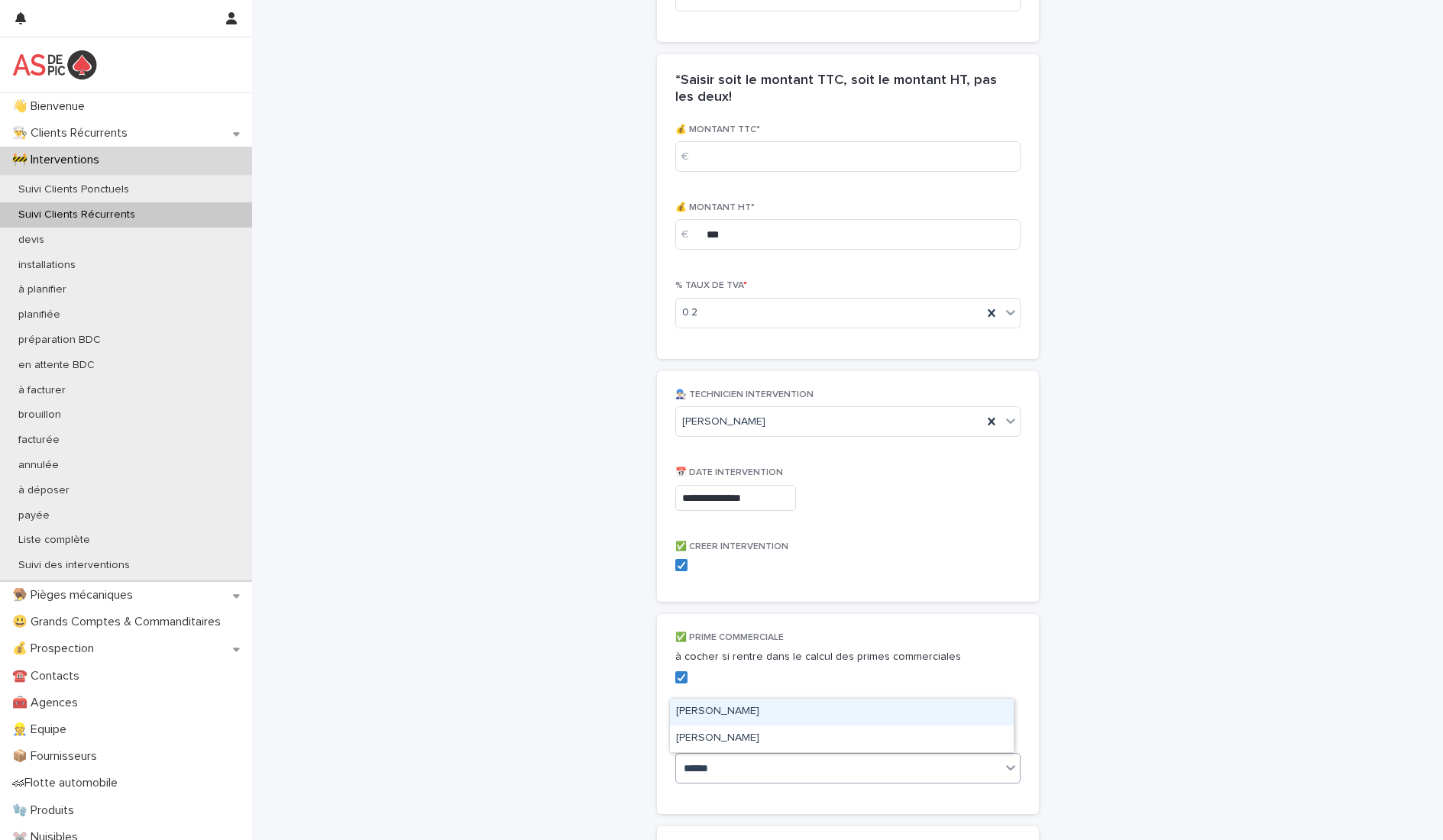
type input "*******"
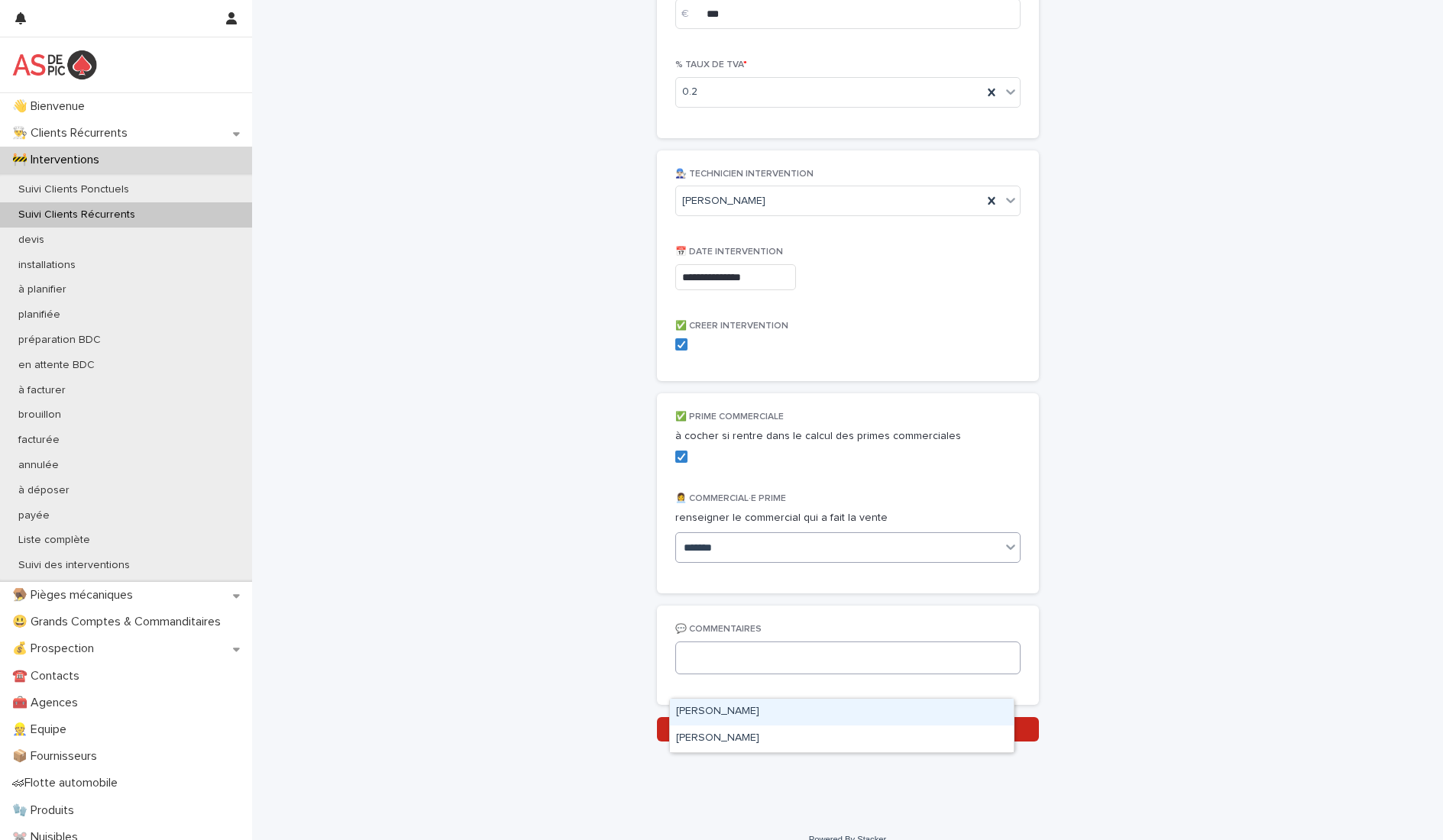
scroll to position [1604, 0]
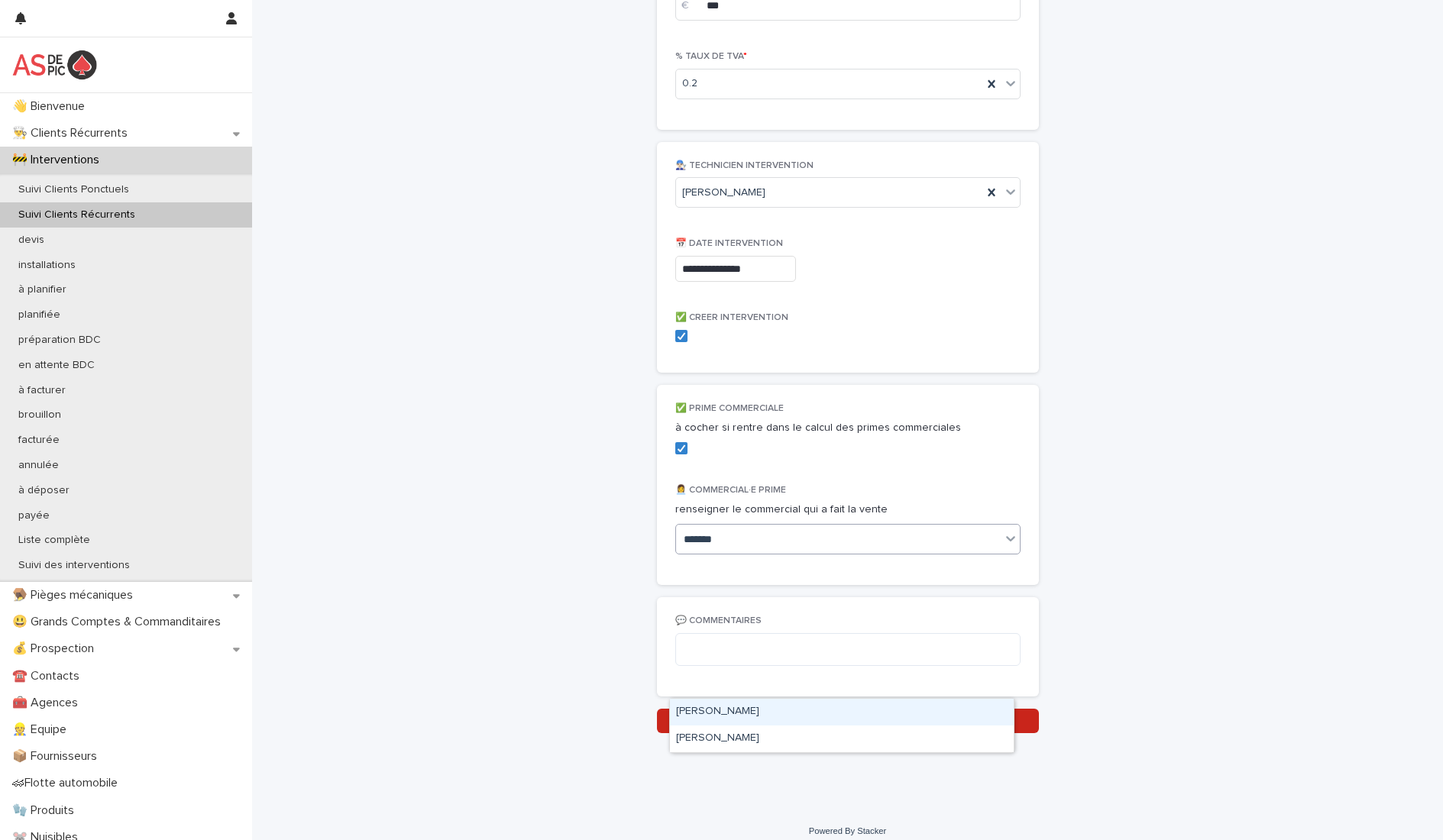
click at [738, 713] on div "[PERSON_NAME]" at bounding box center [842, 712] width 344 height 27
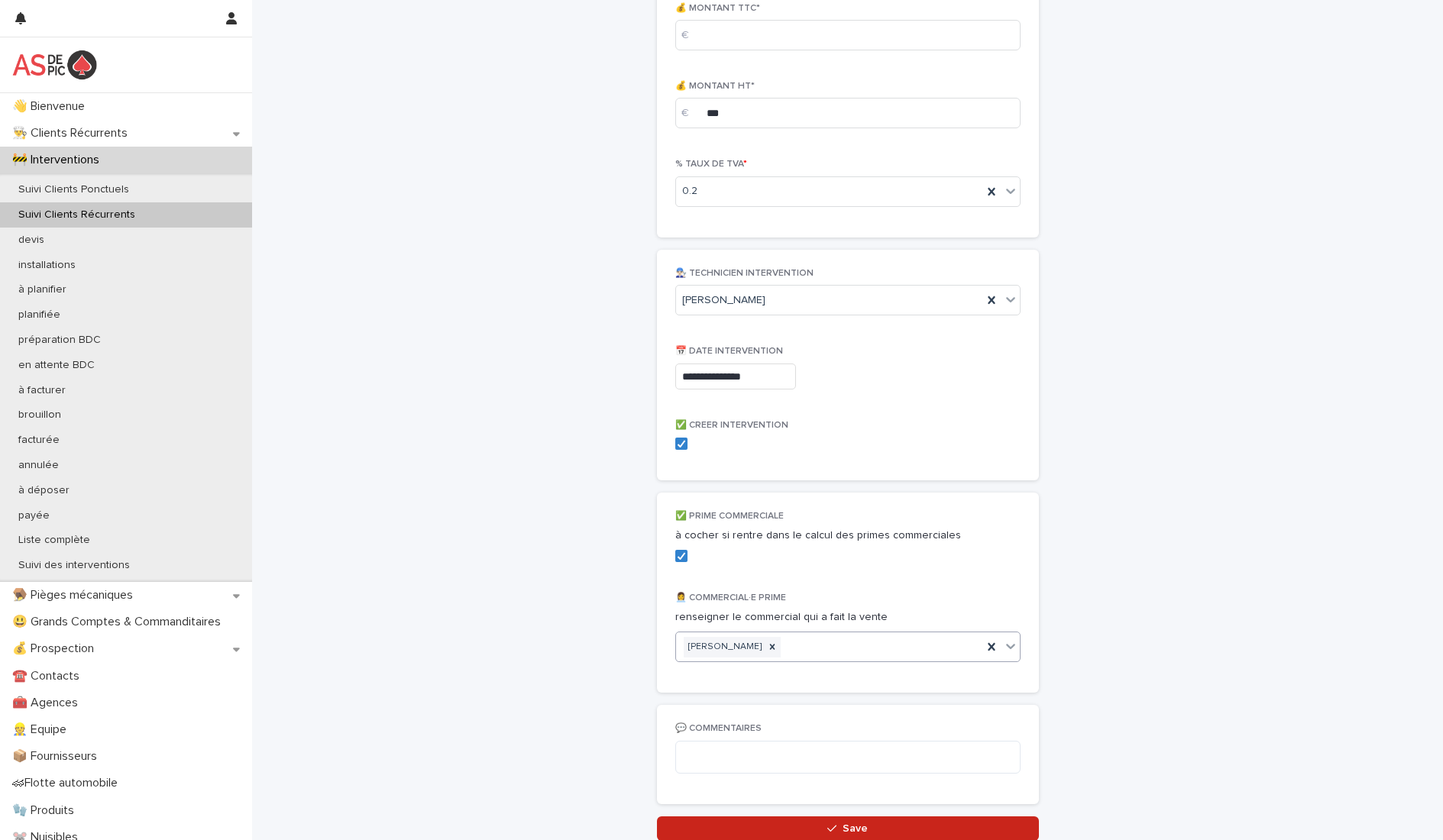
scroll to position [1616, 0]
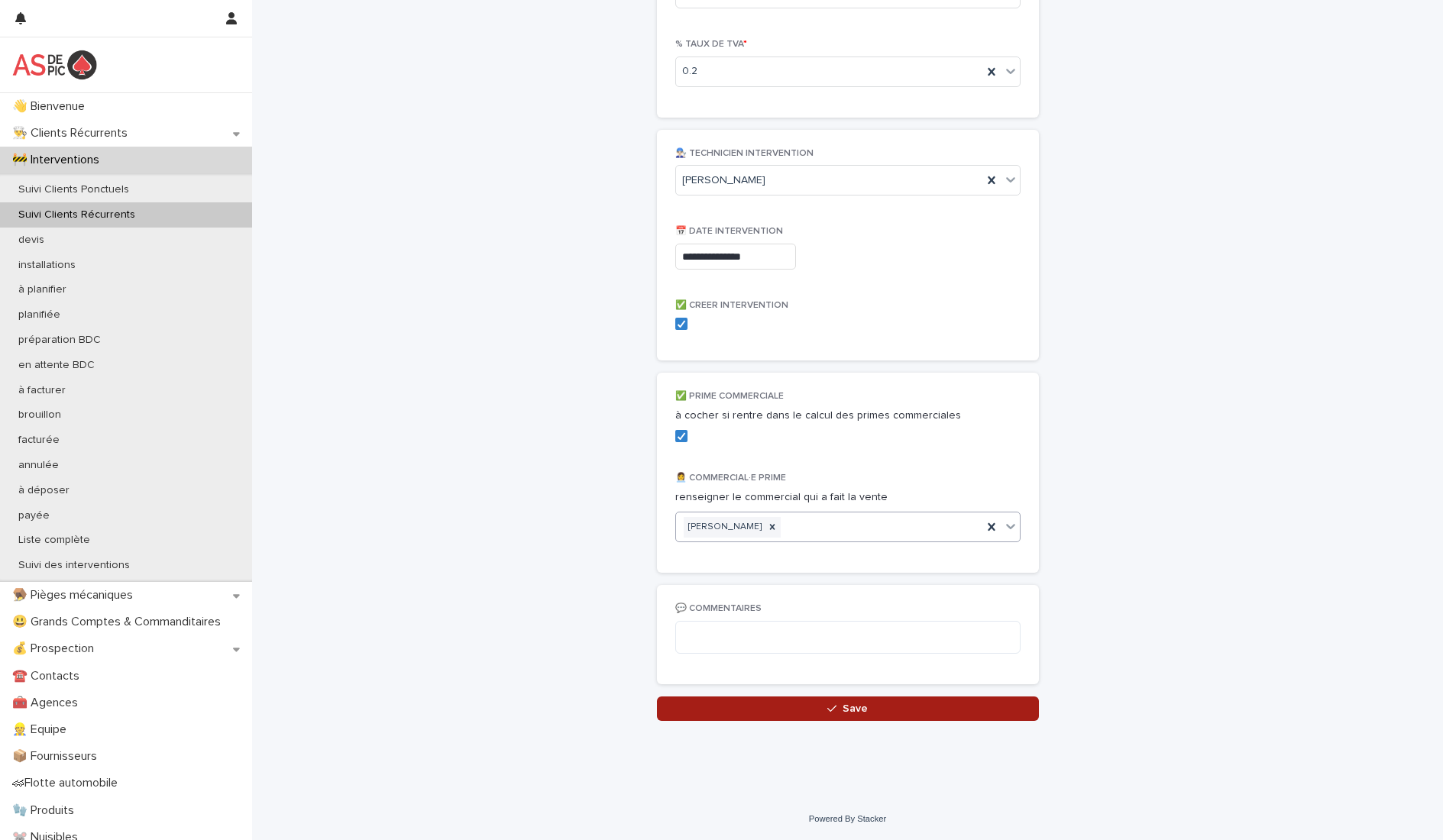
click at [843, 708] on span "Save" at bounding box center [855, 709] width 25 height 11
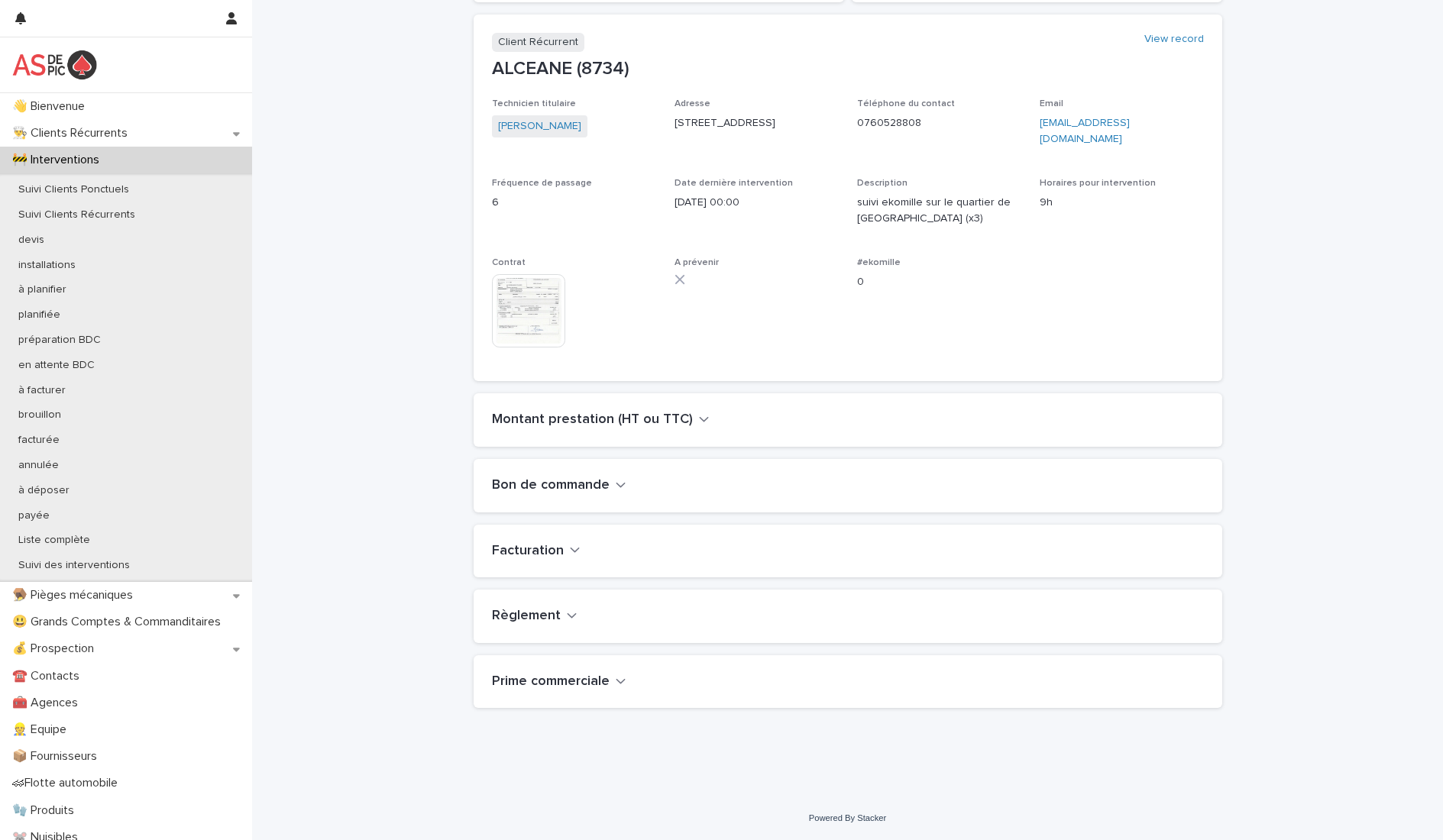
scroll to position [364, 0]
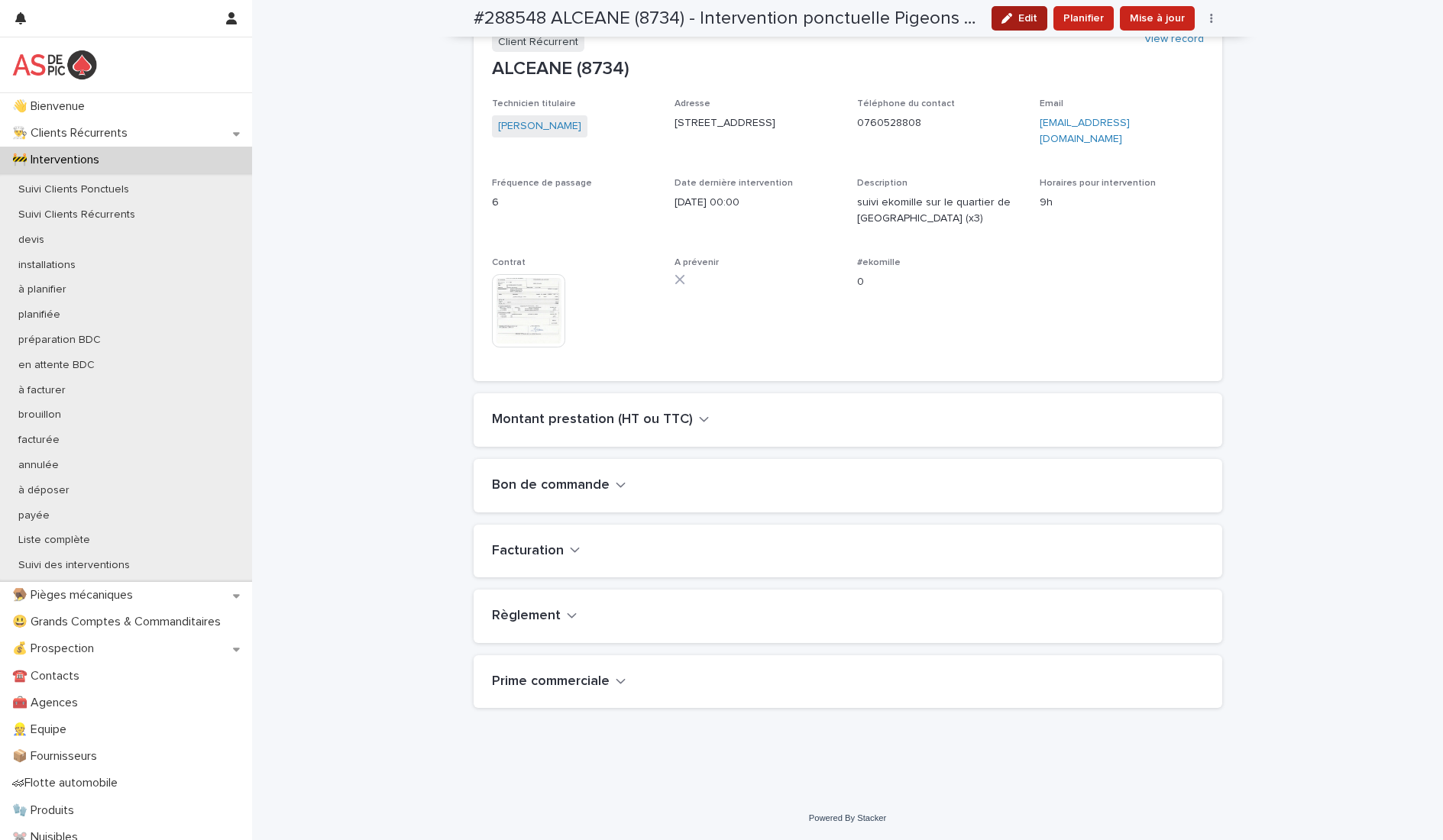
click at [1026, 14] on span "Edit" at bounding box center [1028, 19] width 19 height 11
click at [545, 549] on h2 "Facturation" at bounding box center [528, 551] width 72 height 16
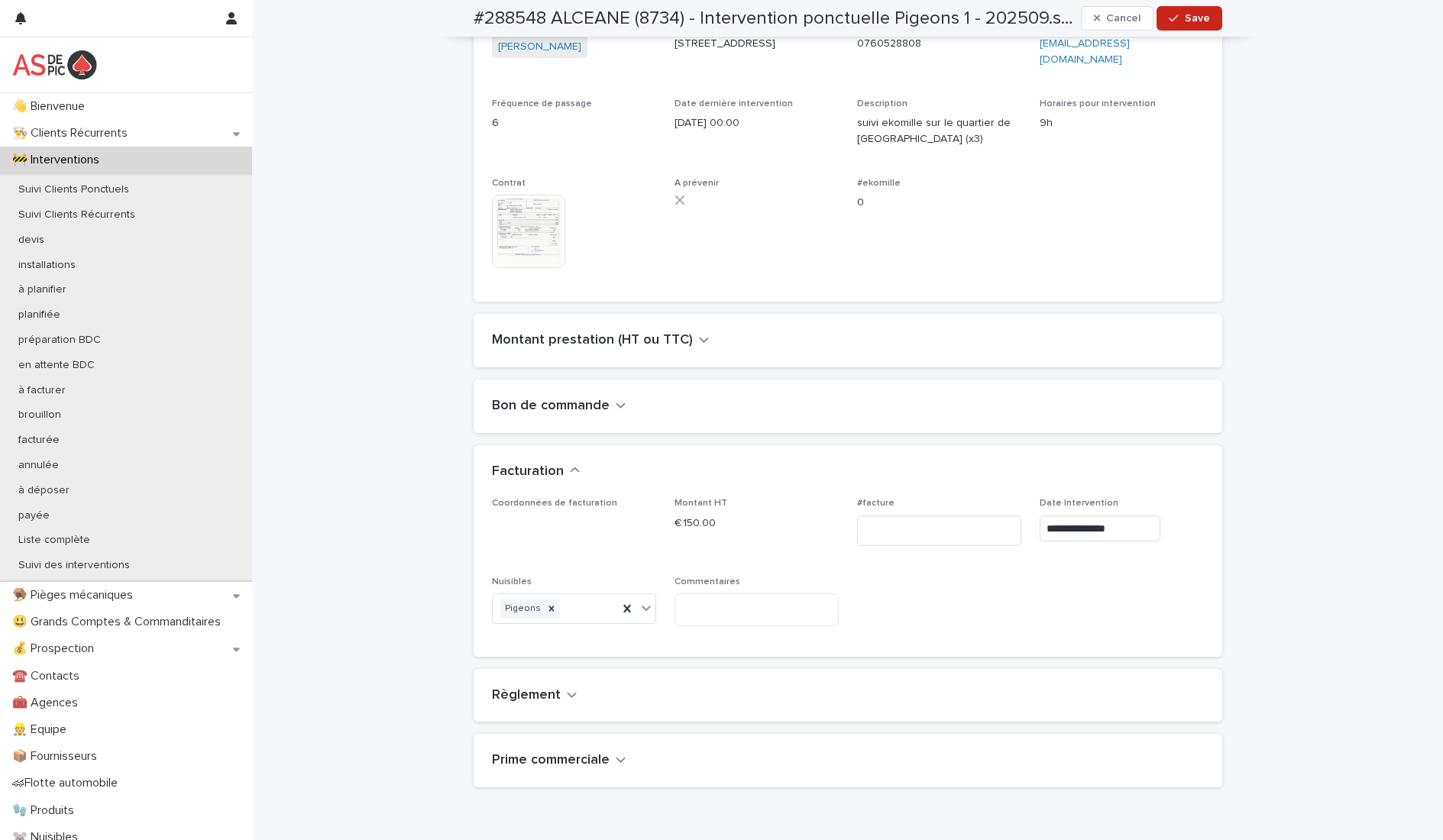
scroll to position [444, 0]
click at [554, 413] on h2 "Bon de commande" at bounding box center [551, 405] width 118 height 16
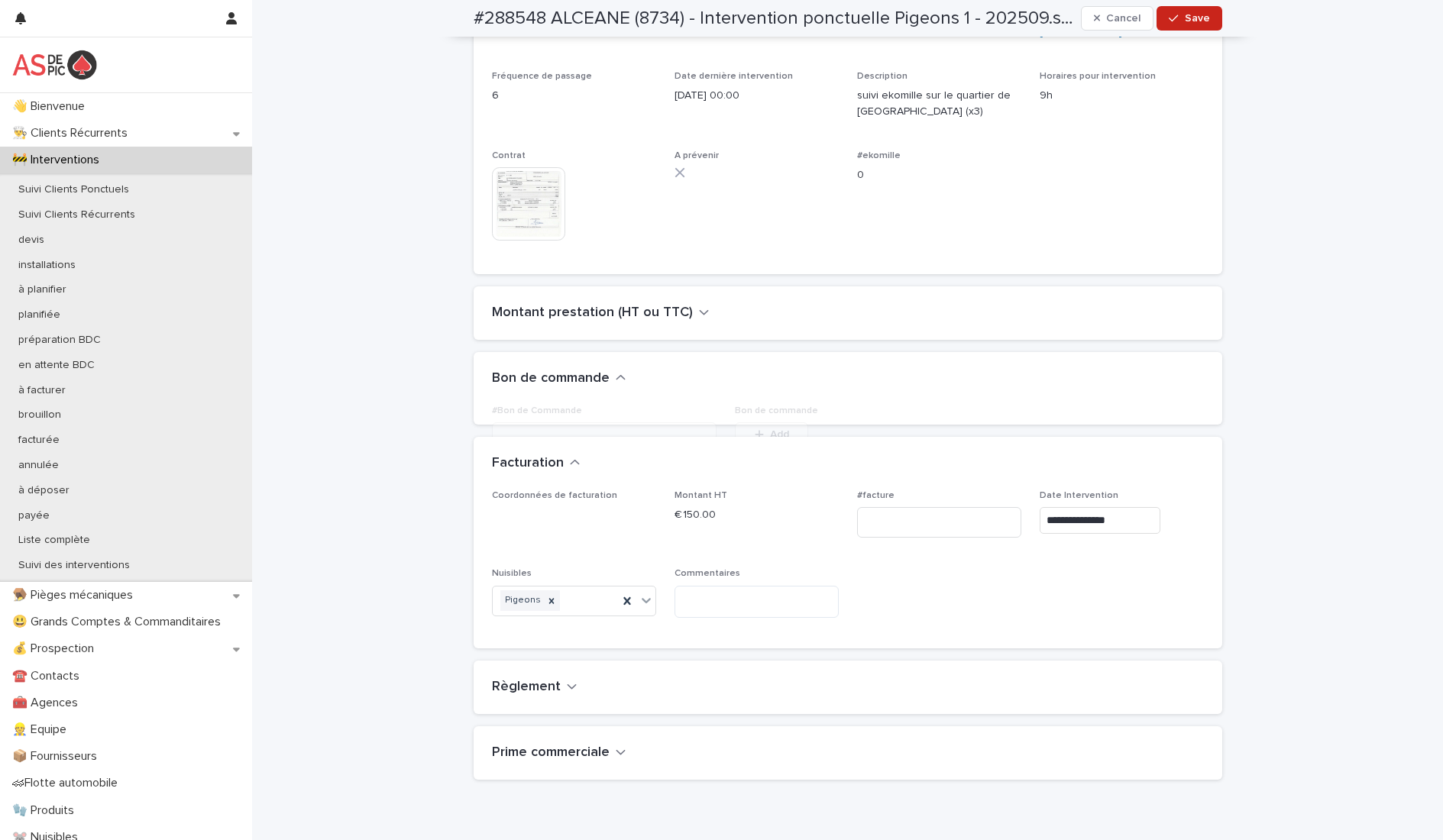
scroll to position [482, 0]
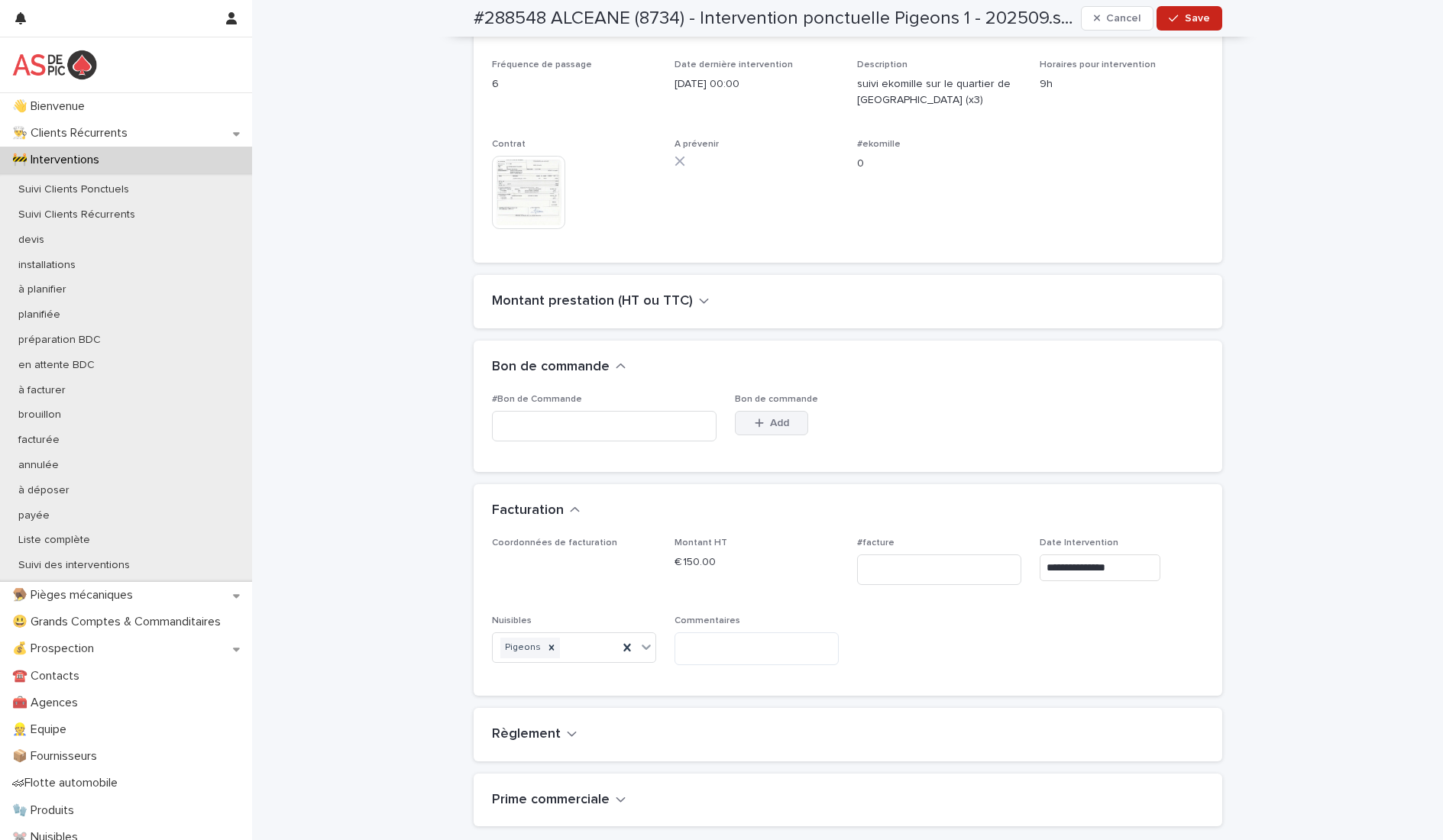
click at [762, 422] on div "button" at bounding box center [762, 424] width 15 height 11
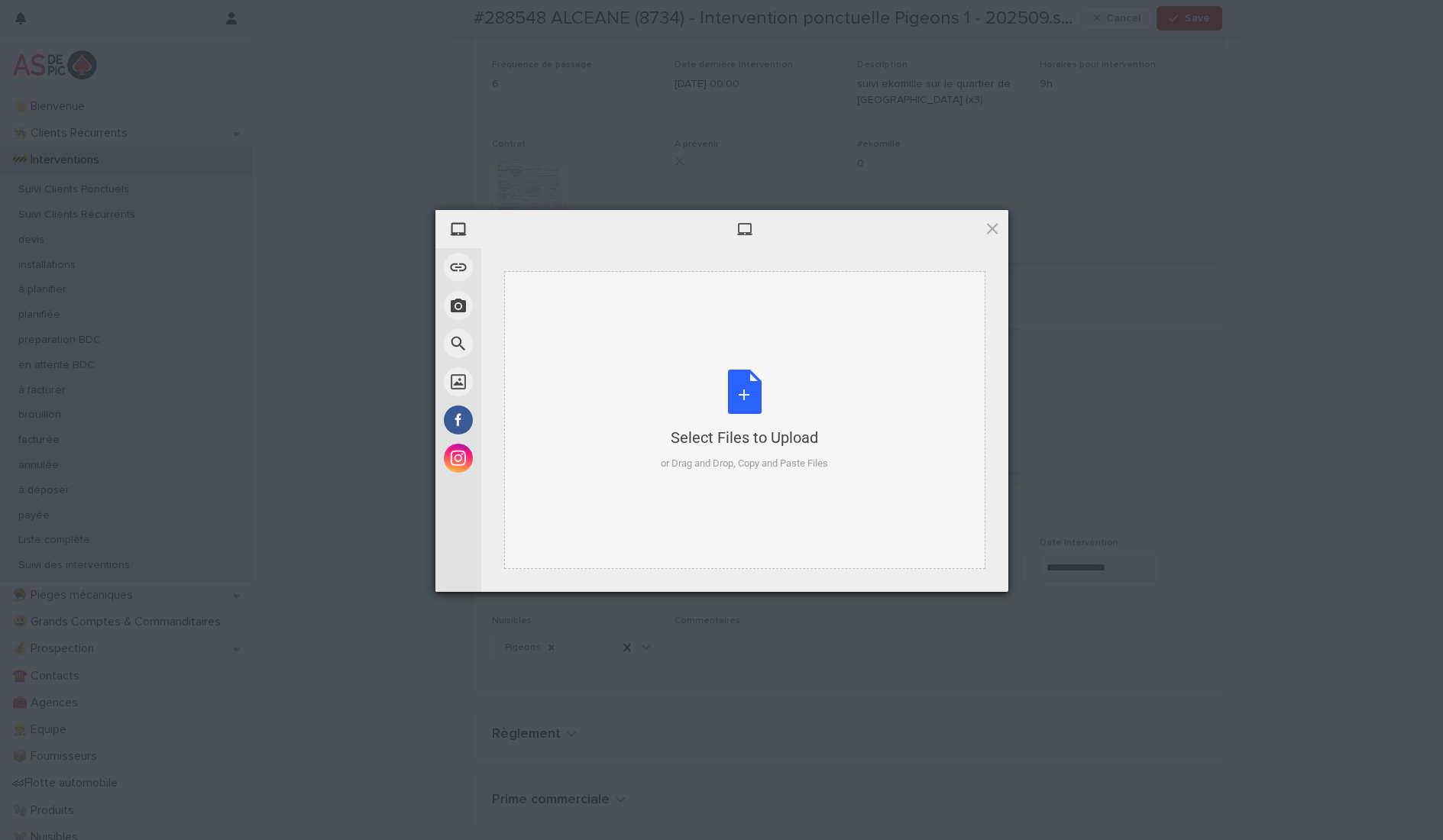
click at [736, 386] on div "Select Files to Upload or Drag and Drop, Copy and Paste Files" at bounding box center [744, 420] width 167 height 101
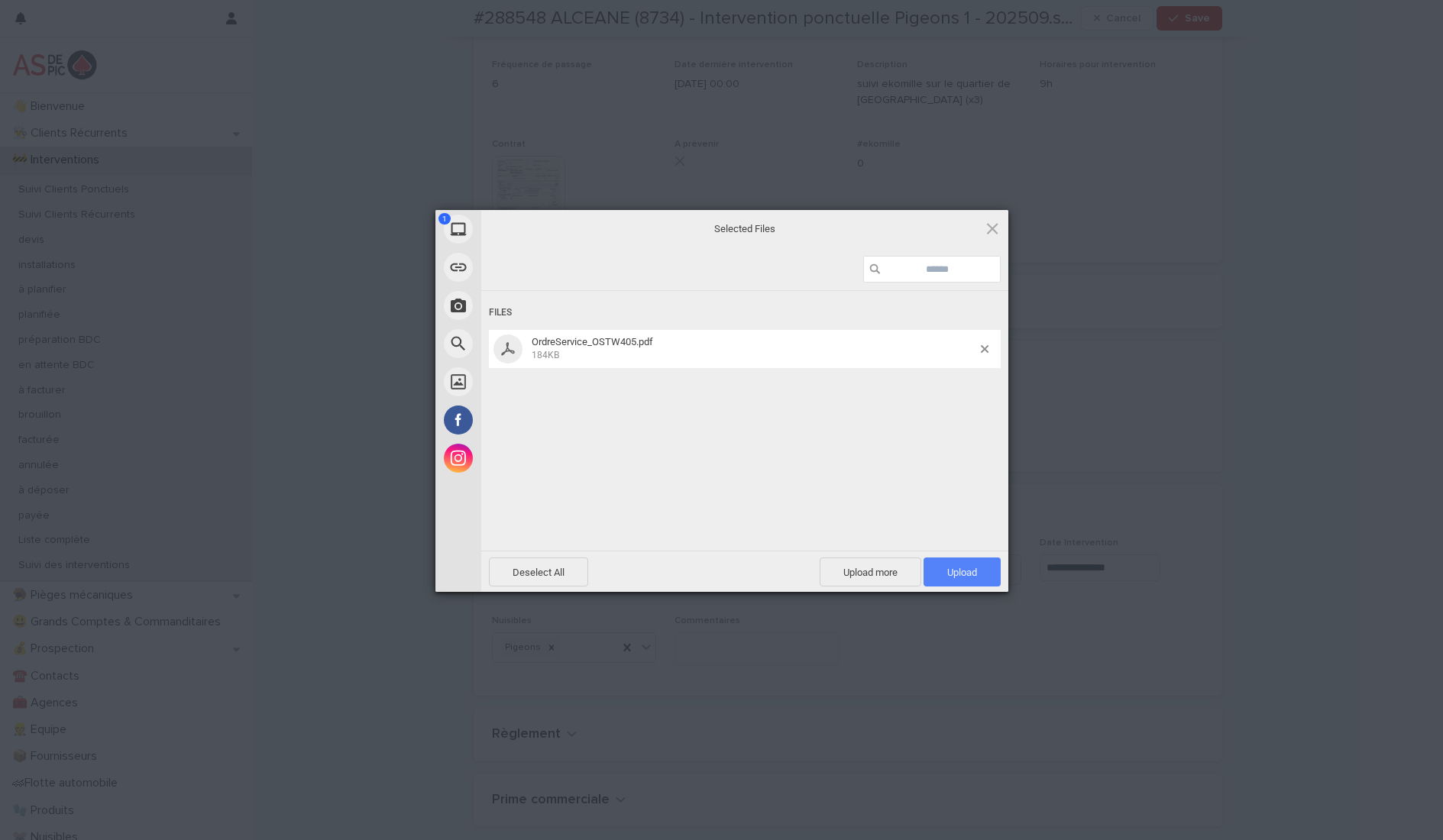
click at [968, 574] on span "Upload 1" at bounding box center [962, 572] width 30 height 12
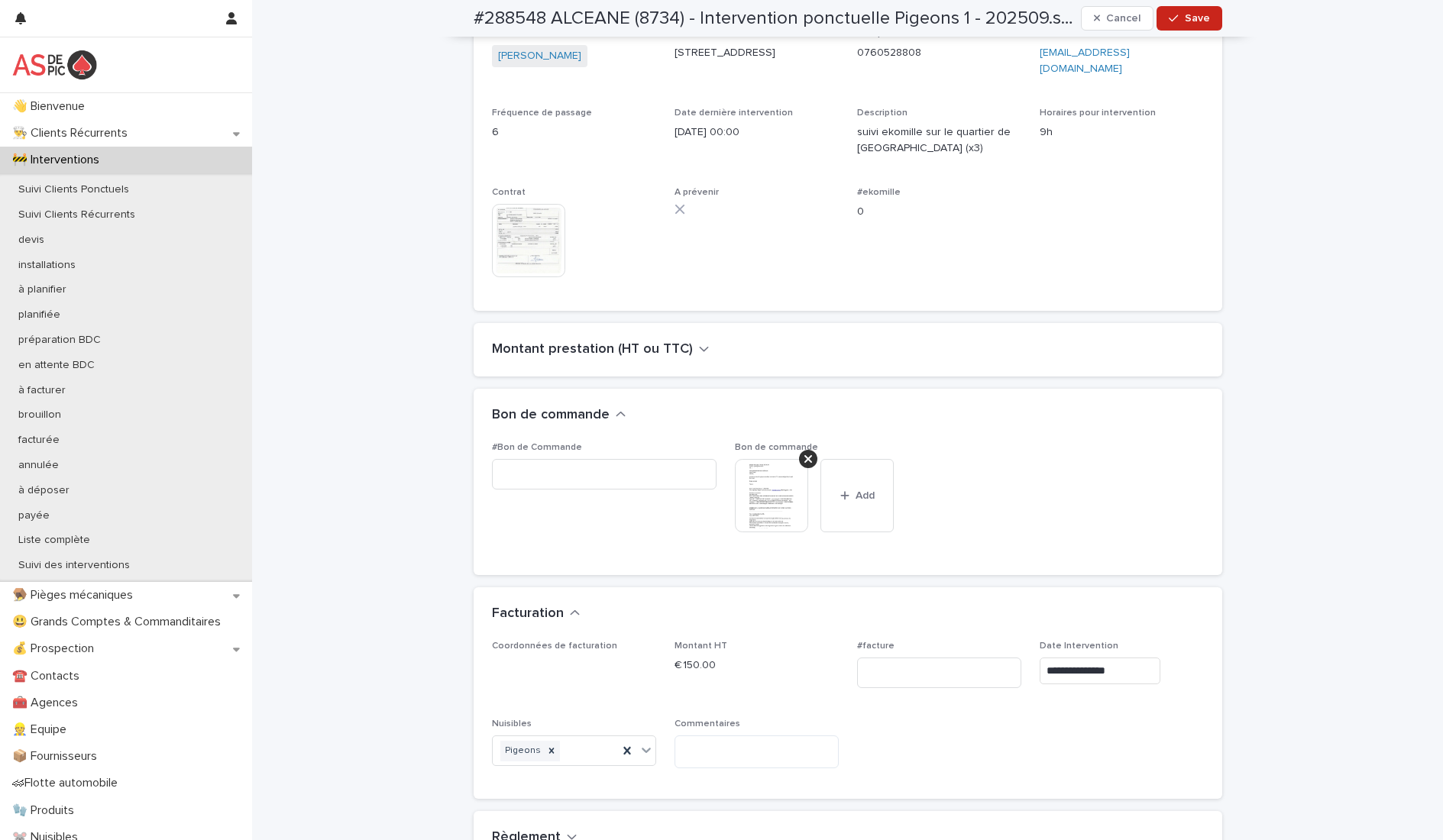
scroll to position [52, 0]
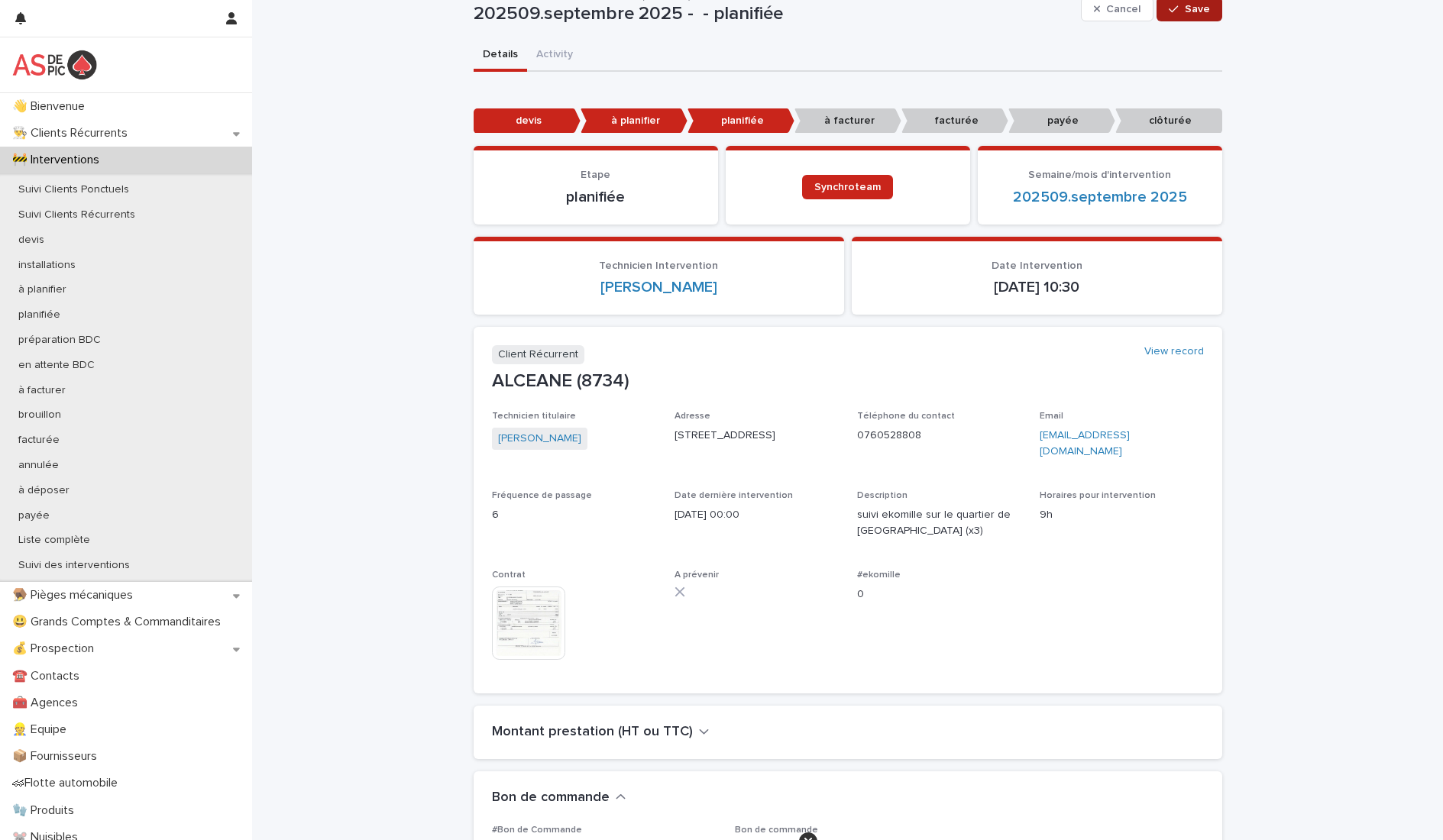
click at [1193, 14] on button "Save" at bounding box center [1189, 9] width 65 height 24
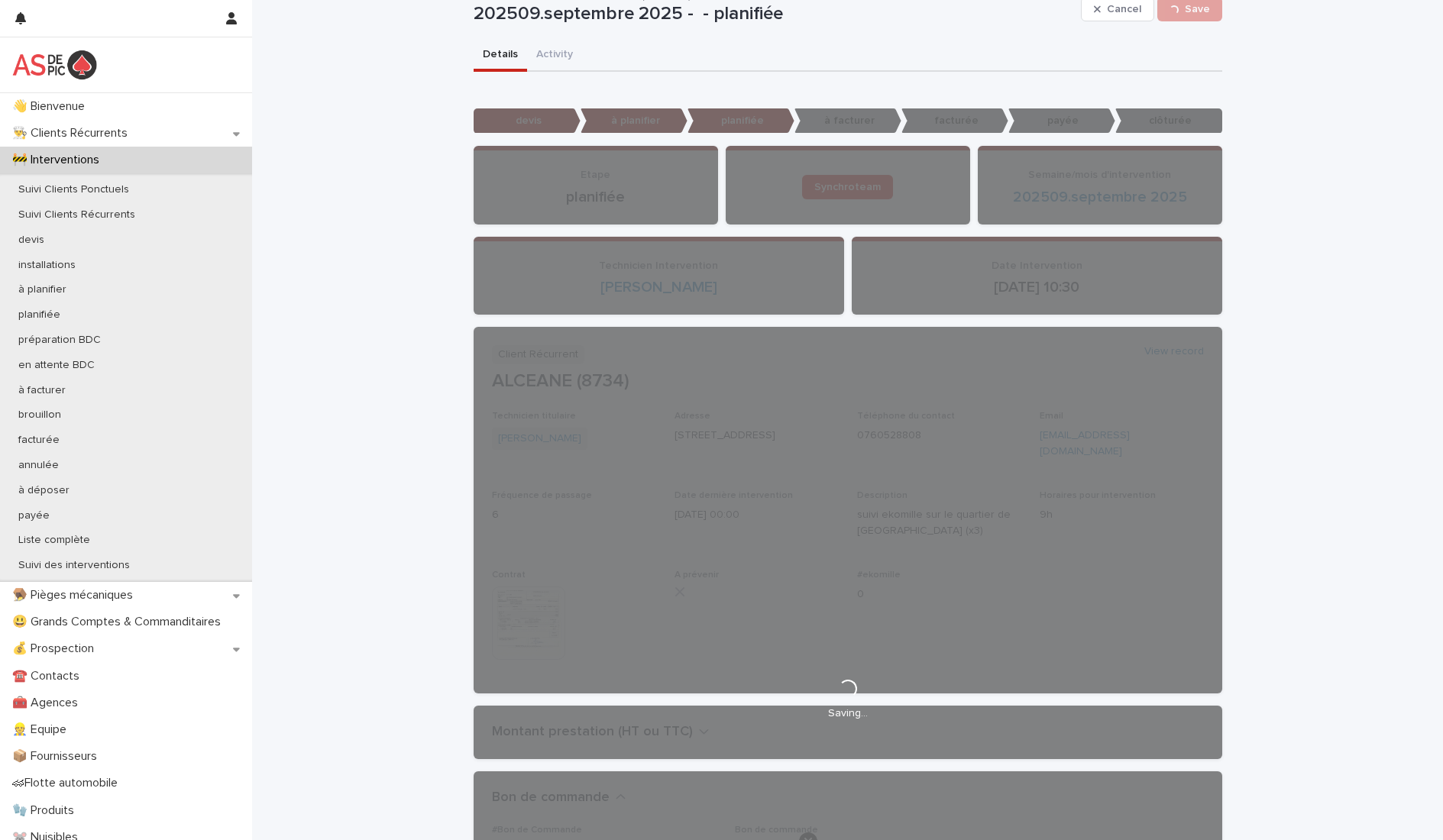
scroll to position [0, 0]
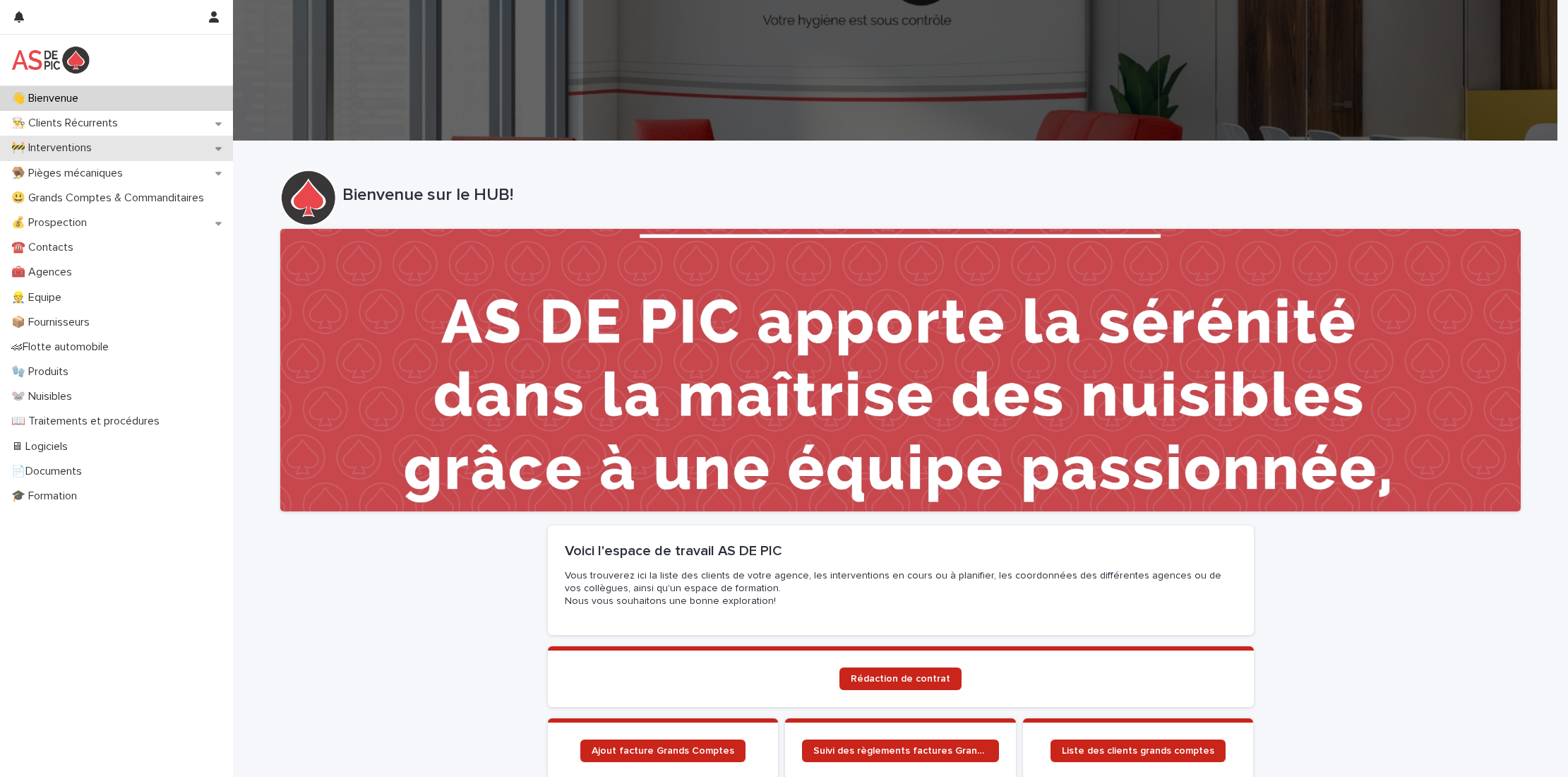
click at [88, 146] on p "🚧 Interventions" at bounding box center [54, 148] width 97 height 13
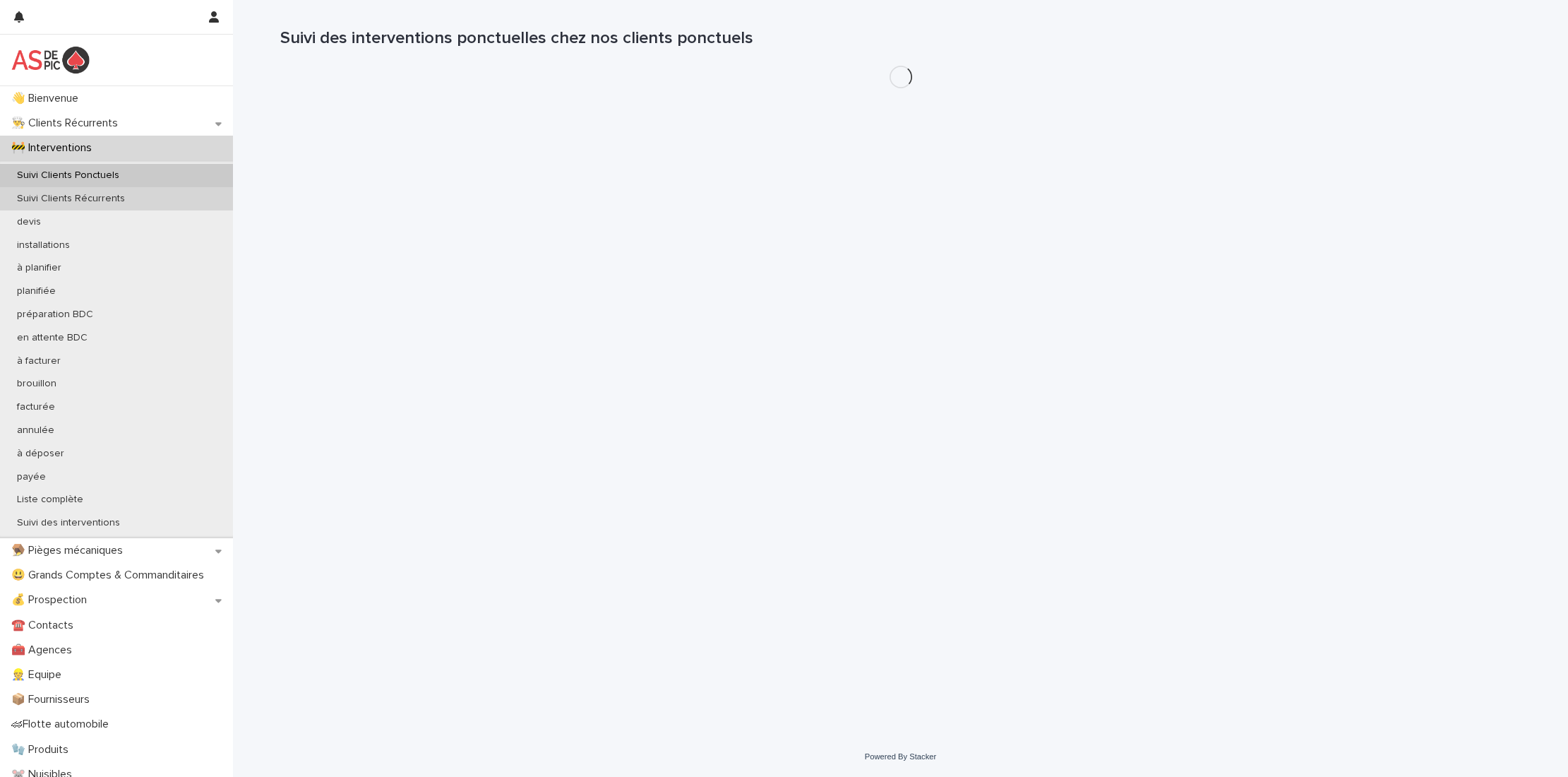
click at [125, 197] on p "Suivi Clients Récurrents" at bounding box center [71, 199] width 131 height 12
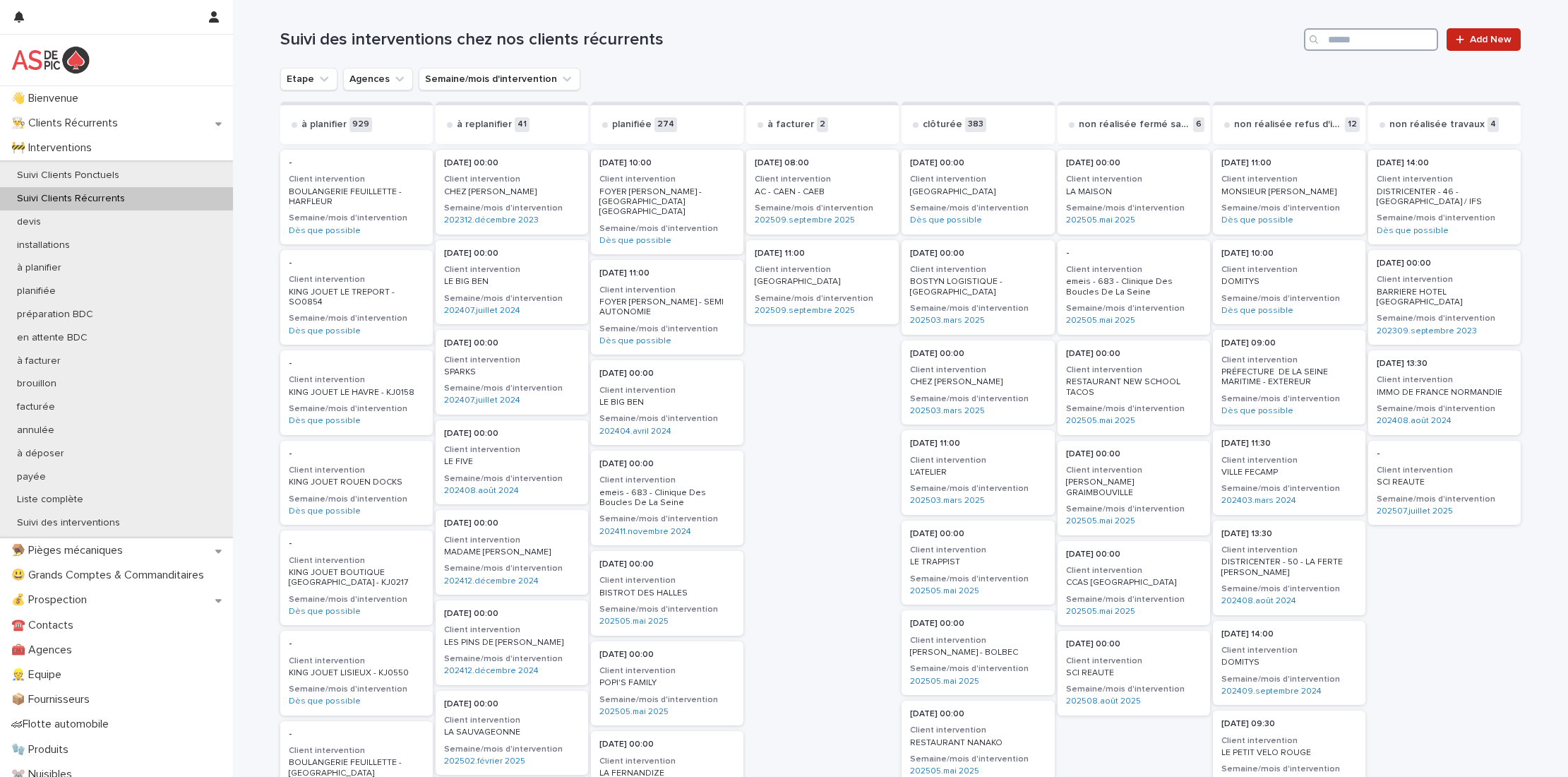
click at [1369, 46] on input "Search" at bounding box center [1371, 39] width 134 height 22
type input "*******"
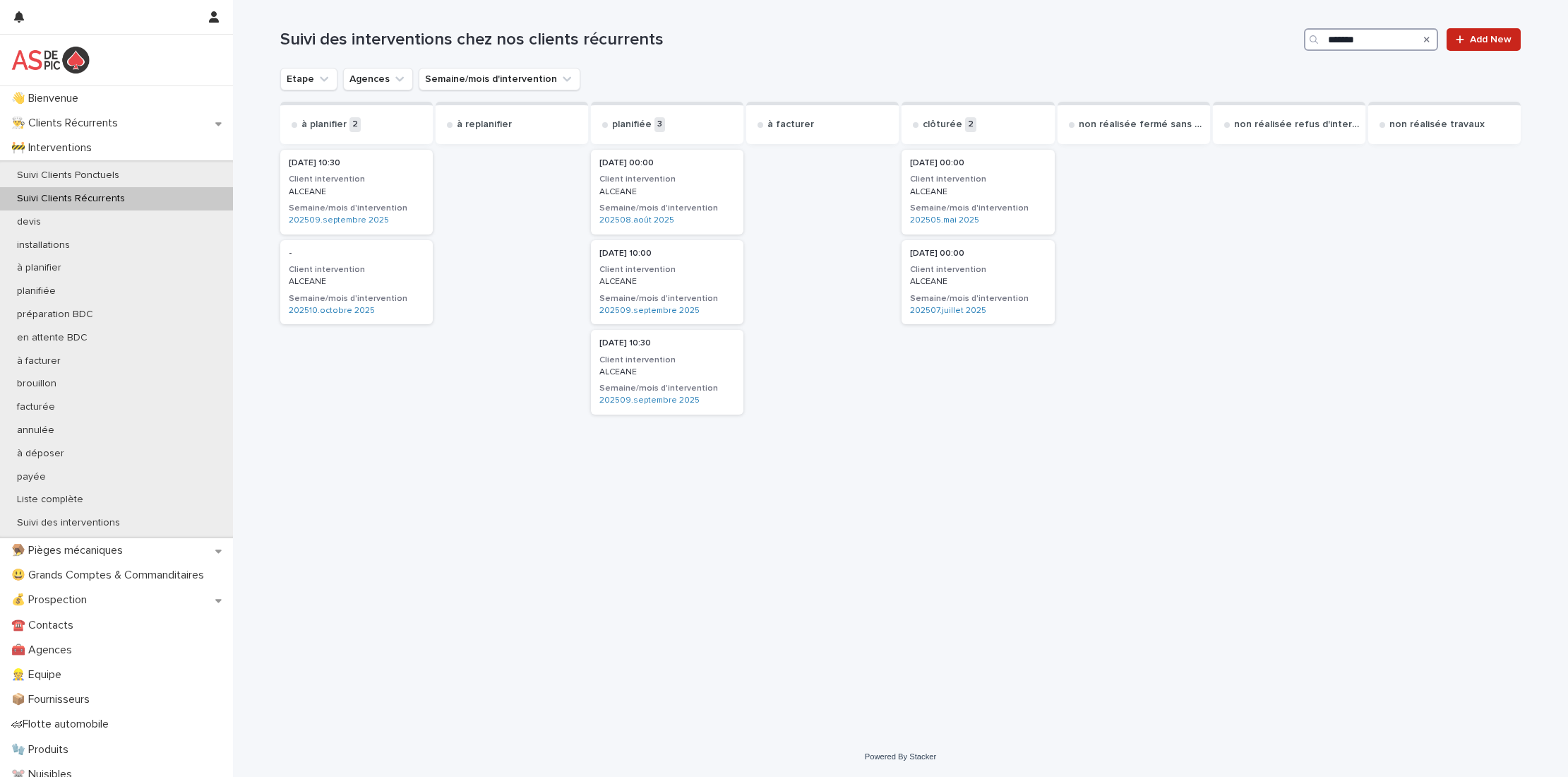
click at [685, 273] on h3 "Client intervention" at bounding box center [667, 270] width 136 height 12
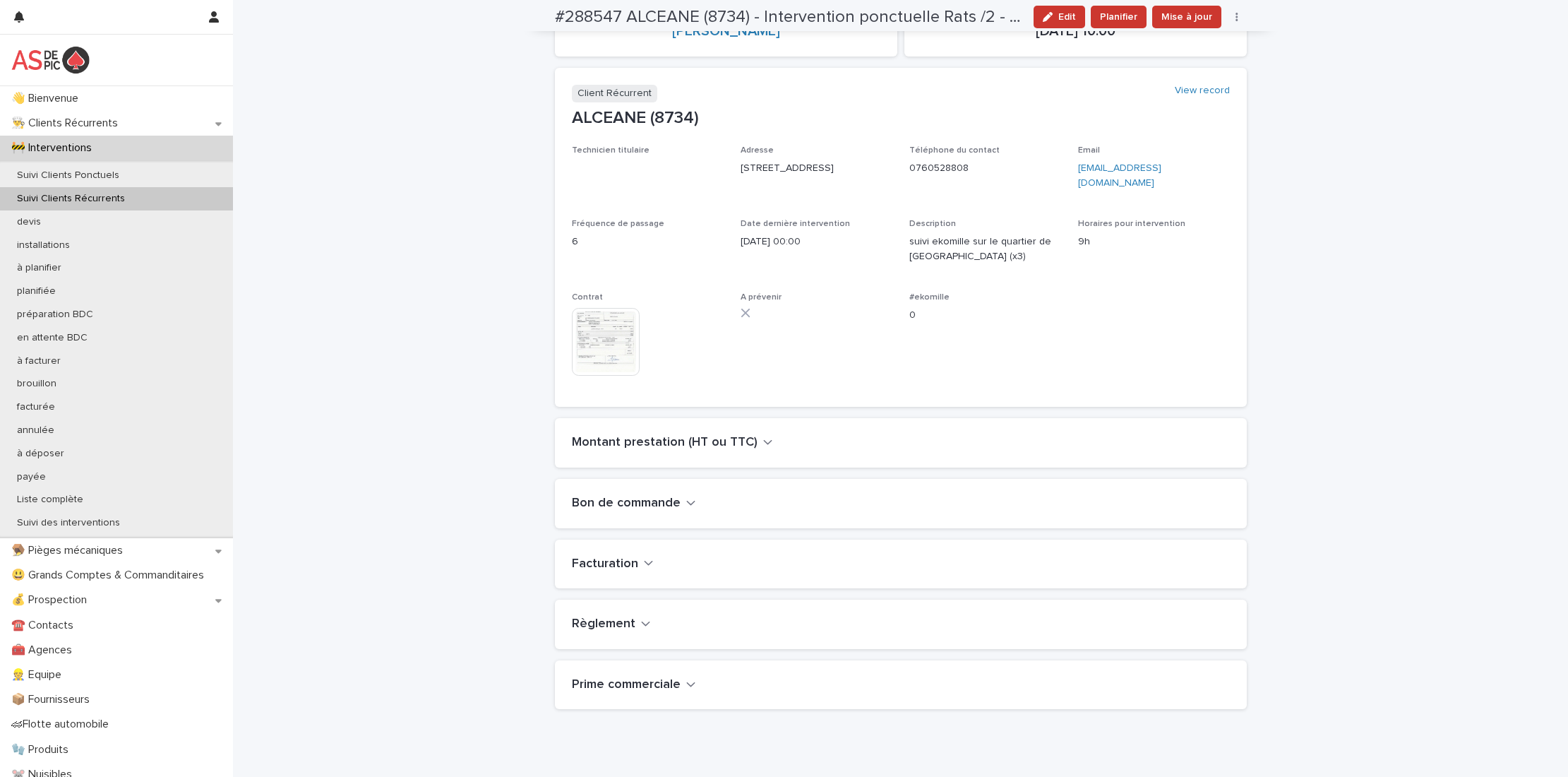
scroll to position [337, 0]
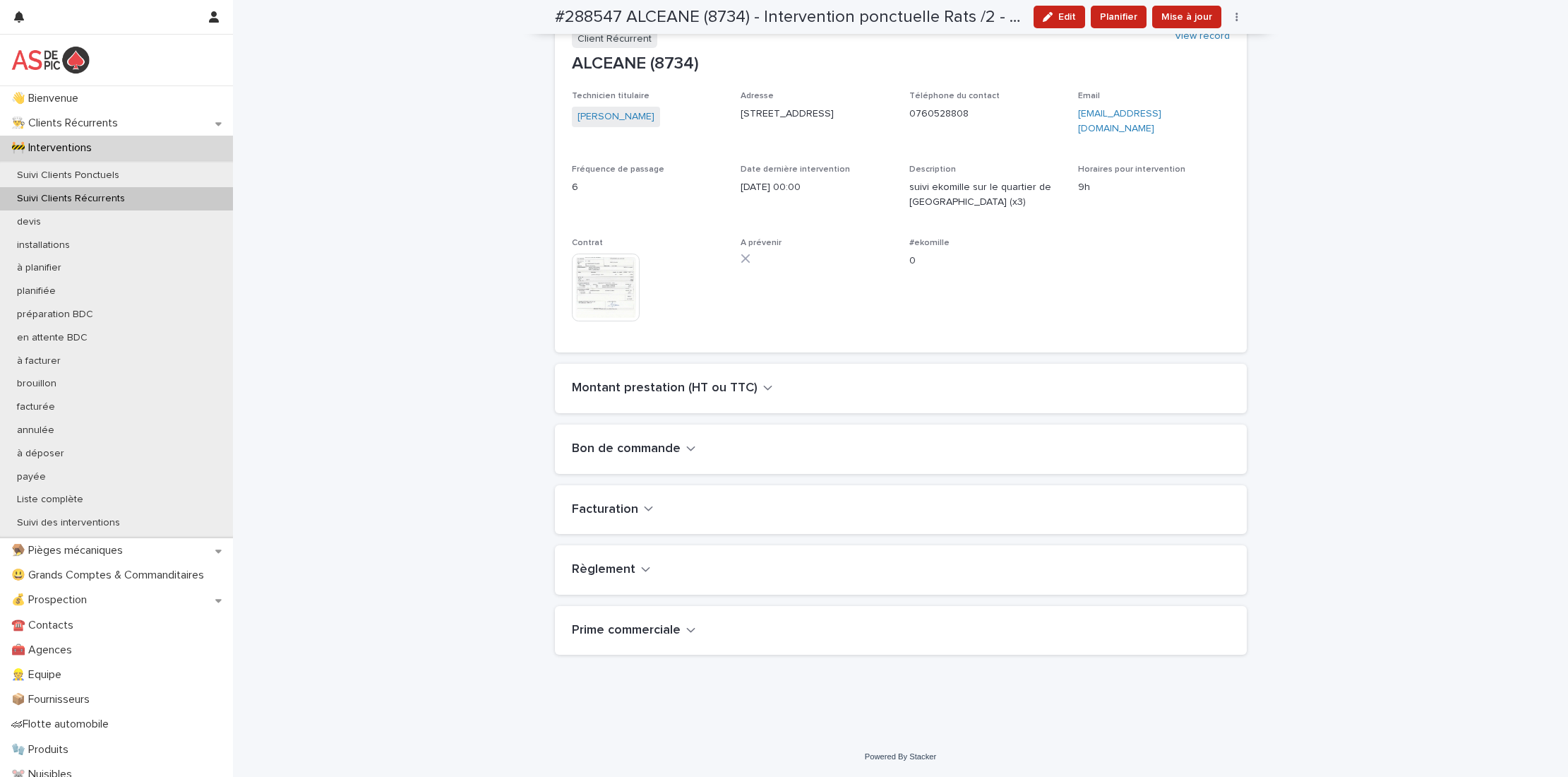
click at [1056, 18] on div "button" at bounding box center [1050, 17] width 15 height 10
click at [634, 450] on h2 "Bon de commande" at bounding box center [627, 448] width 109 height 15
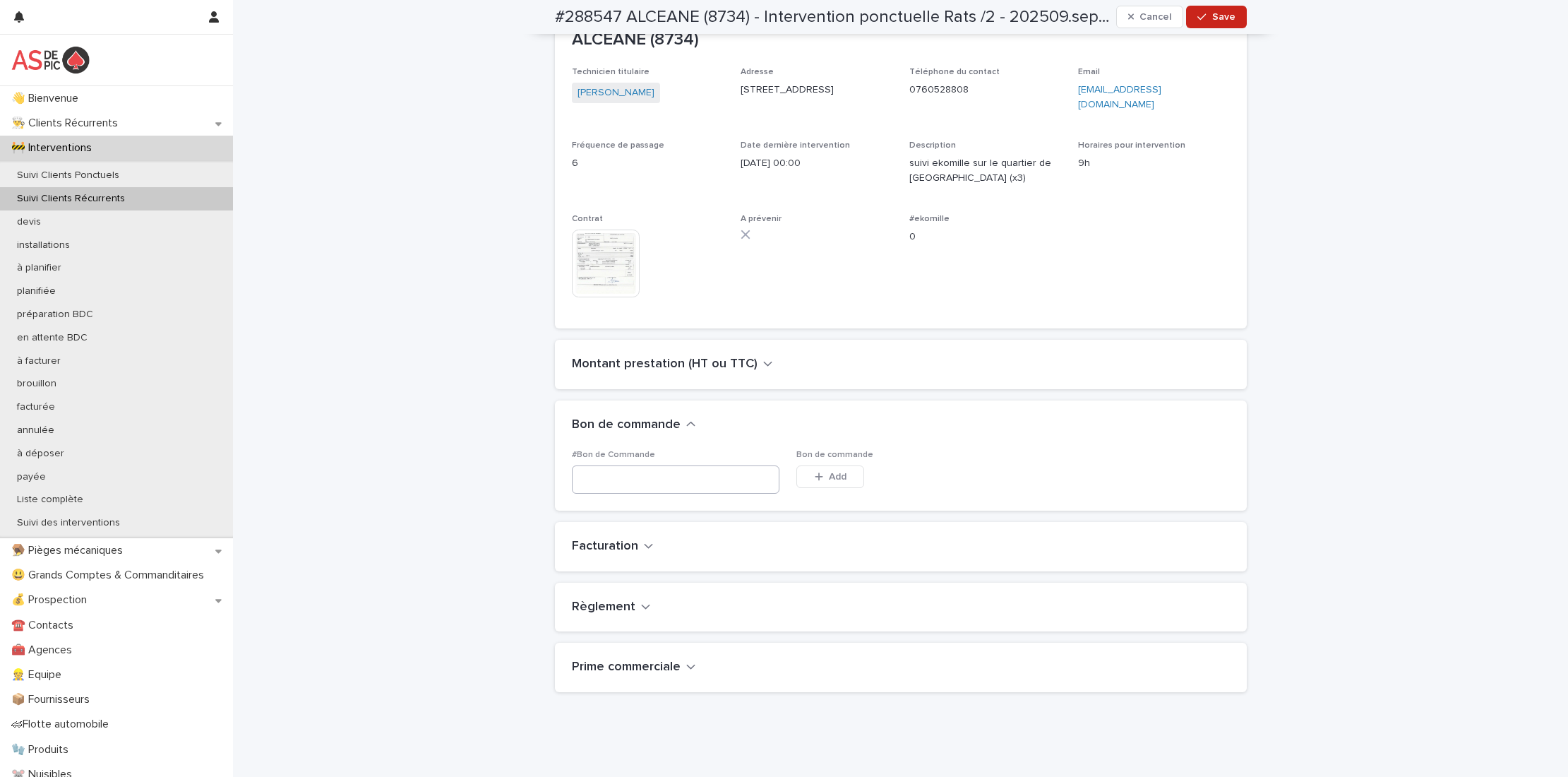
scroll to position [373, 0]
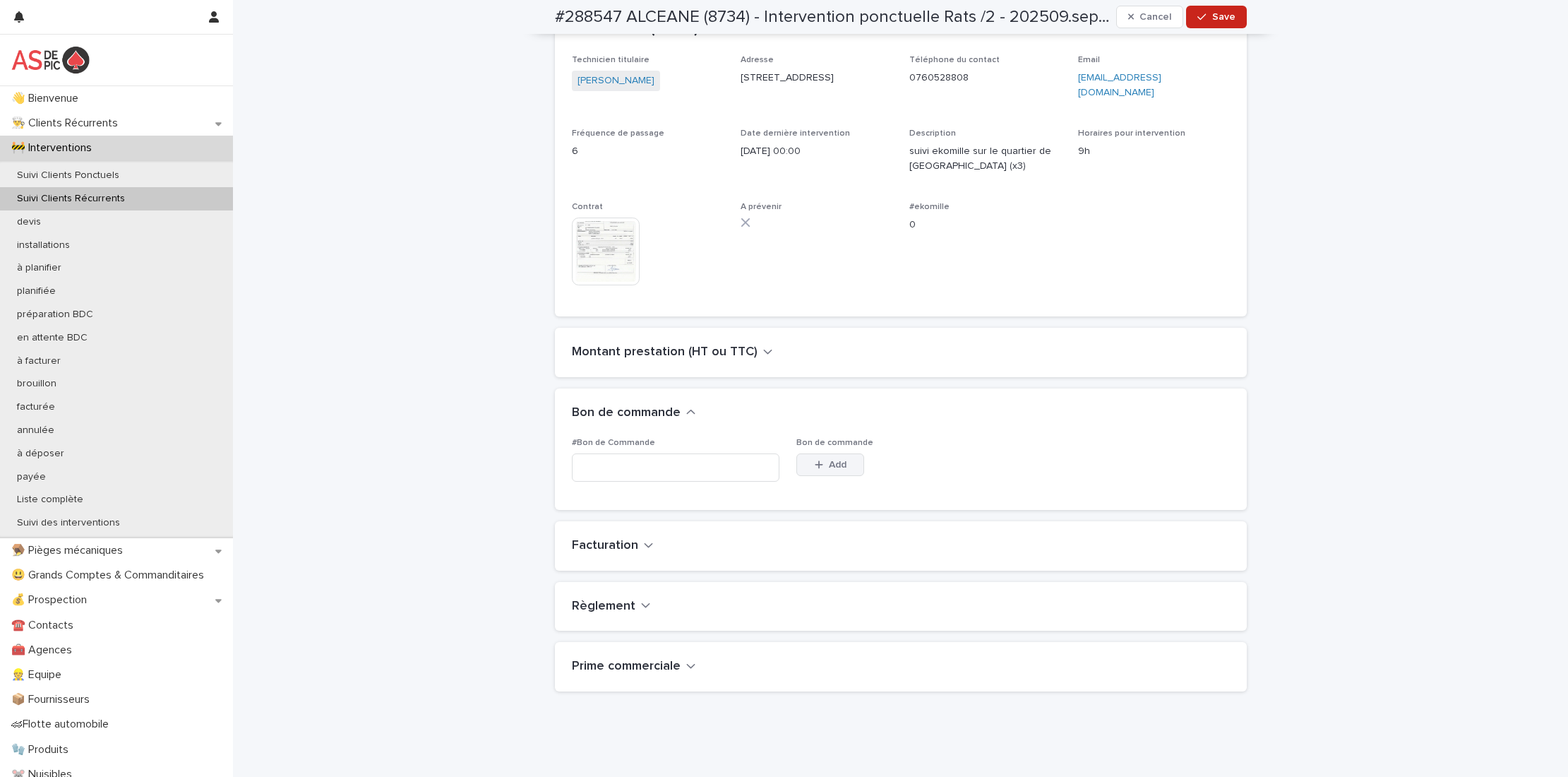
click at [796, 462] on button "Add" at bounding box center [830, 464] width 67 height 22
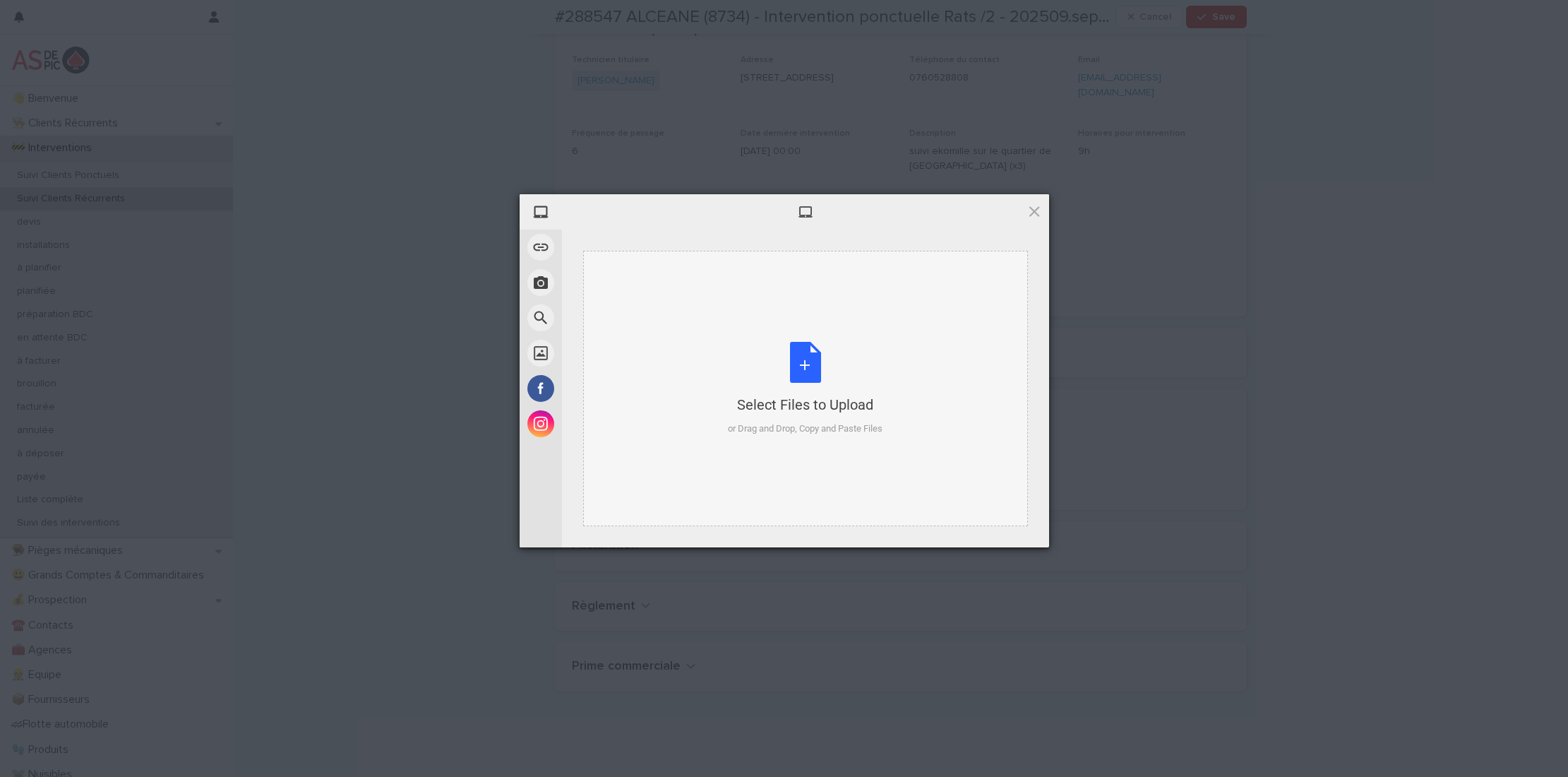
click at [790, 364] on div "Select Files to Upload or Drag and Drop, Copy and Paste Files" at bounding box center [805, 388] width 154 height 94
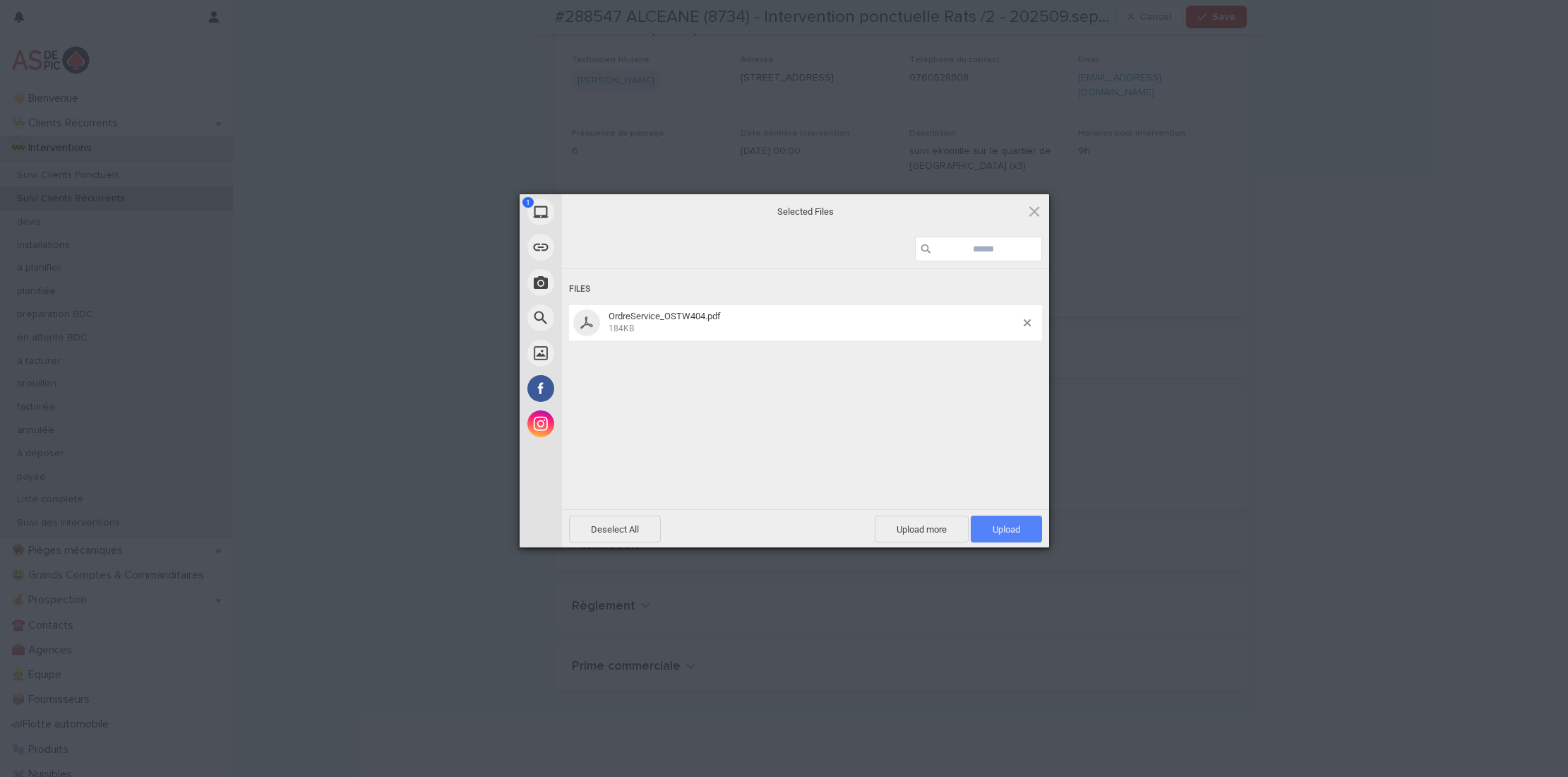
click at [1010, 529] on span "Upload 1" at bounding box center [1007, 529] width 28 height 11
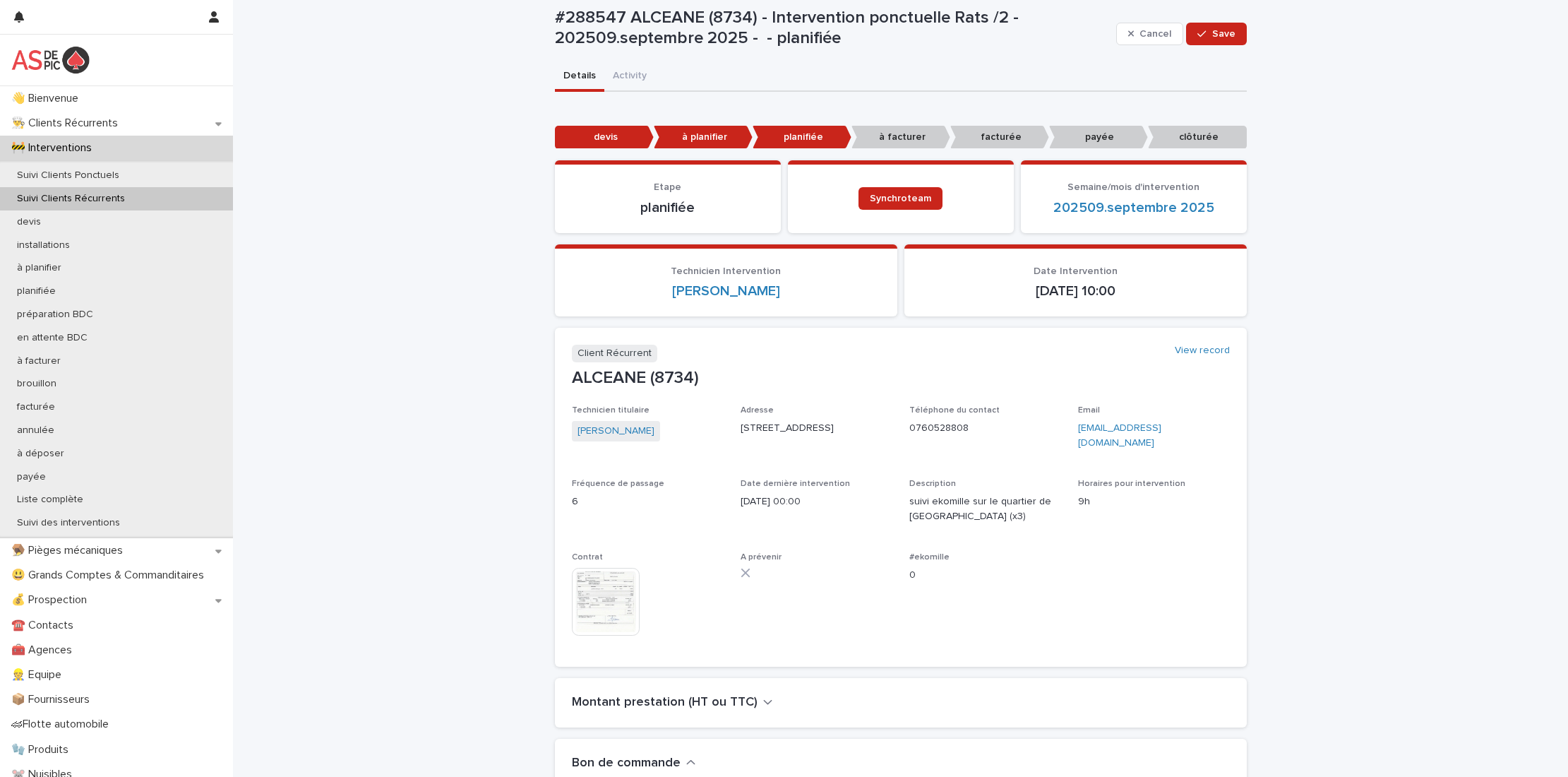
scroll to position [0, 0]
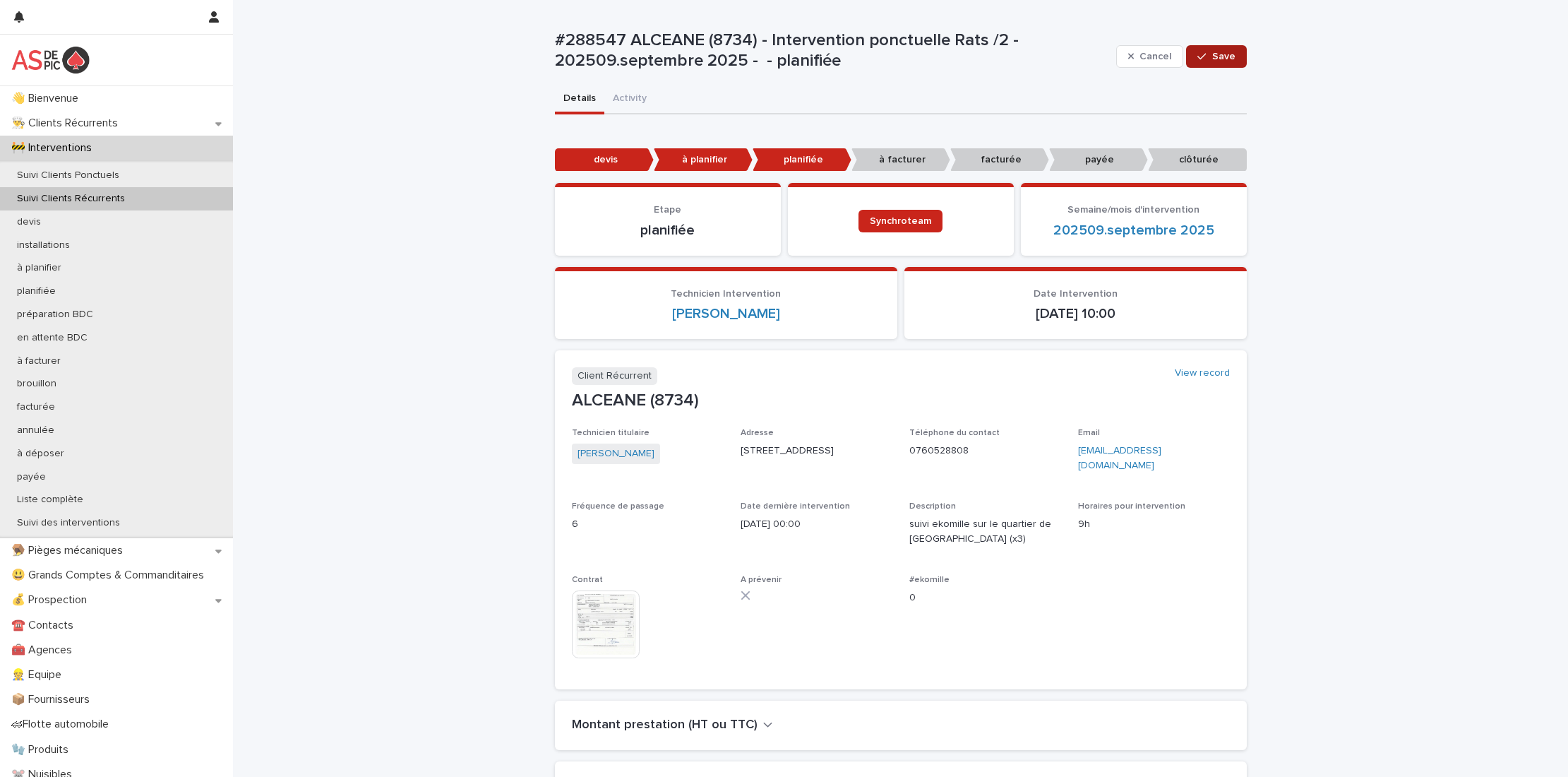
click at [1213, 56] on span "Save" at bounding box center [1224, 57] width 23 height 10
click at [133, 197] on div "Suivi Clients Récurrents" at bounding box center [116, 199] width 233 height 23
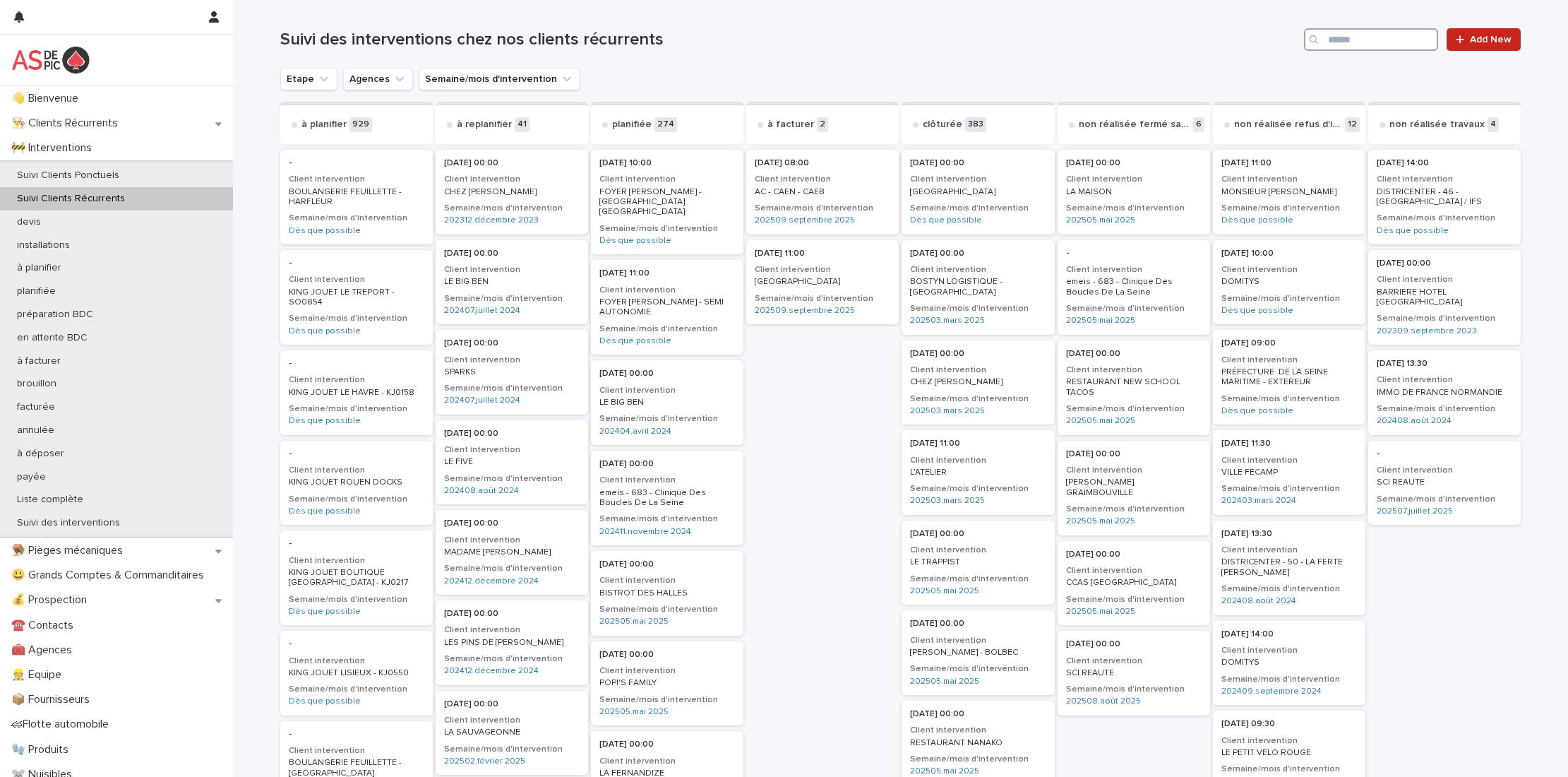
click at [1361, 40] on input "Search" at bounding box center [1371, 39] width 134 height 22
click at [186, 185] on div "Suivi Clients Ponctuels" at bounding box center [116, 176] width 233 height 23
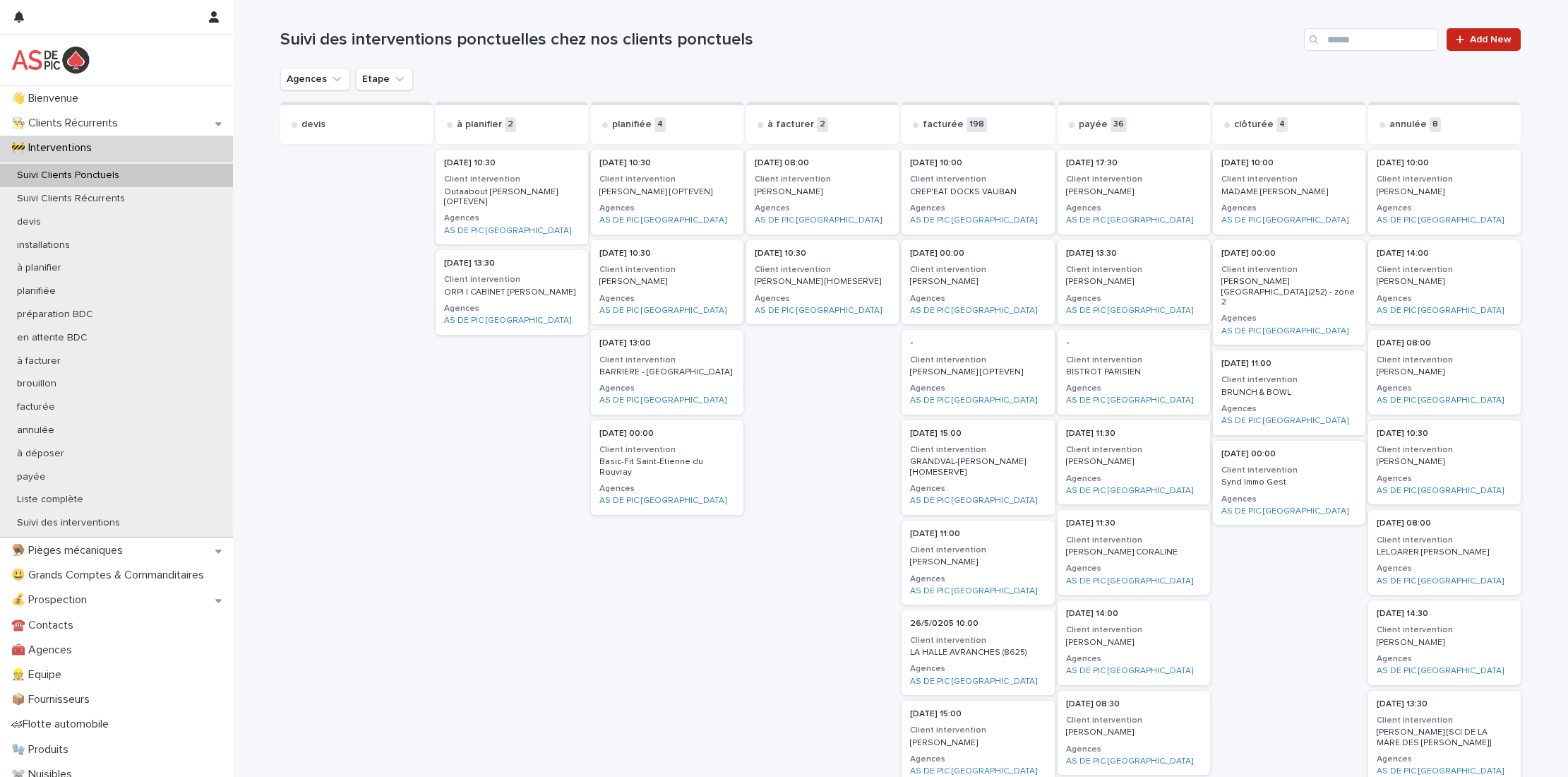
click at [700, 374] on p "BARRIERE - [GEOGRAPHIC_DATA]" at bounding box center [667, 372] width 136 height 10
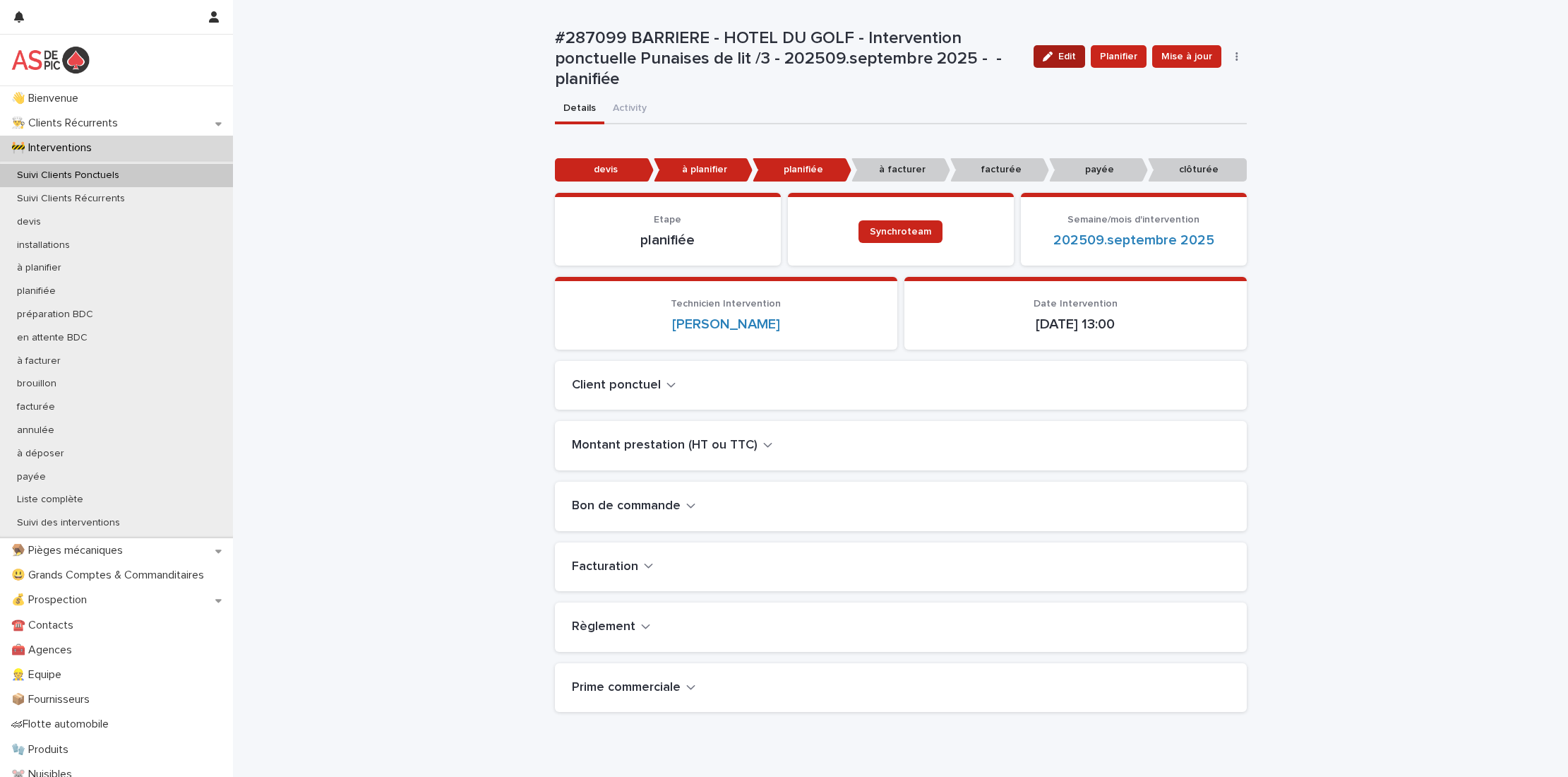
click at [1065, 53] on span "Edit" at bounding box center [1067, 57] width 17 height 10
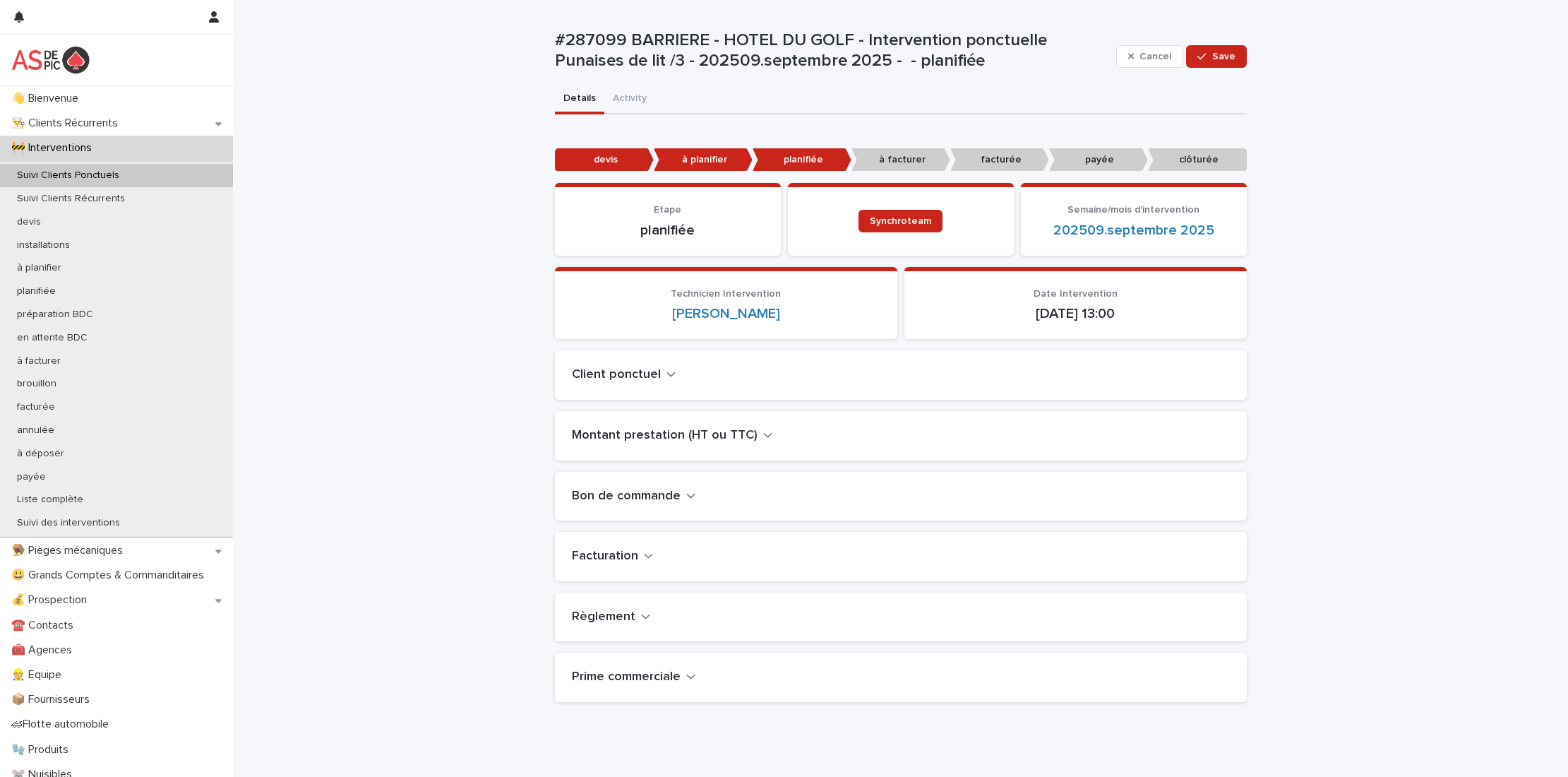
click at [665, 501] on h2 "Bon de commande" at bounding box center [627, 496] width 109 height 15
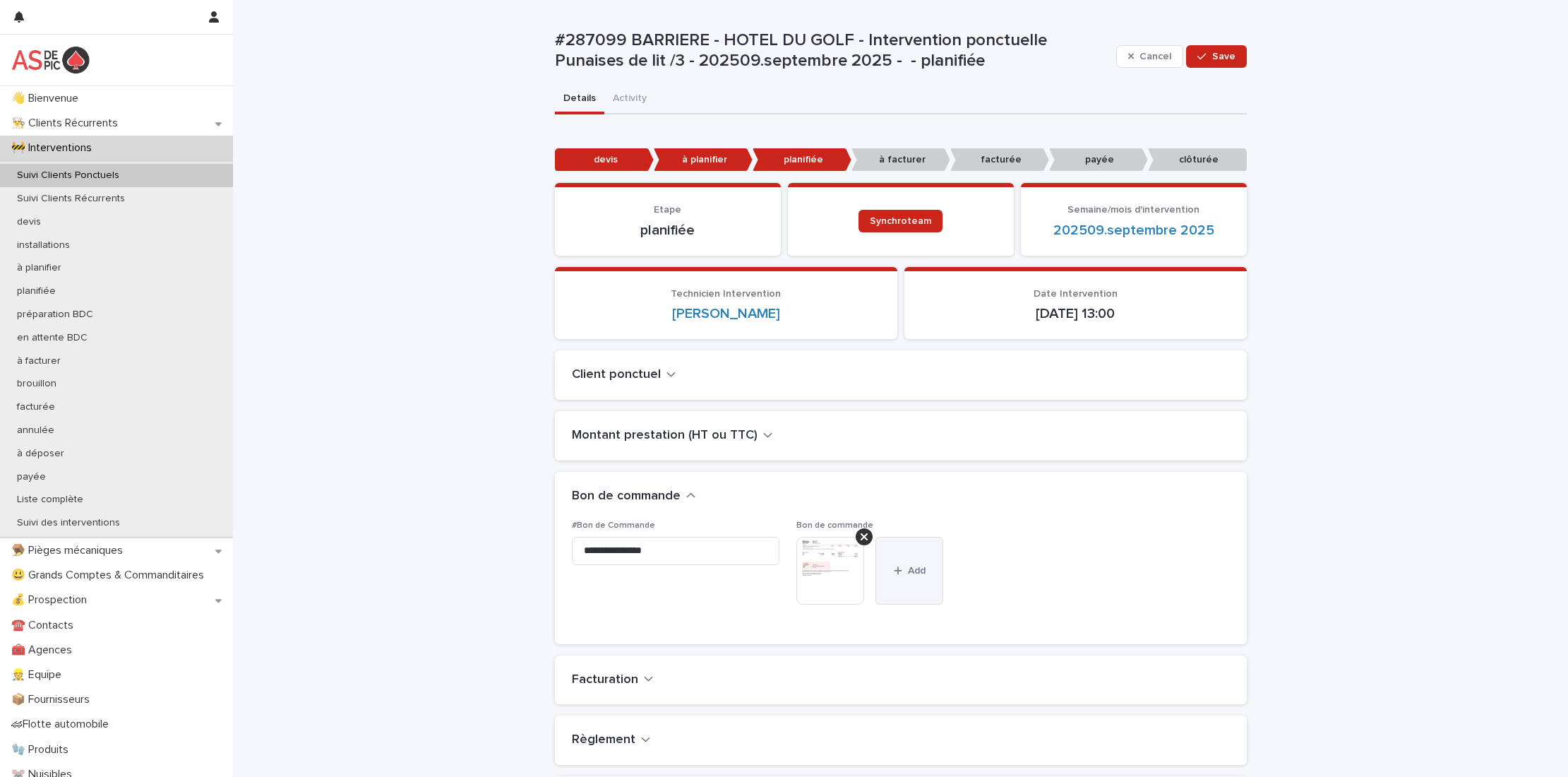
click at [907, 579] on button "Add" at bounding box center [909, 570] width 67 height 67
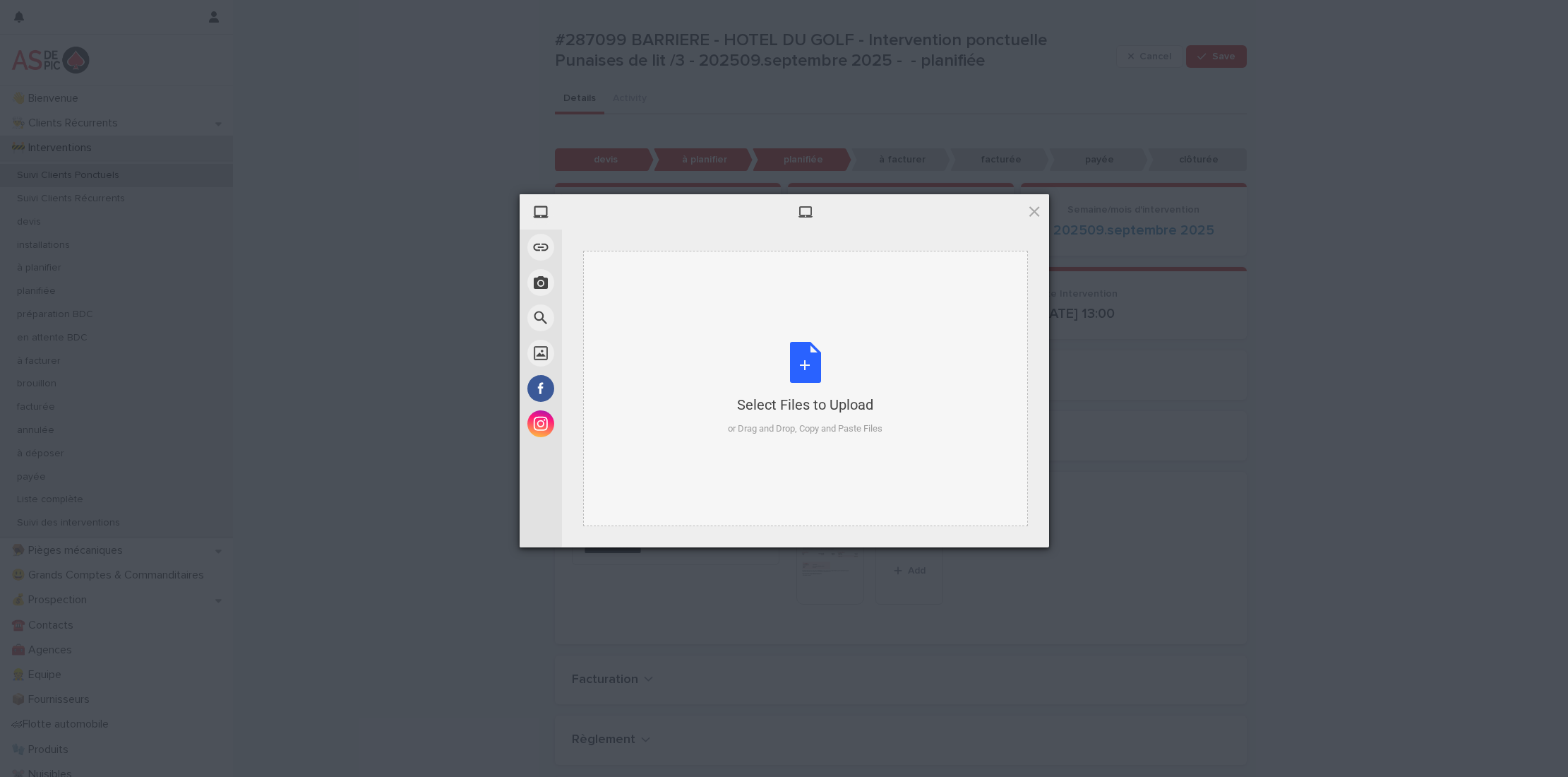
click at [808, 369] on div "Select Files to Upload or Drag and Drop, Copy and Paste Files" at bounding box center [805, 388] width 154 height 94
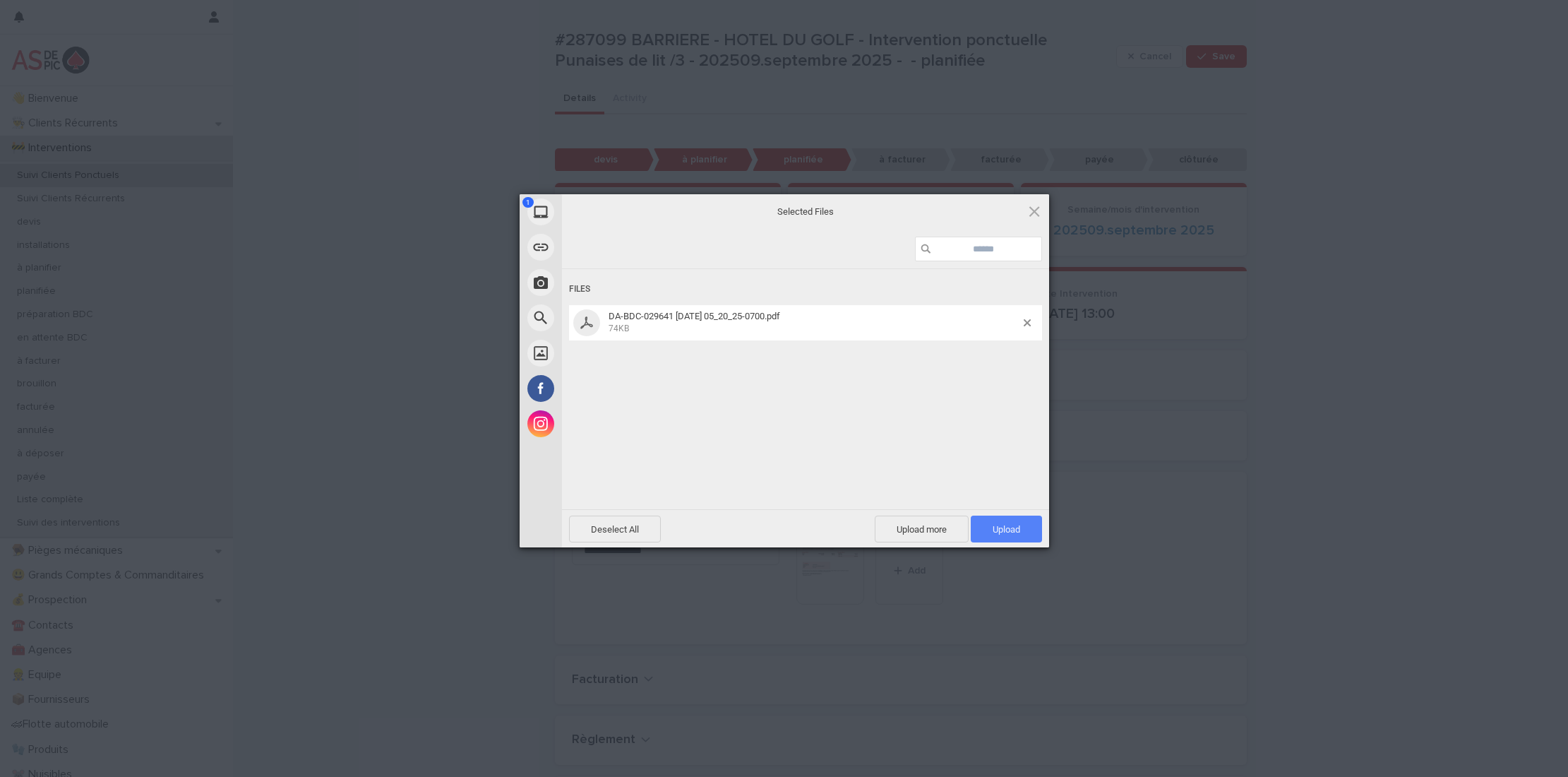
click at [1018, 526] on span "Upload 1" at bounding box center [1007, 529] width 28 height 11
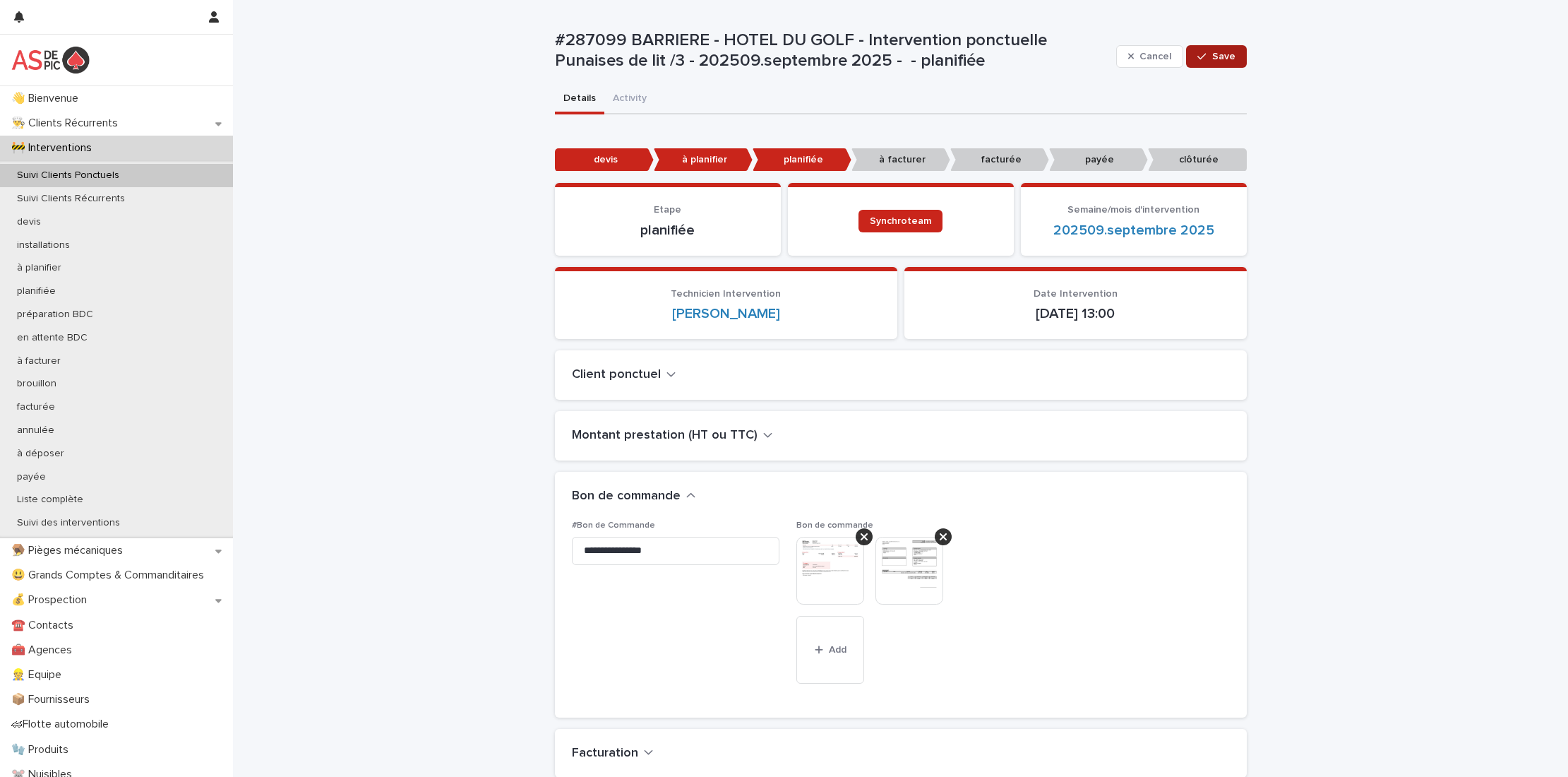
click at [1219, 50] on button "Save" at bounding box center [1216, 56] width 60 height 22
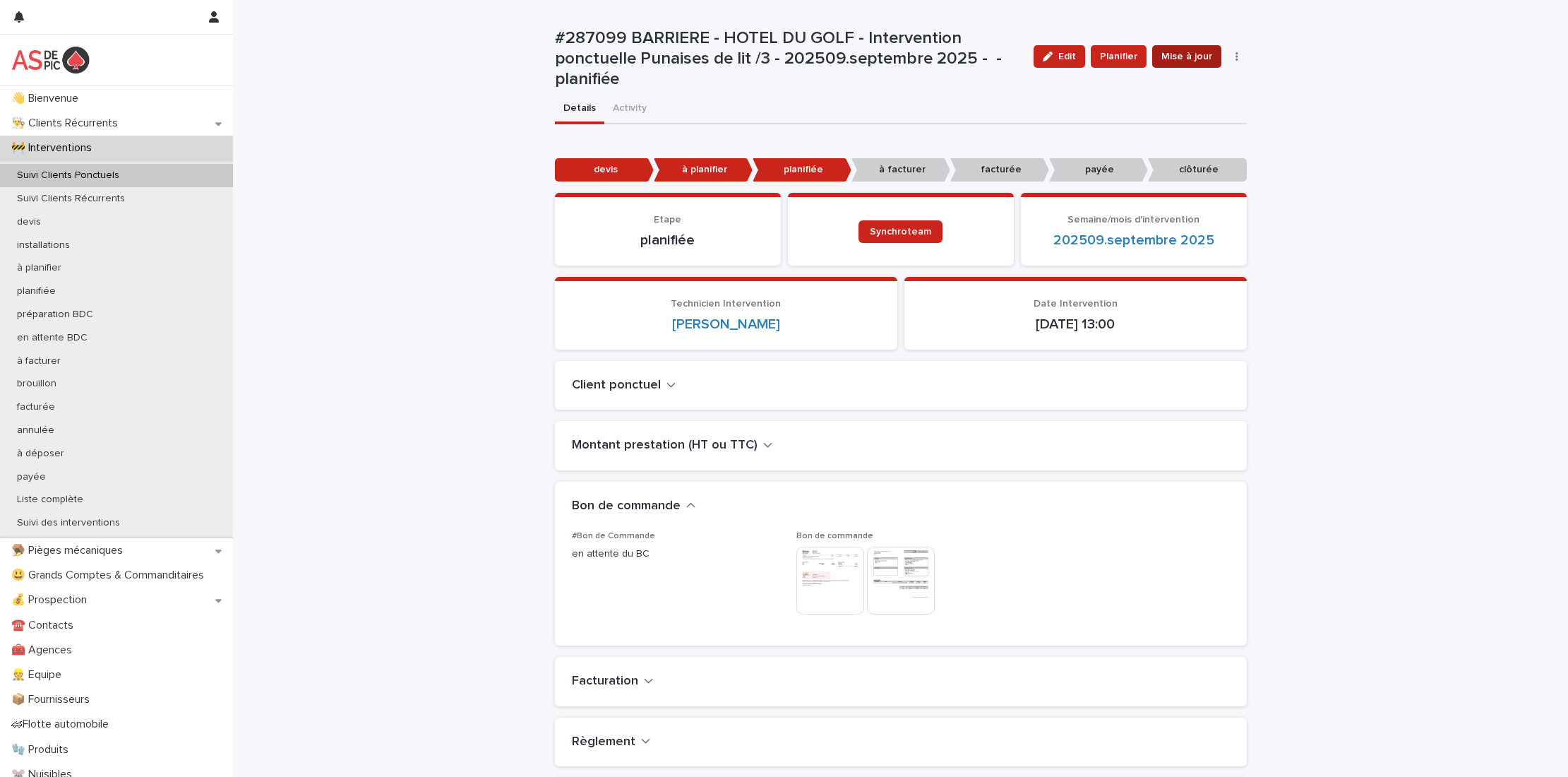
click at [1187, 57] on span "Mise à jour" at bounding box center [1187, 56] width 51 height 14
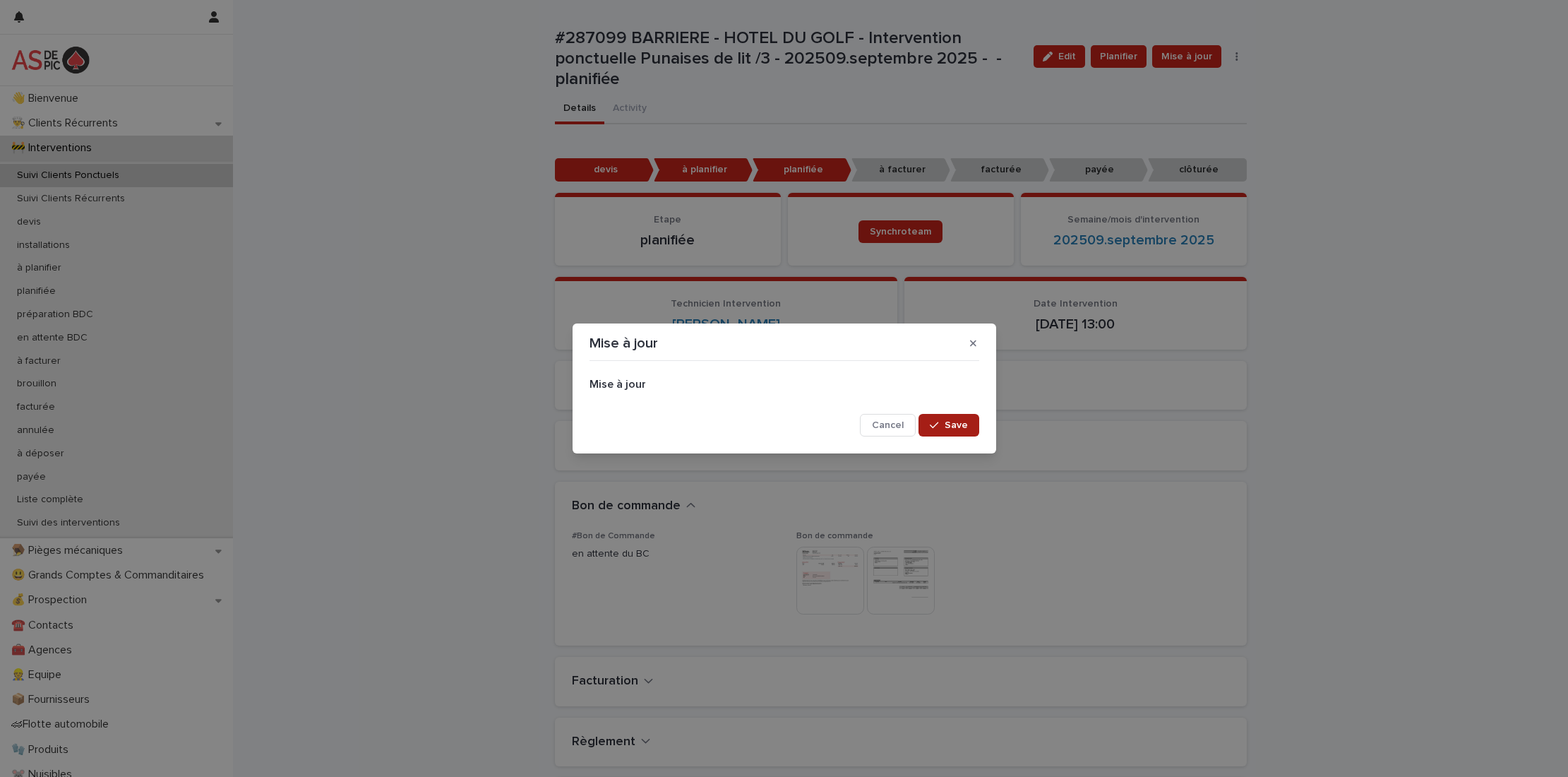
click at [965, 420] on span "Save" at bounding box center [957, 425] width 23 height 10
click at [1230, 53] on div "Mise à jour Mise à jour Cancel Loading... Save" at bounding box center [784, 388] width 1568 height 777
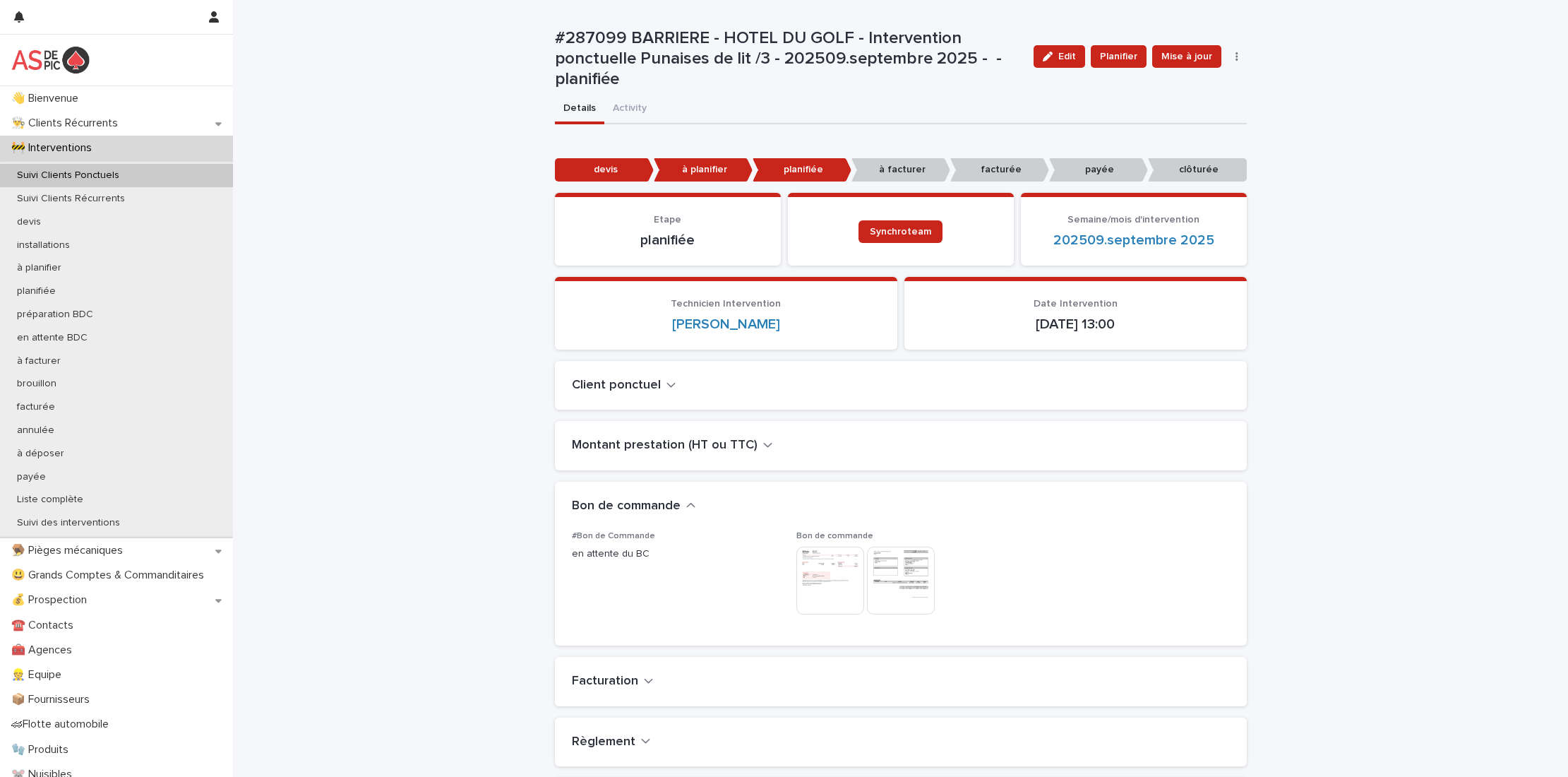
click at [1236, 53] on icon "button" at bounding box center [1237, 57] width 3 height 10
click at [1208, 84] on button "Etape" at bounding box center [1194, 84] width 94 height 22
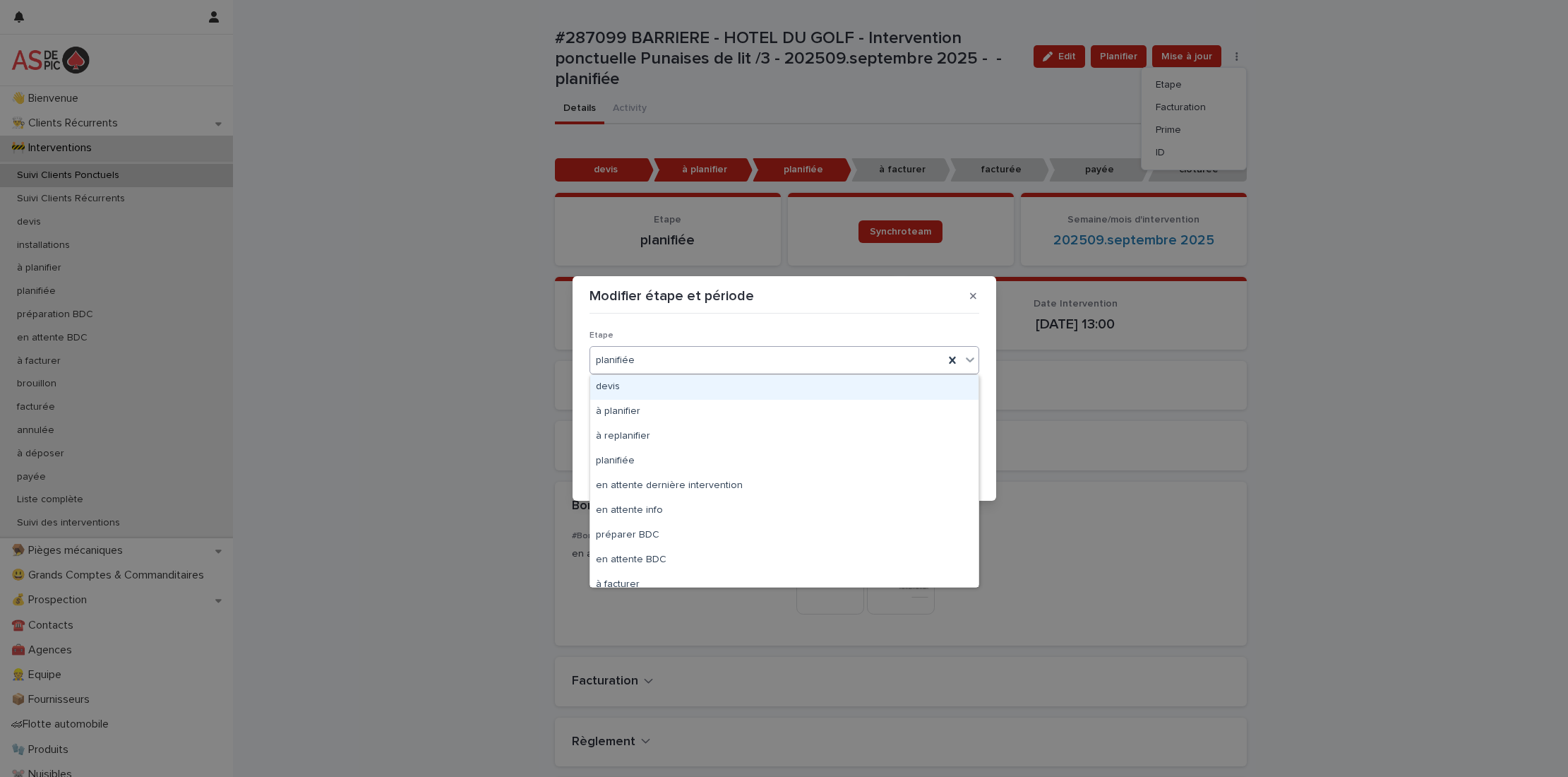
click at [698, 365] on div "planifiée" at bounding box center [767, 361] width 354 height 23
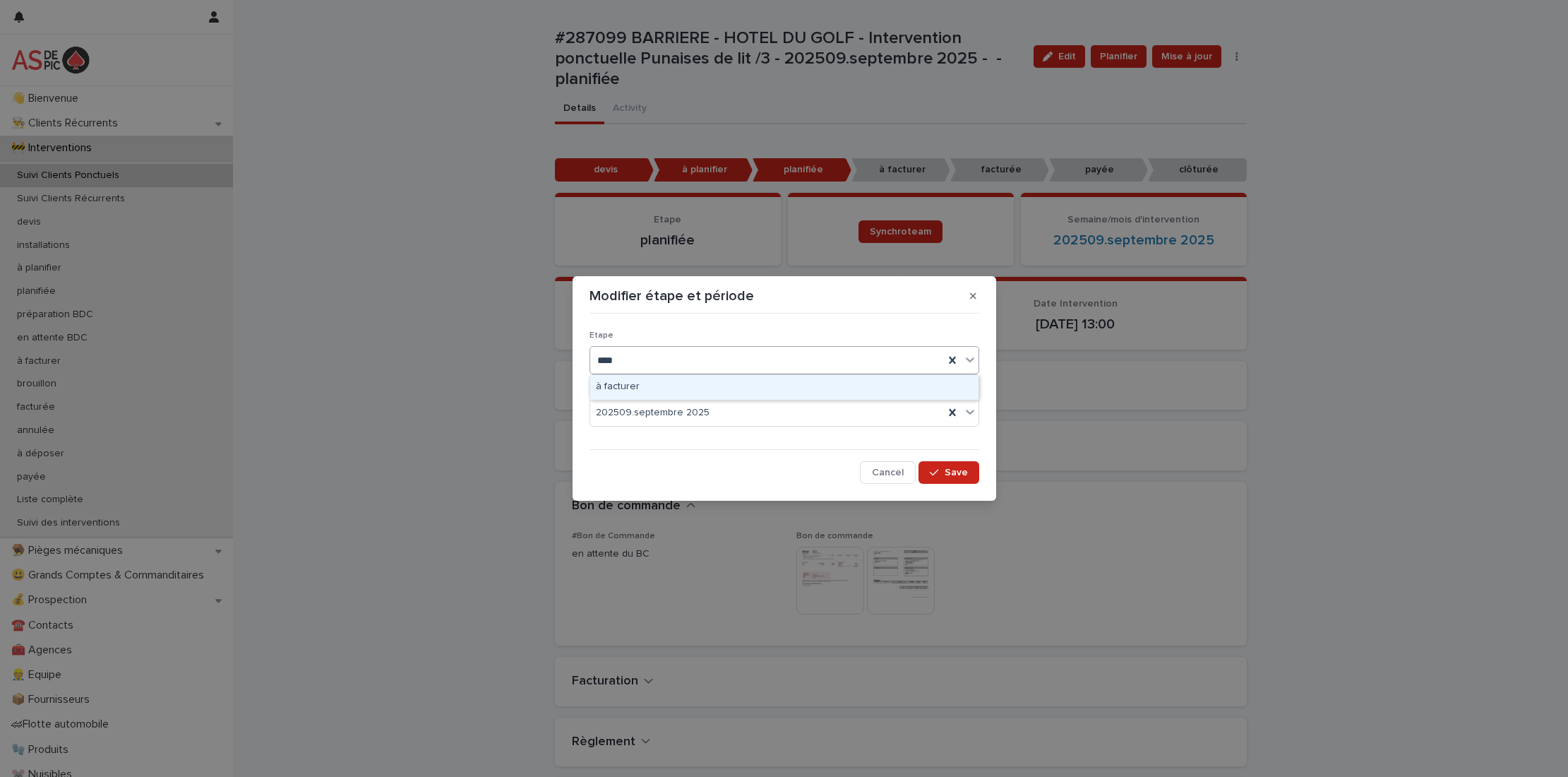
type input "*****"
click at [656, 384] on div "à facturer" at bounding box center [784, 387] width 388 height 25
click at [949, 468] on span "Save" at bounding box center [957, 473] width 23 height 10
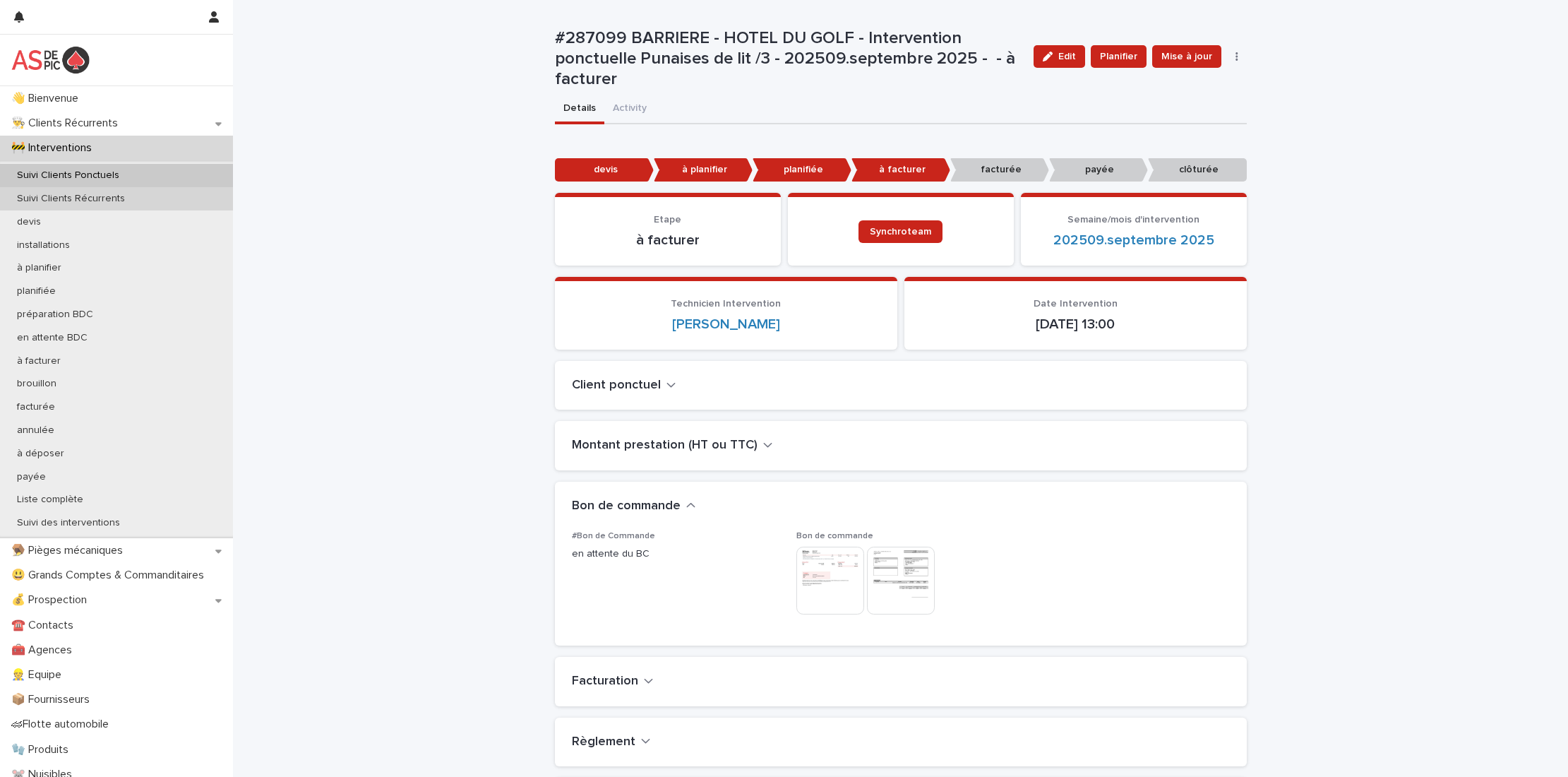
click at [147, 199] on div "Suivi Clients Récurrents" at bounding box center [116, 199] width 233 height 23
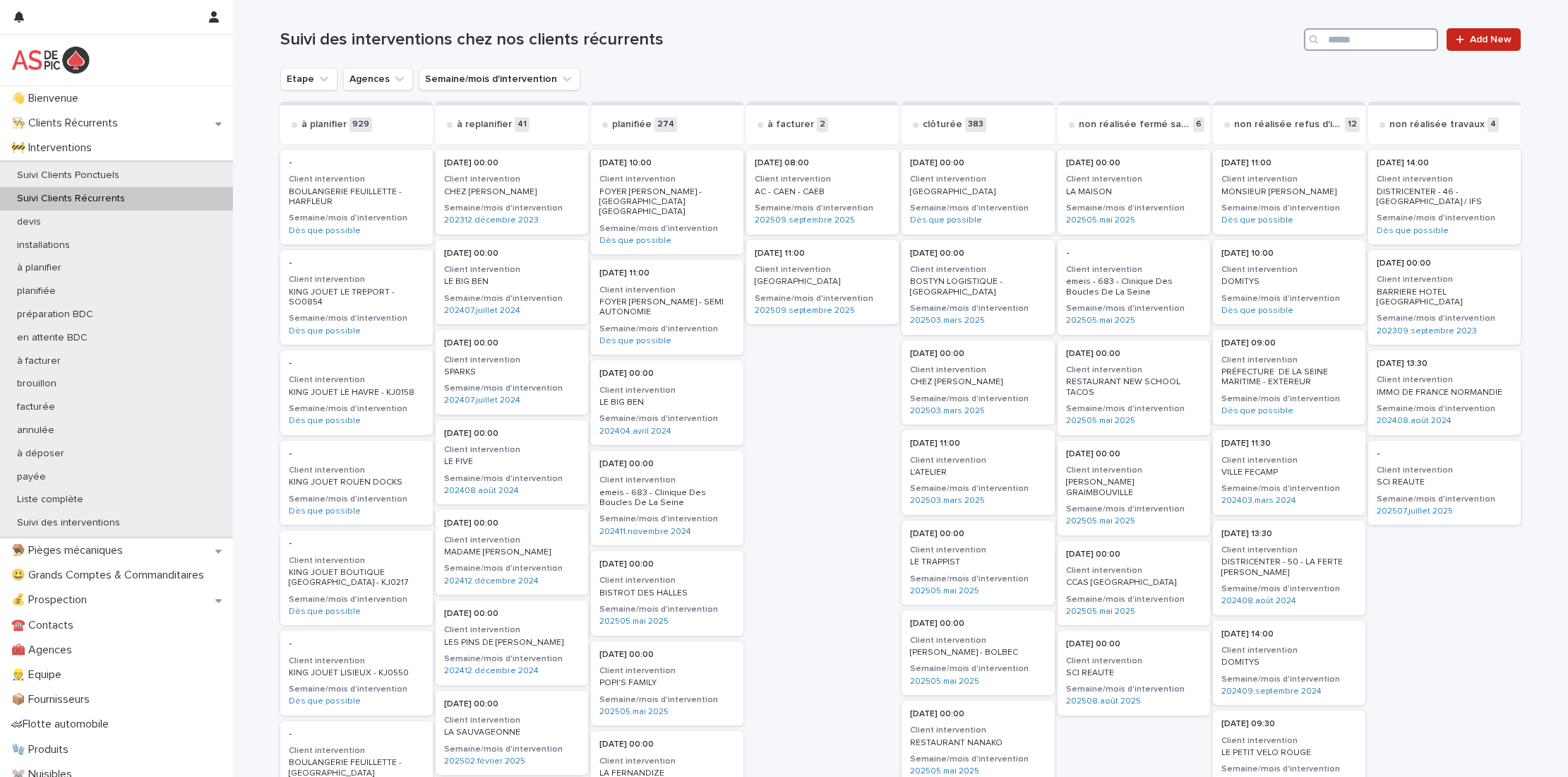
click at [1348, 44] on input "Search" at bounding box center [1371, 39] width 134 height 22
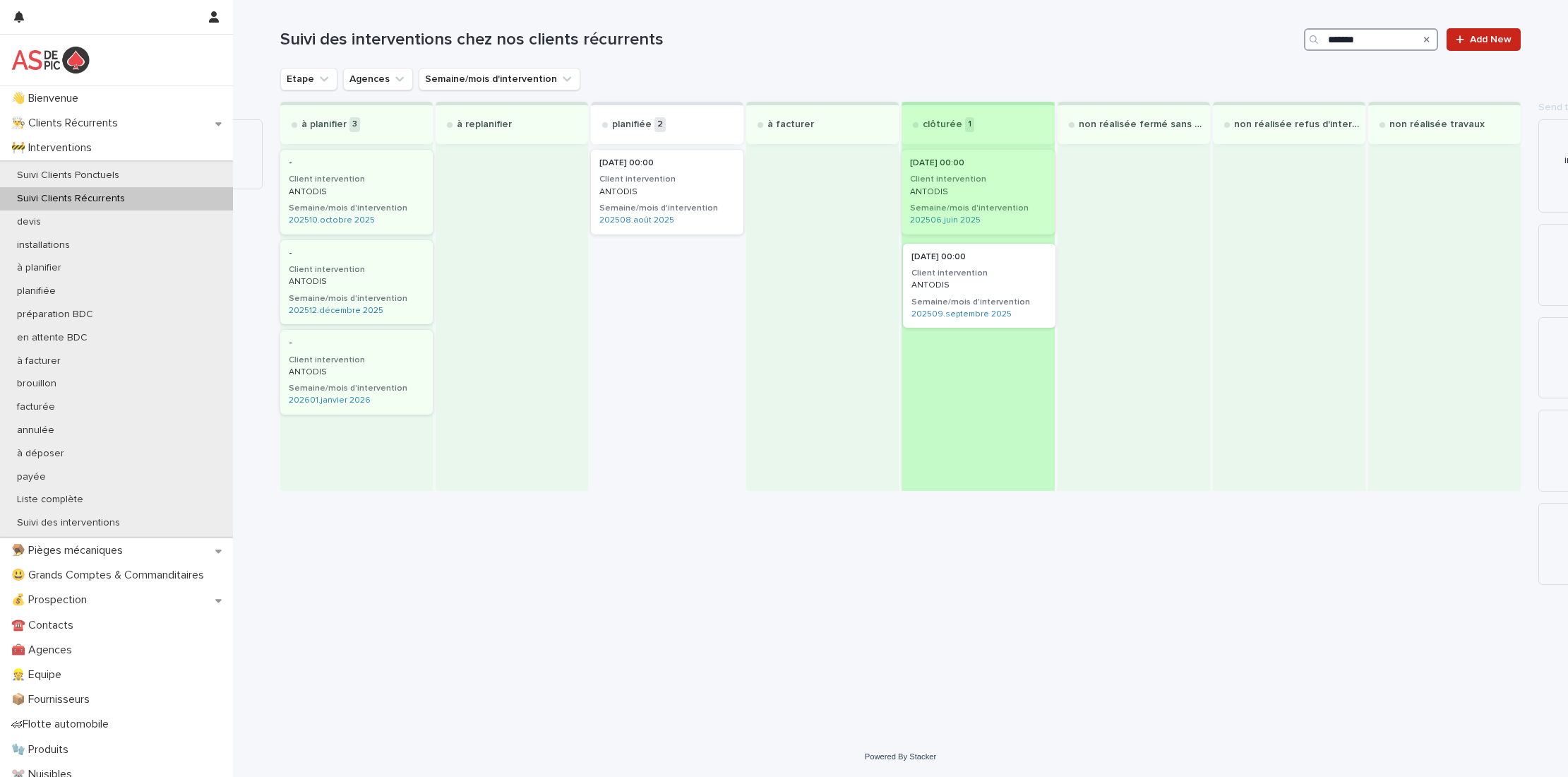
drag, startPoint x: 722, startPoint y: 271, endPoint x: 982, endPoint y: 269, distance: 260.0
click at [982, 269] on div "à planifier 3 - Client intervention ANTODIS Semaine/mois d'intervention 202510.…" at bounding box center [901, 296] width 1241 height 389
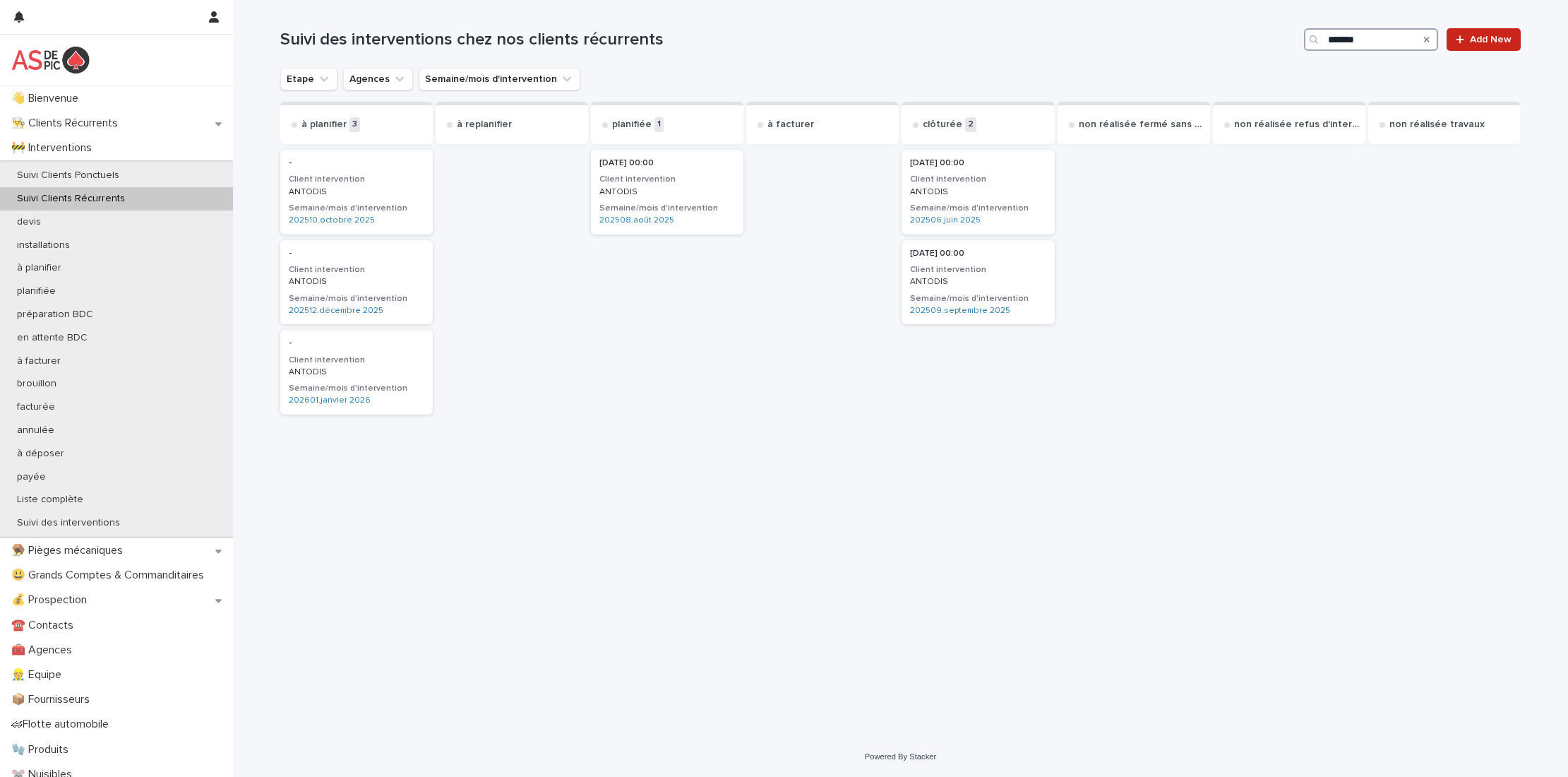
type input "*******"
click at [161, 175] on div "Suivi Clients Ponctuels" at bounding box center [116, 176] width 233 height 23
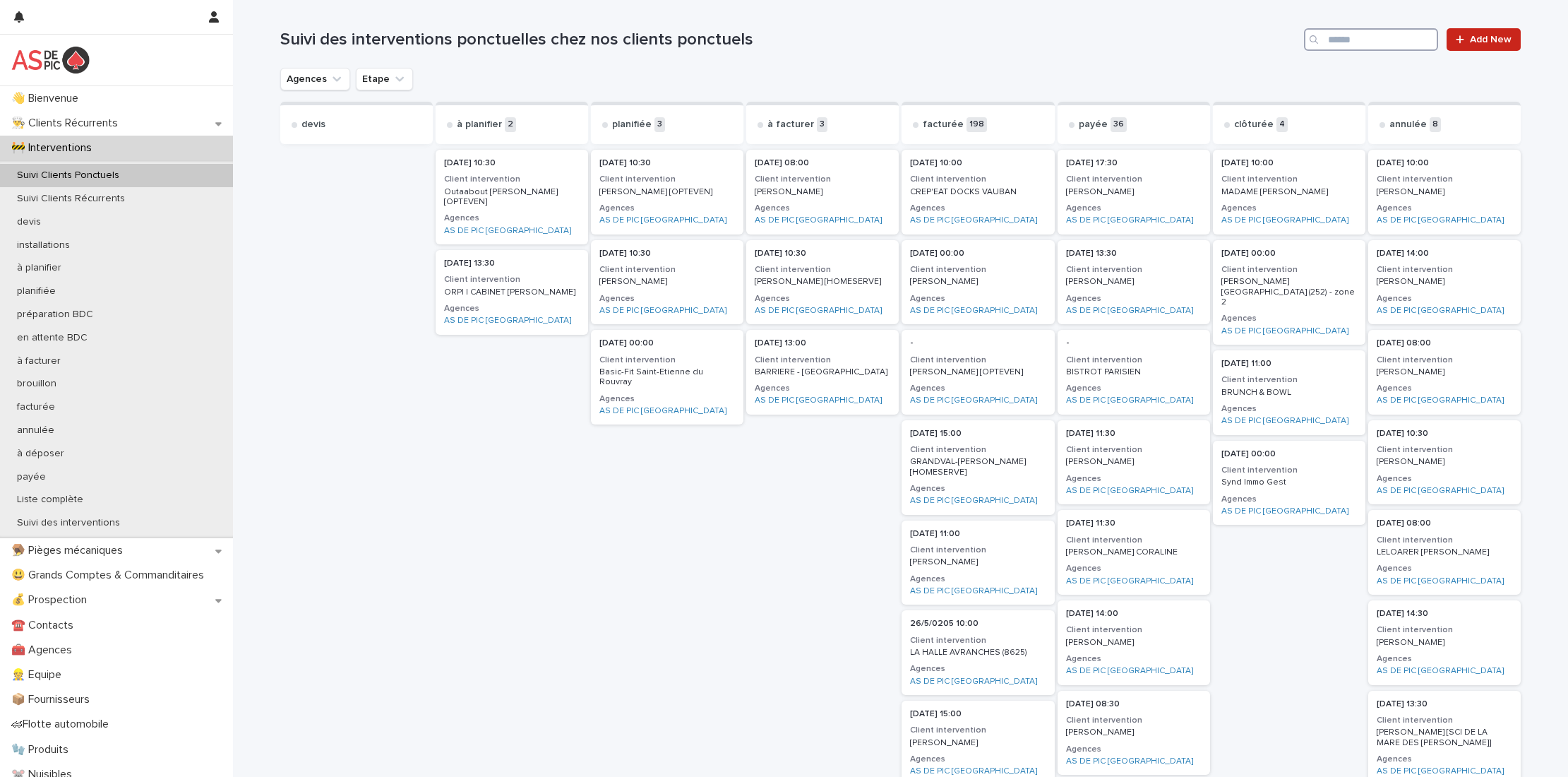
click at [1343, 38] on input "Search" at bounding box center [1371, 39] width 134 height 22
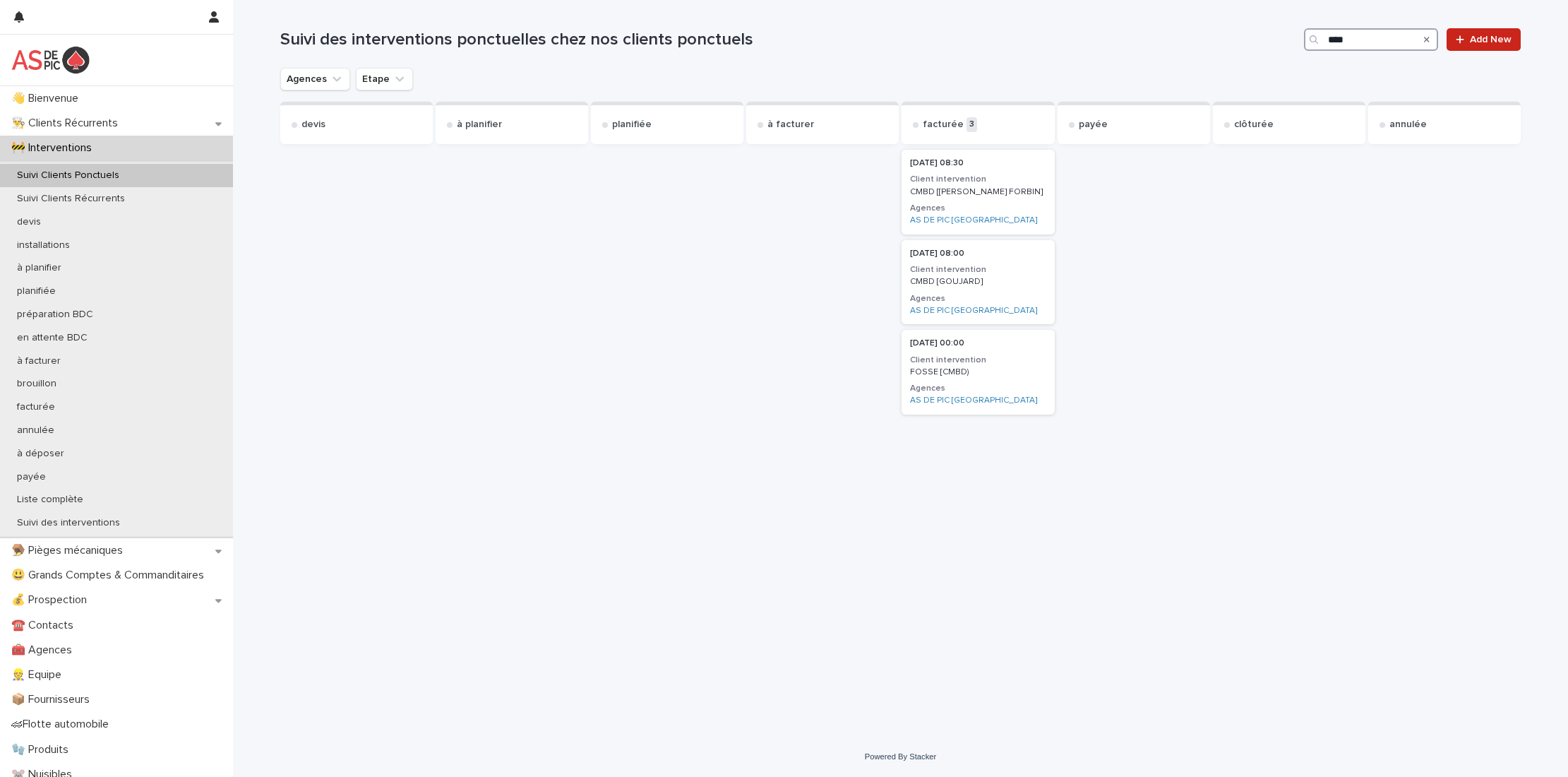
type input "****"
click at [1215, 218] on div at bounding box center [1290, 319] width 152 height 344
